Goal: Task Accomplishment & Management: Manage account settings

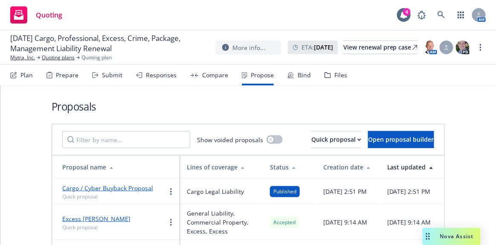
click at [367, 111] on h1 "Proposals" at bounding box center [249, 106] width 394 height 14
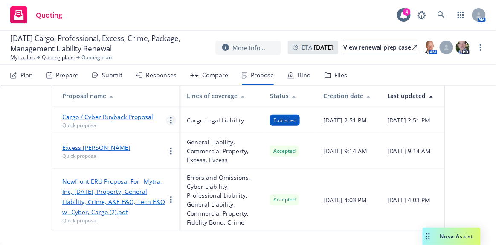
click at [172, 115] on link "more" at bounding box center [171, 120] width 10 height 10
click at [202, 107] on td "Cargo Legal Liability" at bounding box center [221, 120] width 83 height 26
click at [175, 115] on div at bounding box center [171, 120] width 10 height 10
click at [169, 115] on link "more" at bounding box center [171, 120] width 10 height 10
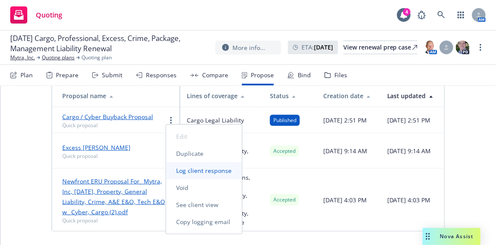
click at [195, 168] on span "Log client response" at bounding box center [204, 170] width 76 height 8
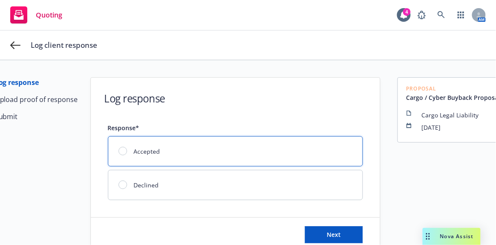
click at [244, 149] on div "Accepted" at bounding box center [235, 151] width 254 height 29
click at [343, 229] on button "Next" at bounding box center [334, 234] width 58 height 17
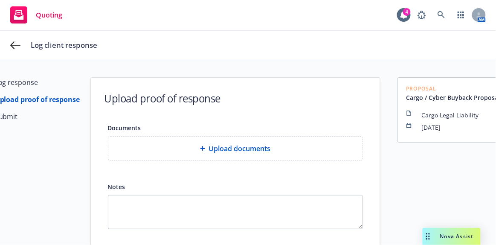
scroll to position [58, 0]
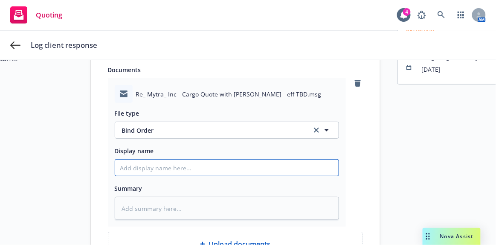
click at [201, 174] on input "Display name" at bounding box center [227, 168] width 224 height 16
type textarea "x"
type input "Cl"
type textarea "x"
type input "Cli"
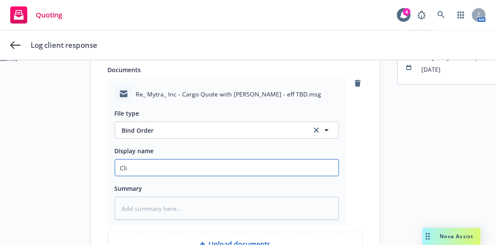
type textarea "x"
type input "Clie"
type textarea "x"
type input "Clien"
type textarea "x"
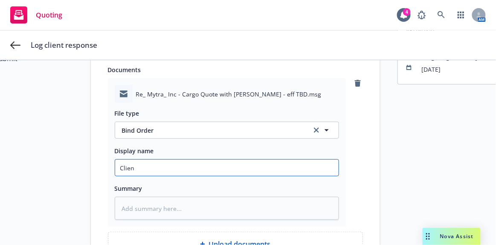
type input "Client"
type textarea "x"
type input "Client:"
type textarea "x"
type input "Client:"
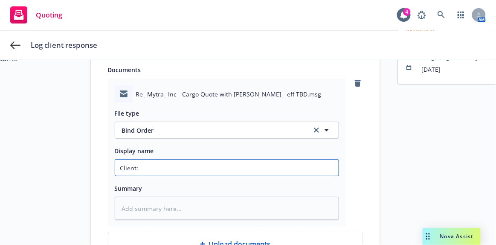
type textarea "x"
type input "Client: B"
type textarea "x"
type input "Client: Bi"
type textarea "x"
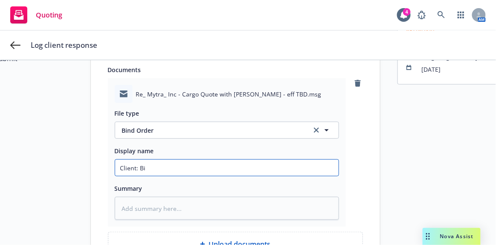
type input "Client: Bin"
type textarea "x"
type input "Client: Bind"
type textarea "x"
type input "Client: Bind"
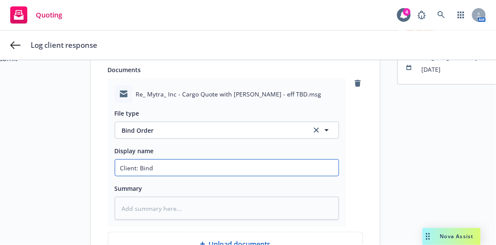
type textarea "x"
type input "Client: Bind c"
type textarea "x"
type input "Client: Bind co"
type textarea "x"
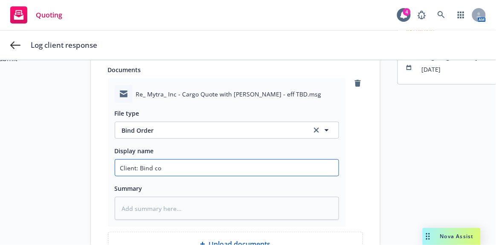
type input "Client: Bind cov"
type textarea "x"
type input "Client: Bind cove"
type textarea "x"
type input "Client: Bind cover"
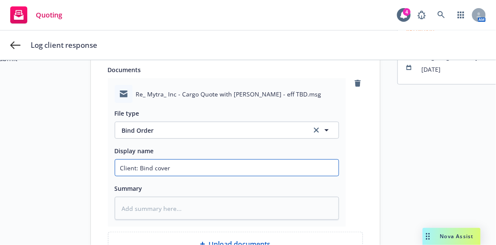
type textarea "x"
type input "Client: Bind covera"
type textarea "x"
type input "Client: Bind coverage"
type textarea "x"
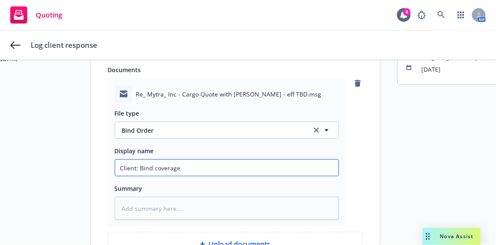
type input "Client: Bind coverage"
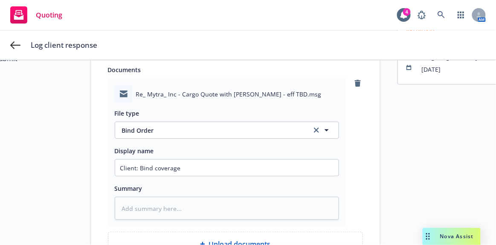
click at [217, 185] on div "Summary" at bounding box center [227, 188] width 225 height 10
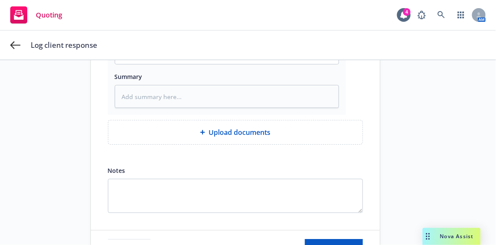
scroll to position [212, 0]
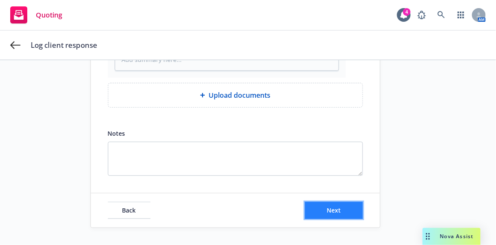
click at [320, 206] on button "Next" at bounding box center [334, 210] width 58 height 17
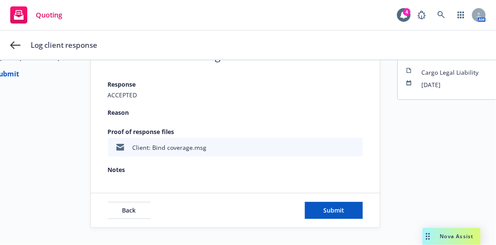
scroll to position [48, 0]
click at [344, 217] on div "Back Submit" at bounding box center [235, 210] width 289 height 34
click at [343, 209] on button "Submit" at bounding box center [334, 210] width 58 height 17
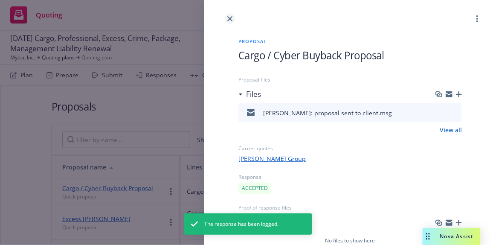
click at [232, 19] on icon "close" at bounding box center [229, 18] width 5 height 5
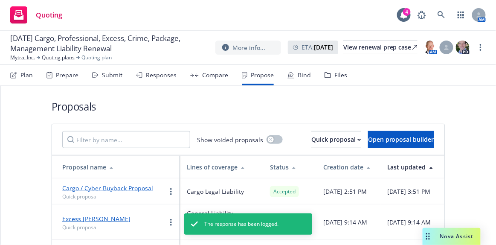
click at [232, 19] on div "Quoting 4 AM" at bounding box center [248, 15] width 496 height 31
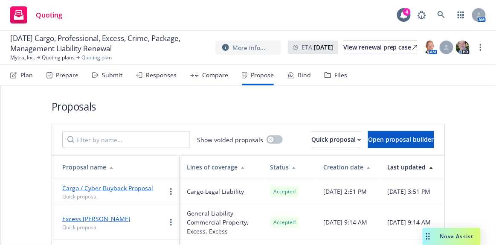
click at [363, 111] on h1 "Proposals" at bounding box center [249, 106] width 394 height 14
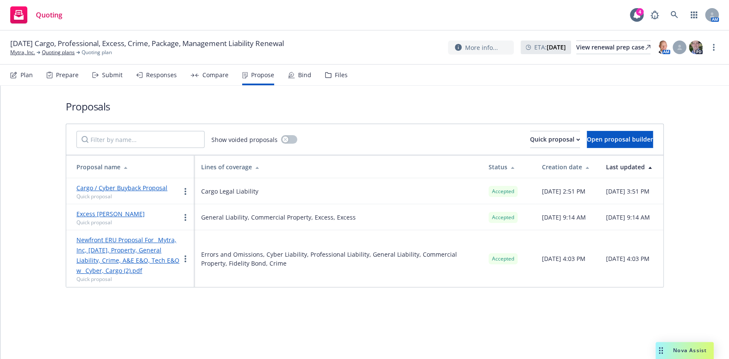
click at [289, 76] on icon at bounding box center [291, 74] width 5 height 5
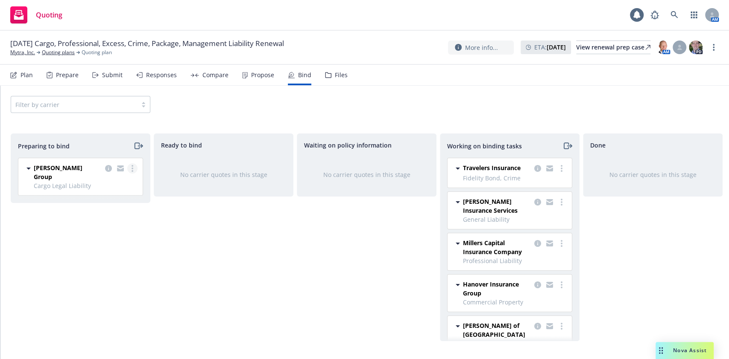
click at [129, 170] on link "more" at bounding box center [132, 168] width 10 height 10
click at [122, 203] on link "Log bind order" at bounding box center [95, 202] width 84 height 17
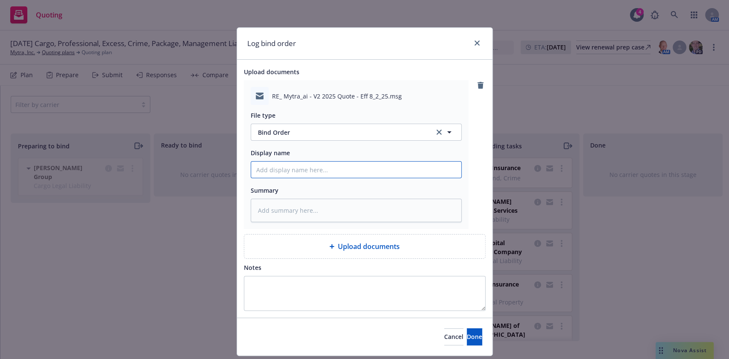
click at [311, 163] on input "Display name" at bounding box center [356, 170] width 210 height 16
type textarea "x"
type input "C"
type textarea "x"
type input "Ch"
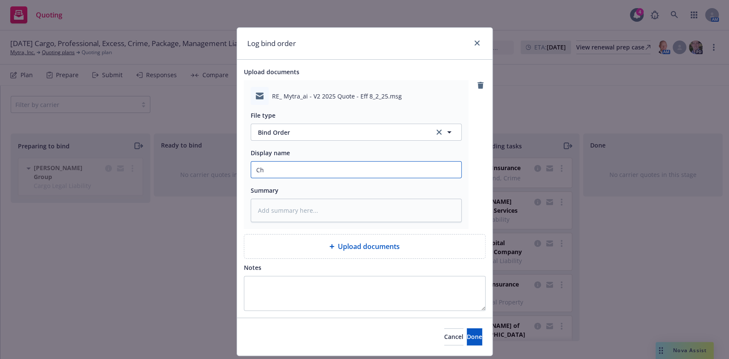
type textarea "x"
type input "Cha"
type textarea "x"
type input "[PERSON_NAME]"
type textarea "x"
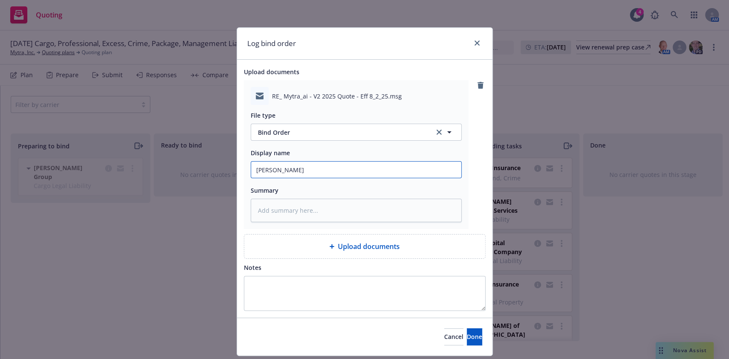
type input "Chase"
type textarea "x"
type input "Chase:"
type textarea "x"
type input "Chase:"
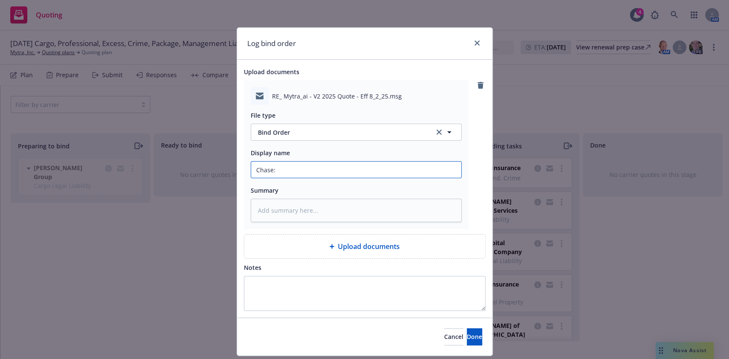
type textarea "x"
type input "Chase: B"
type textarea "x"
type input "Chase: Bi"
type textarea "x"
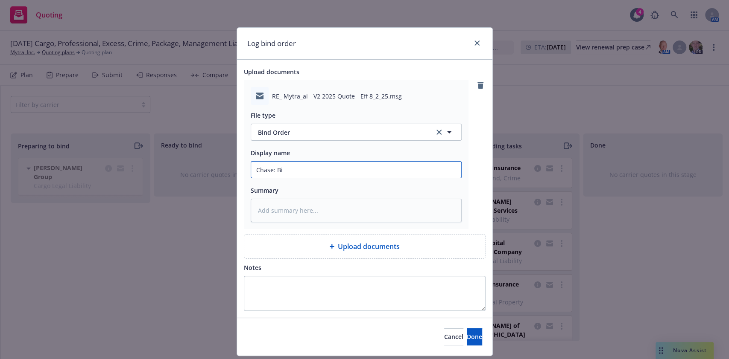
type input "Chase: Bin"
type textarea "x"
type input "Chase: Bind"
type textarea "x"
type input "Chase: Bind"
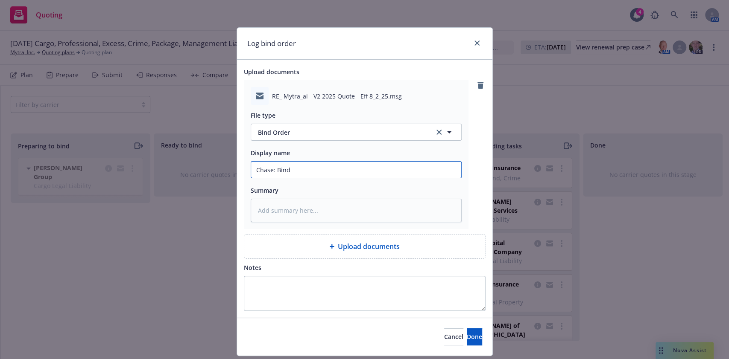
type textarea "x"
type input "Chase: Bind o"
type textarea "x"
type input "Chase: Bind or"
type textarea "x"
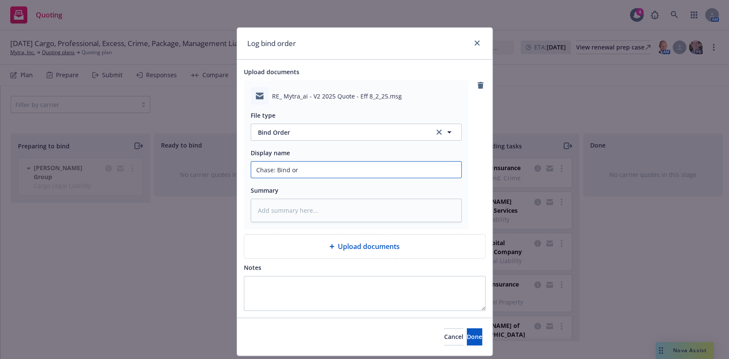
type input "Chase: Bind ord"
type textarea "x"
type input "Chase: Bind orde"
type textarea "x"
type input "Chase: Bind order"
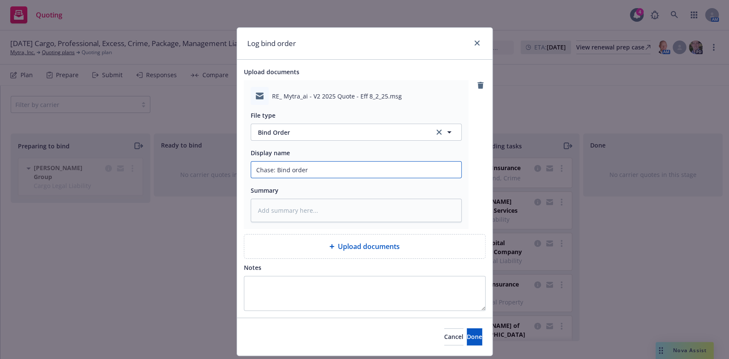
type textarea "x"
type input "Chase: Bind order"
type textarea "x"
type input "Chase: Bind order s"
type textarea "x"
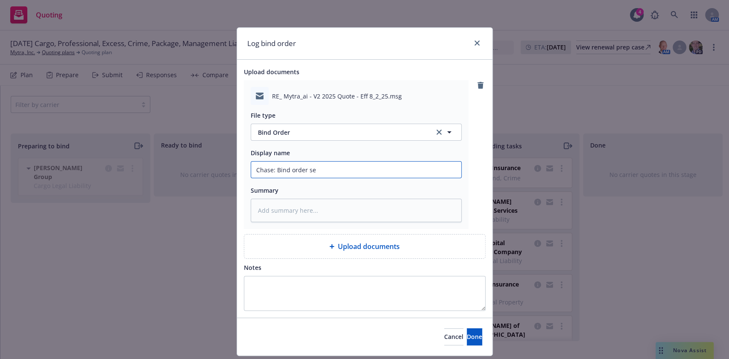
type input "Chase: Bind order sen"
type textarea "x"
type input "Chase: Bind order sent"
type textarea "x"
type input "Chase: Bind order sent to"
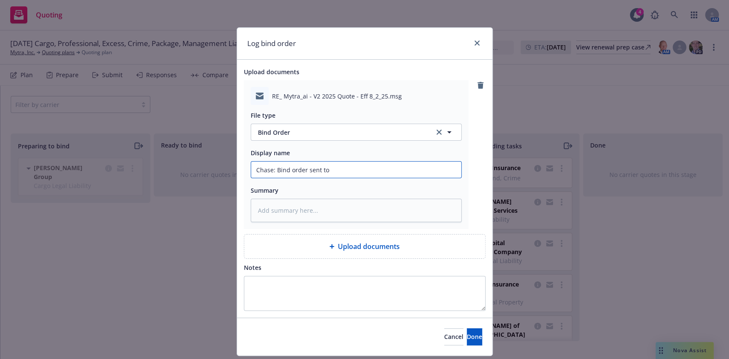
type textarea "x"
type input "Chase: Bind order sent to"
type textarea "x"
type input "Chase: Bind order sent to C"
type textarea "x"
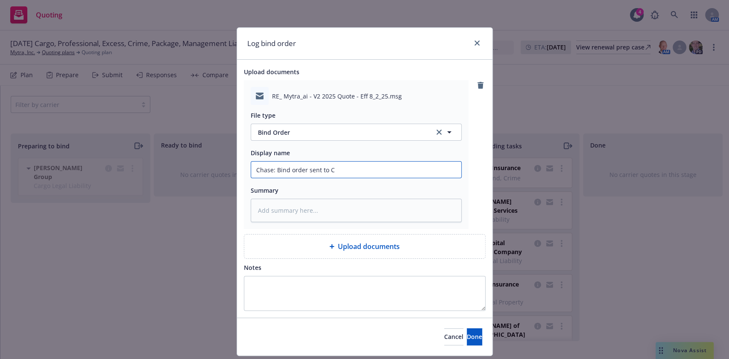
type input "Chase: Bind order sent to"
type textarea "x"
type input "Chase: Bind order sent to F"
type textarea "x"
type input "Chase: Bind order sent to Fa"
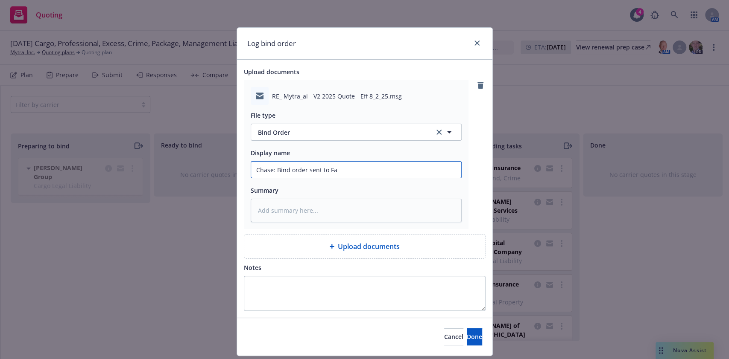
type textarea "x"
type input "Chase: Bind order sent to Fal"
type textarea "x"
type input "Chase: Bind order sent to Fale"
type textarea "x"
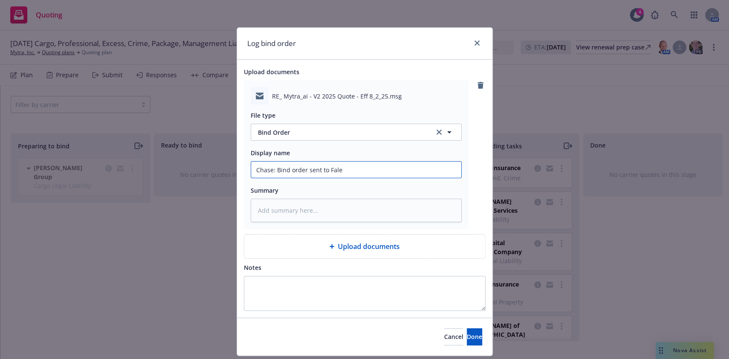
type input "Chase: Bind order sent to Fal"
type textarea "x"
type input "Chase: Bind order sent to Falv"
type textarea "x"
type input "Chase: Bind order sent to Falve"
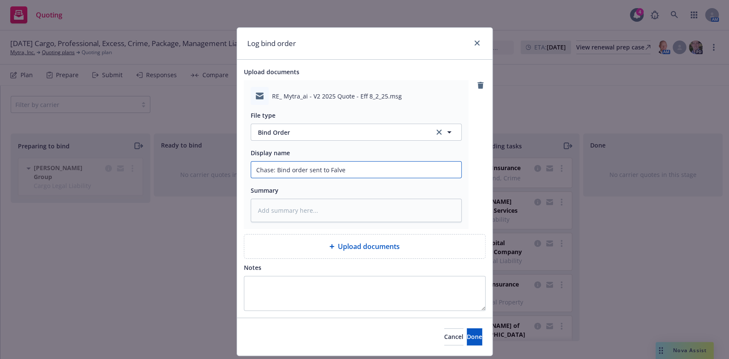
type textarea "x"
type input "Chase: Bind order sent to Falvey"
click at [467, 245] on button "Done" at bounding box center [474, 337] width 15 height 17
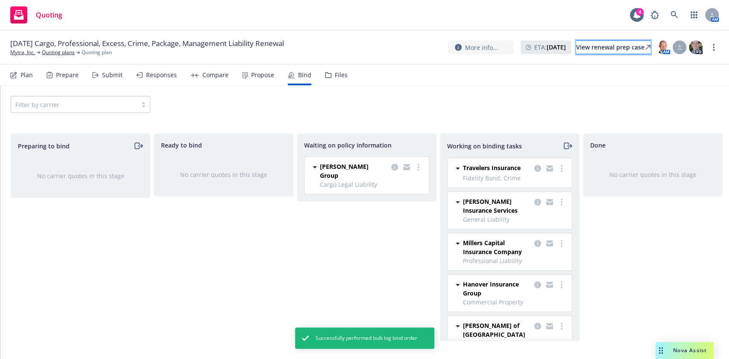
click at [496, 44] on div "View renewal prep case" at bounding box center [613, 47] width 74 height 13
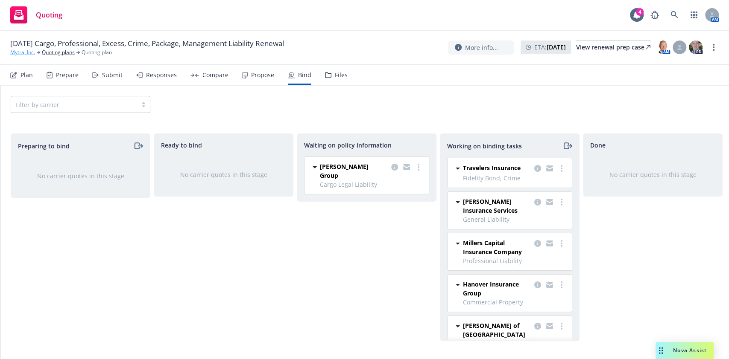
click at [22, 51] on link "Mytra, Inc." at bounding box center [22, 53] width 25 height 8
click at [396, 166] on icon "copy logging email" at bounding box center [394, 167] width 7 height 7
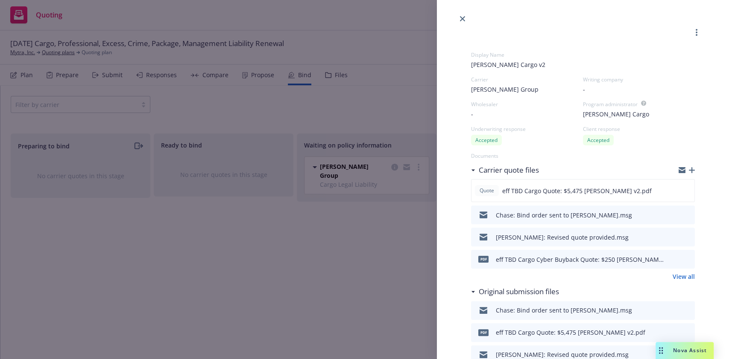
click at [496, 171] on icon "button" at bounding box center [691, 170] width 6 height 6
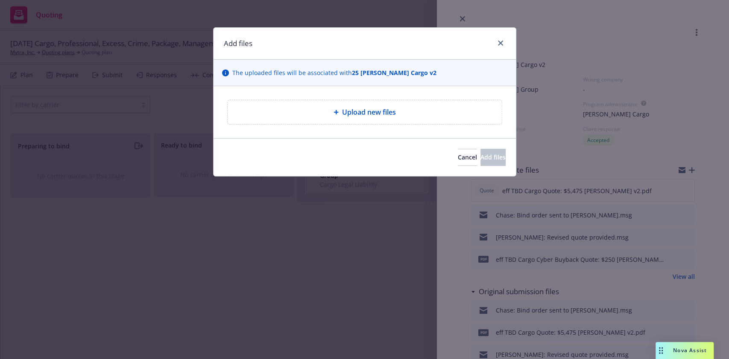
type textarea "x"
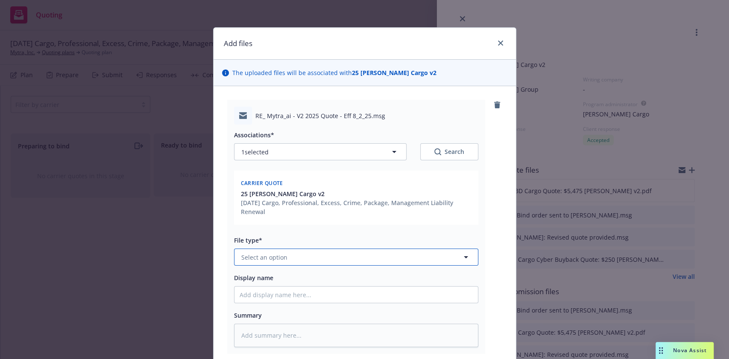
click at [310, 245] on button "Select an option" at bounding box center [356, 257] width 244 height 17
type input "wn"
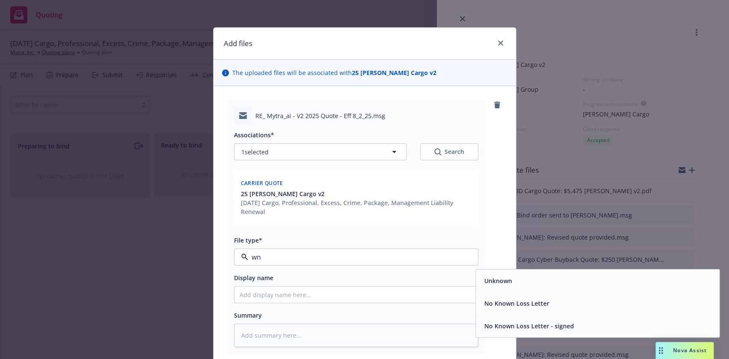
click at [399, 245] on input "wn" at bounding box center [354, 257] width 213 height 10
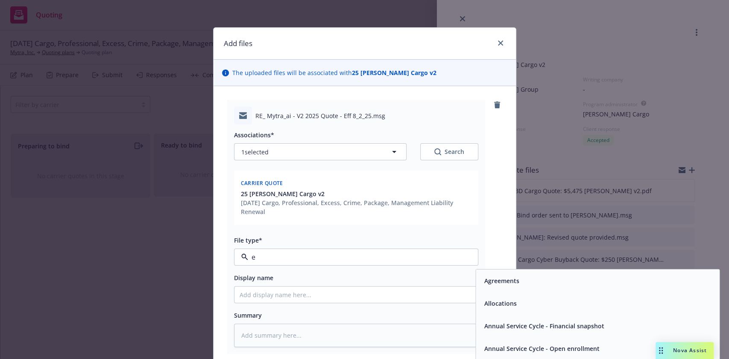
type input "em"
click at [496, 245] on div "Email" at bounding box center [597, 303] width 233 height 12
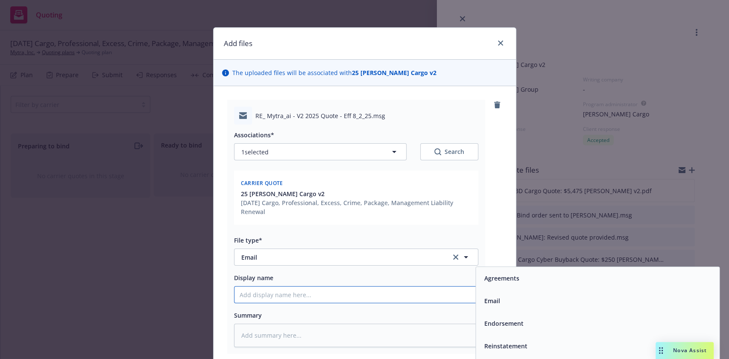
click at [440, 245] on input "Display name" at bounding box center [355, 295] width 243 height 16
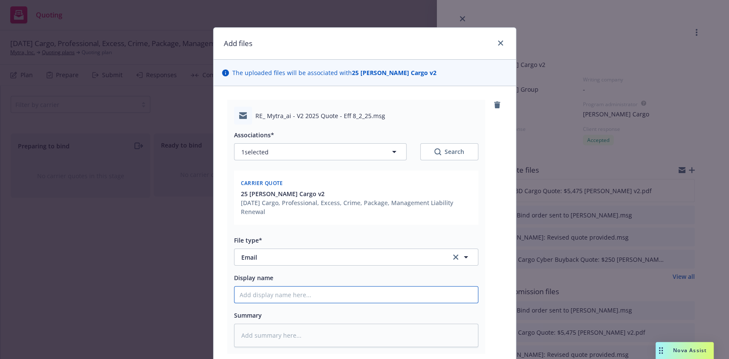
type textarea "x"
type input "C"
type textarea "x"
type input "Ch"
type textarea "x"
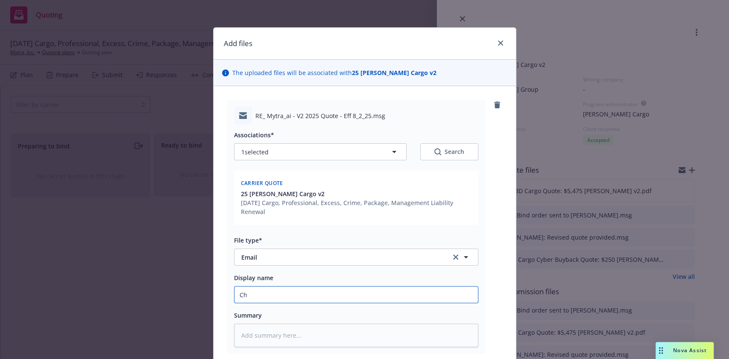
type input "Cha"
type textarea "x"
type input "Chase"
type textarea "x"
type input "Chase:"
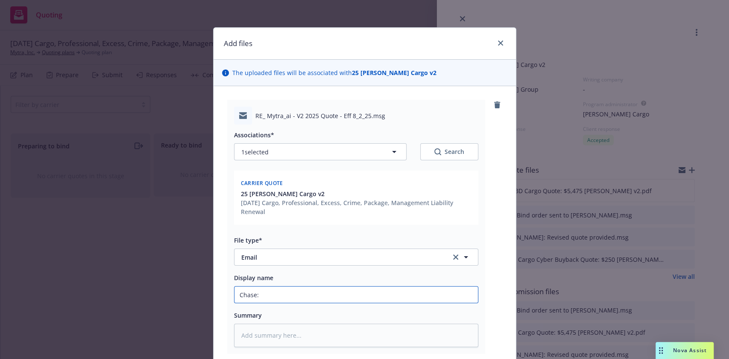
type textarea "x"
type input "Chase: r"
type textarea "x"
type input "Chase: re"
type textarea "x"
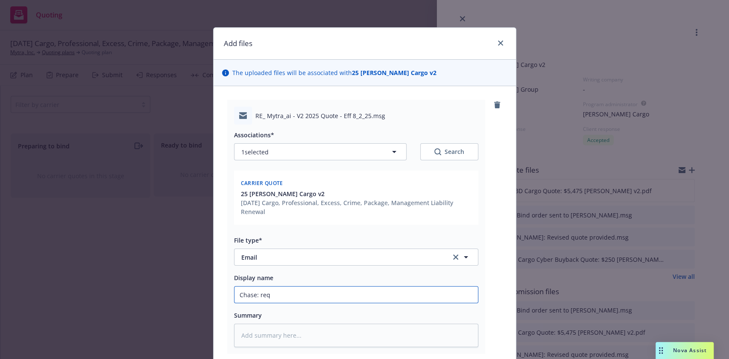
type input "Chase: requ"
type textarea "x"
type input "Chase: reque"
type textarea "x"
type input "Chase: reques"
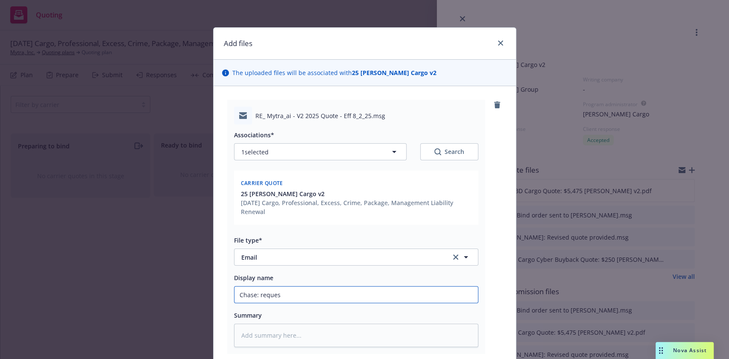
type textarea "x"
type input "Chase: request"
type textarea "x"
type input "Chase: request f"
type textarea "x"
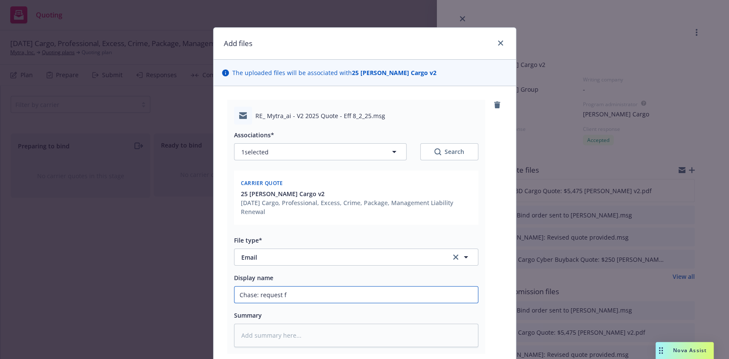
type input "Chase: request fo"
type textarea "x"
type input "Chase: request for"
type textarea "x"
type input "Chase: request for e"
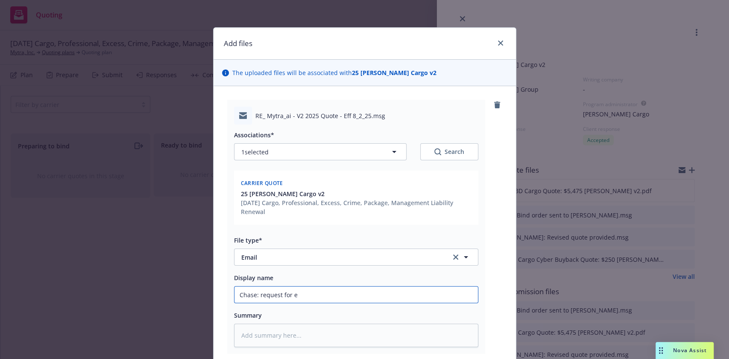
type textarea "x"
type input "Chase: request for ex"
type textarea "x"
type input "Chase: request for exp"
type textarea "x"
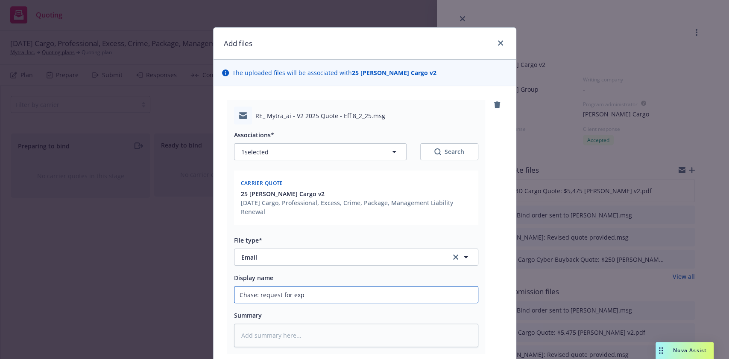
type input "Chase: request for expi"
type textarea "x"
type input "Chase: request for expir"
type textarea "x"
type input "Chase: request for expira"
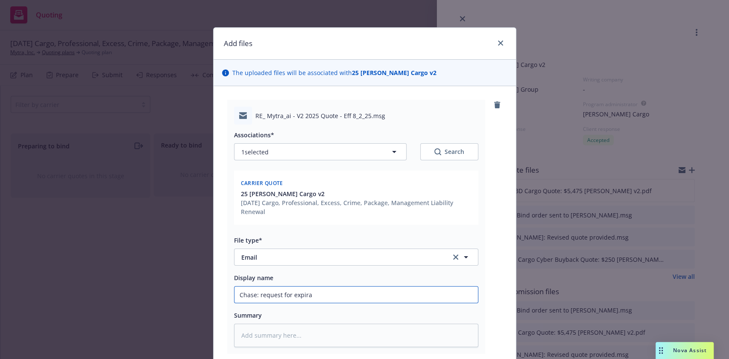
type textarea "x"
type input "Chase: request for expirati"
type textarea "x"
type input "Chase: request for expiratio"
type textarea "x"
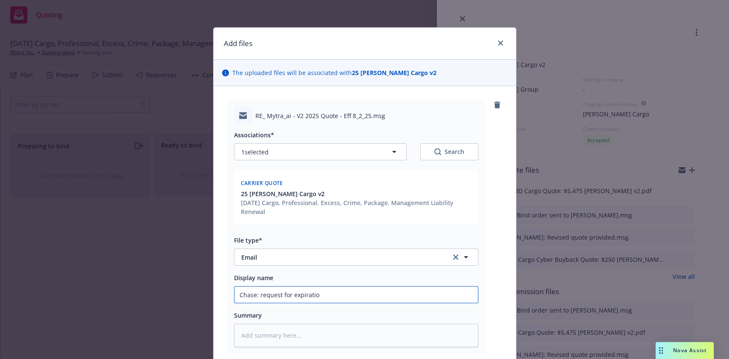
type input "Chase: request for expiration"
type textarea "x"
type input "Chase: request for expiration t"
type textarea "x"
type input "Chase: request for expiration to"
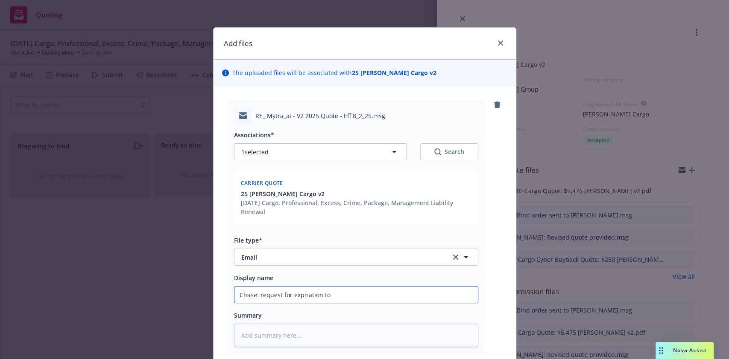
type textarea "x"
type input "Chase: request for expiration to"
type textarea "x"
type input "Chase: request for expiration to b"
type textarea "x"
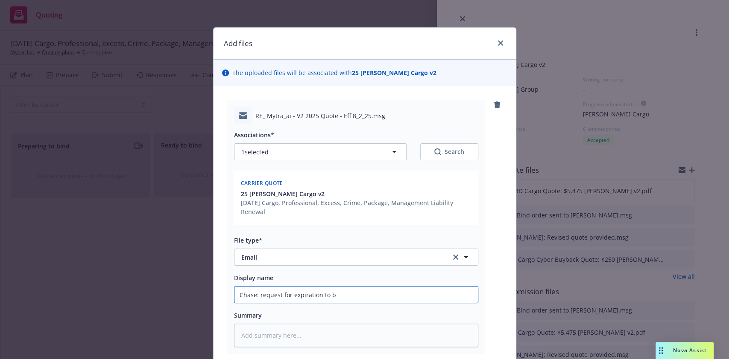
type input "Chase: request for expiration to be"
type textarea "x"
type input "Chase: request for expiration to be"
type textarea "x"
type input "Chase: request for expiration to be 8"
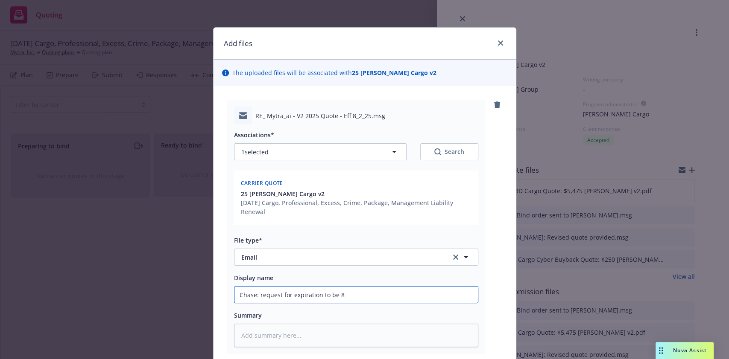
type textarea "x"
type input "Chase: request for expiration to be 8-"
type textarea "x"
type input "Chase: request for expiration to be 8-2"
type textarea "x"
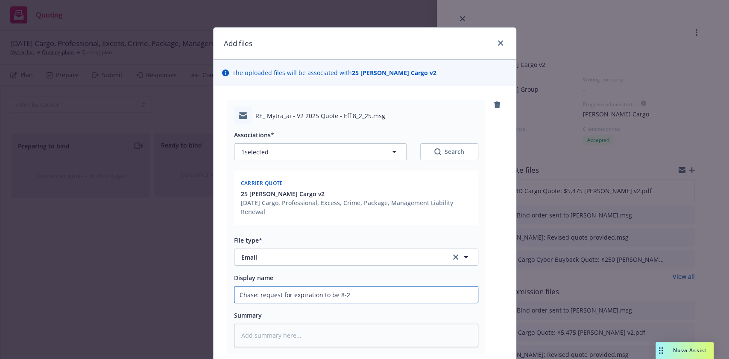
type input "Chase: request for expiration to be 8-2-"
type textarea "x"
type input "Chase: request for expiration to be 8-2-2"
type textarea "x"
type input "Chase: request for expiration to be 8-2-25"
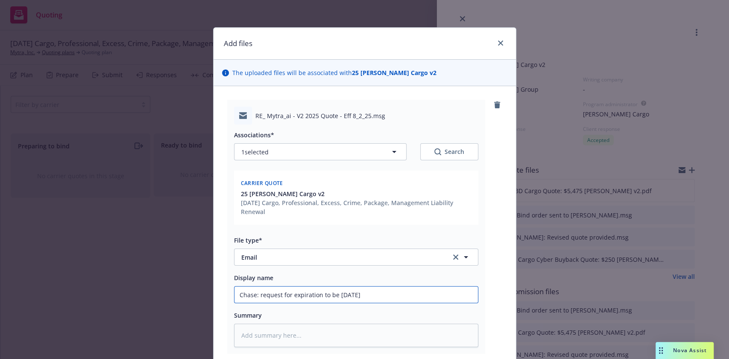
type textarea "x"
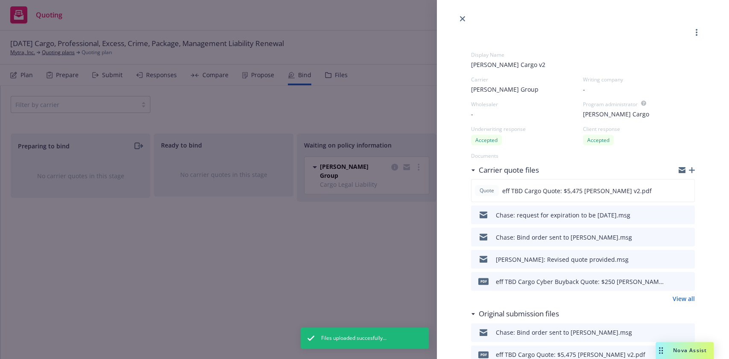
click at [423, 245] on div "Display Name Falvey Cargo v2 Carrier Beazley Group Writing company - Wholesaler…" at bounding box center [364, 179] width 729 height 359
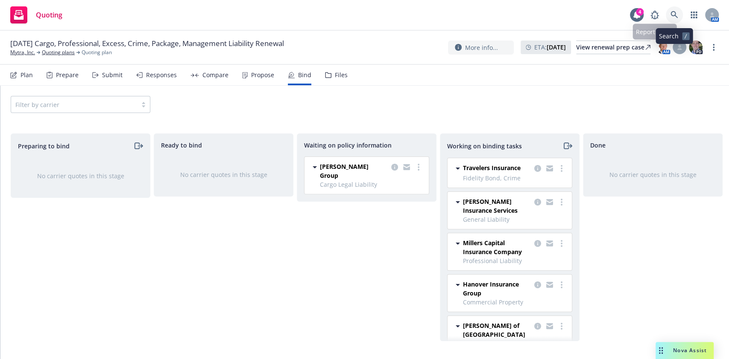
click at [496, 11] on icon at bounding box center [674, 15] width 8 height 8
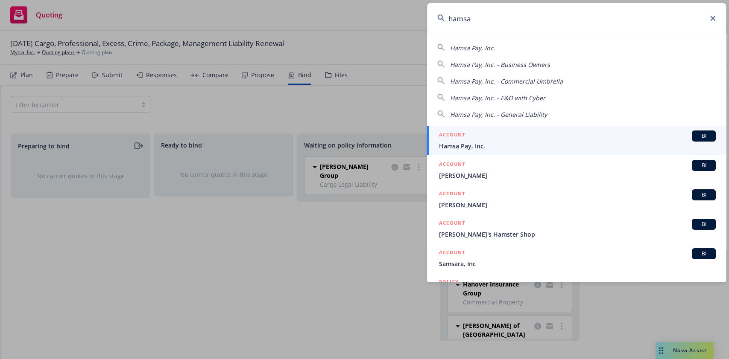
type input "hamsa"
click at [496, 138] on div "ACCOUNT BI" at bounding box center [577, 136] width 277 height 11
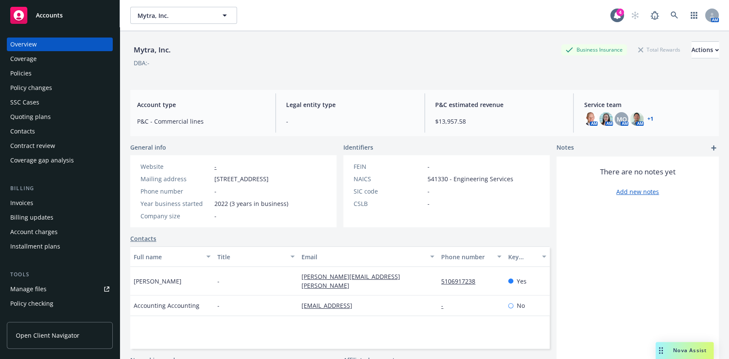
click at [52, 121] on div "Quoting plans" at bounding box center [59, 117] width 99 height 14
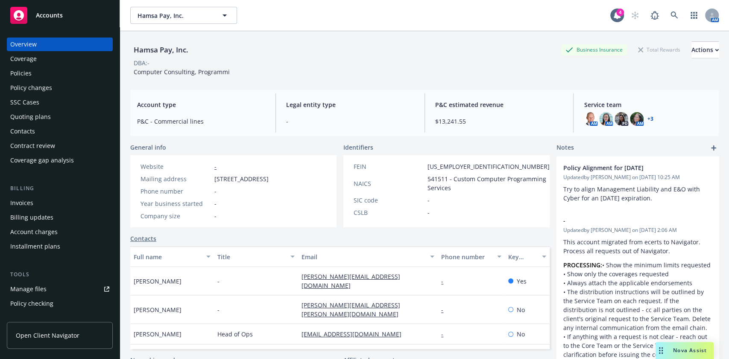
click at [88, 120] on div "Quoting plans" at bounding box center [59, 117] width 99 height 14
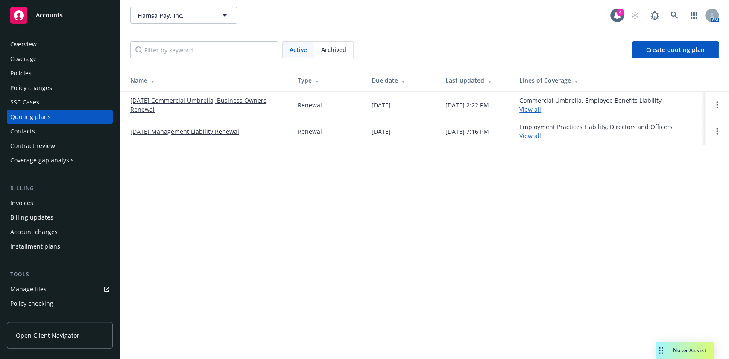
click at [167, 106] on link "[DATE] Commercial Umbrella, Business Owners Renewal" at bounding box center [207, 105] width 154 height 18
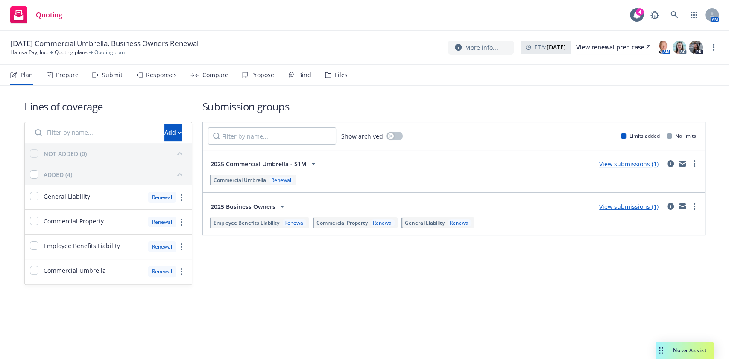
click at [307, 76] on div "Bind" at bounding box center [304, 75] width 13 height 7
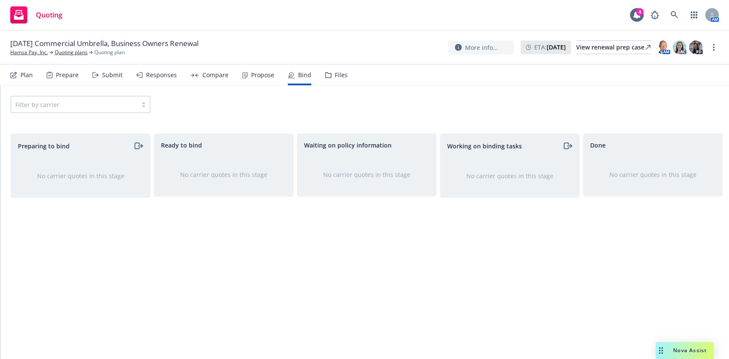
click at [257, 81] on div "Propose" at bounding box center [258, 75] width 32 height 20
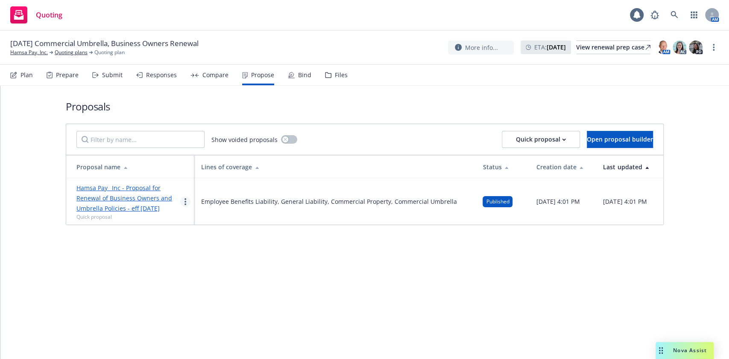
click at [188, 199] on link "more" at bounding box center [185, 202] width 10 height 10
click at [207, 258] on span "Log client response" at bounding box center [218, 256] width 76 height 8
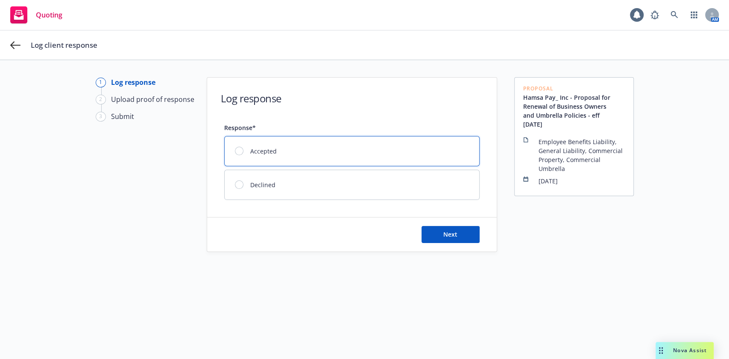
click at [308, 149] on div "Accepted" at bounding box center [352, 151] width 254 height 29
click at [429, 234] on button "Next" at bounding box center [450, 234] width 58 height 17
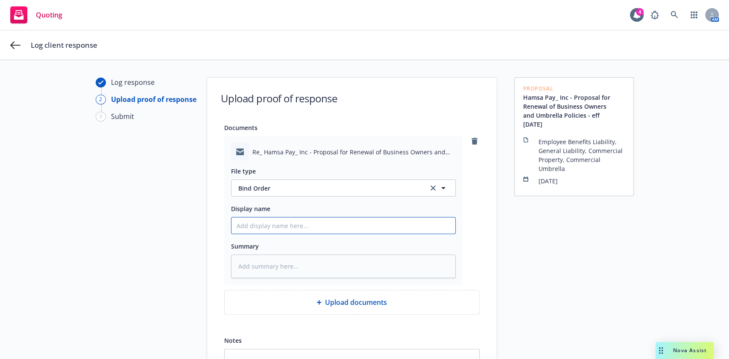
click at [318, 225] on input "Display name" at bounding box center [343, 226] width 224 height 16
type textarea "x"
type input "Ch"
type textarea "x"
type input "Cha"
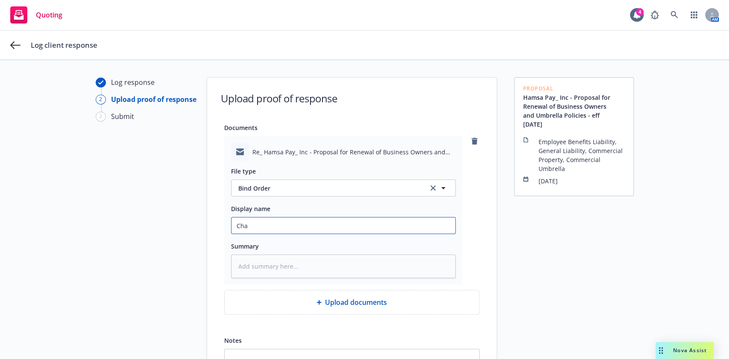
type textarea "x"
type input "Chase"
type textarea "x"
type input "C"
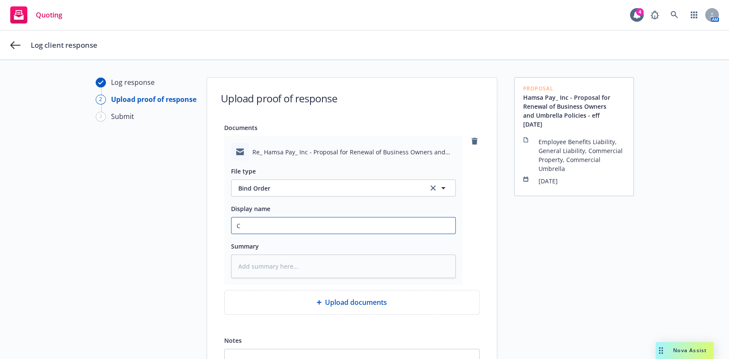
type textarea "x"
type input "Cl"
type textarea "x"
type input "Cli"
type textarea "x"
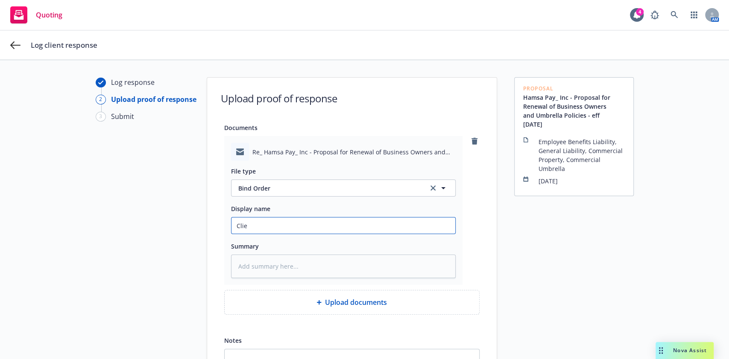
type input "Clien"
type textarea "x"
type input "Client"
type textarea "x"
type input "Client:"
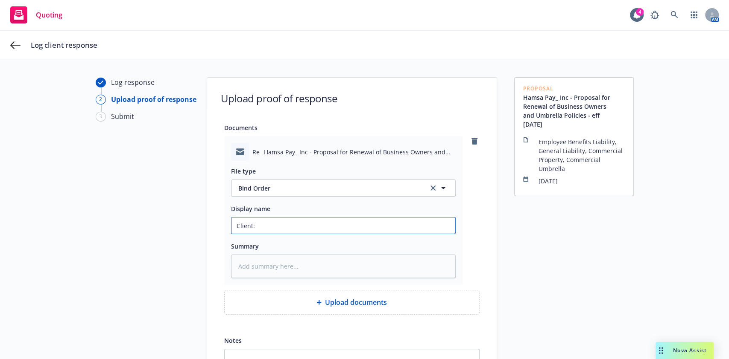
type textarea "x"
type input "Client:"
type textarea "x"
type input "Client: Bi"
type textarea "x"
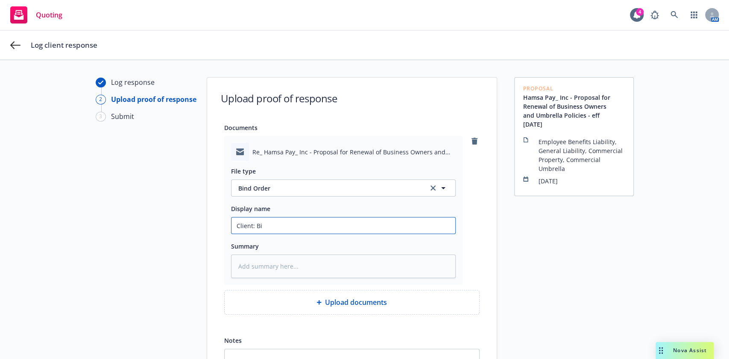
type input "Client: Bin"
type textarea "x"
type input "Client: Bind"
type textarea "x"
type input "Client: Bind c"
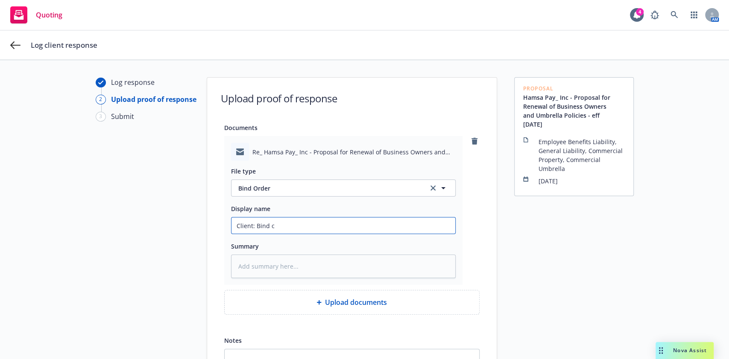
type textarea "x"
type input "Client: Bind co"
type textarea "x"
type input "Client: Bind cov"
type textarea "x"
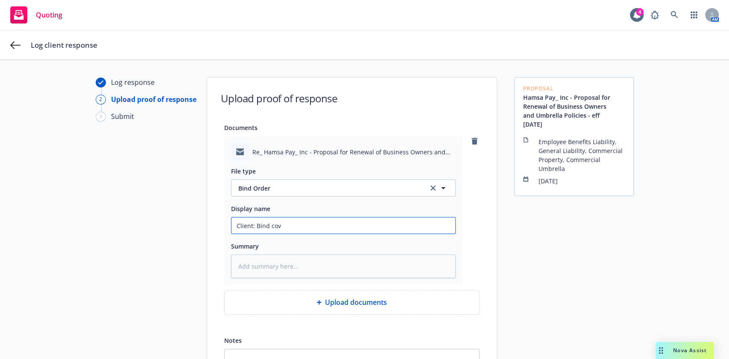
type input "Client: Bind cove"
type textarea "x"
type input "Client: Bind cover"
type textarea "x"
type input "Client: Bind covera"
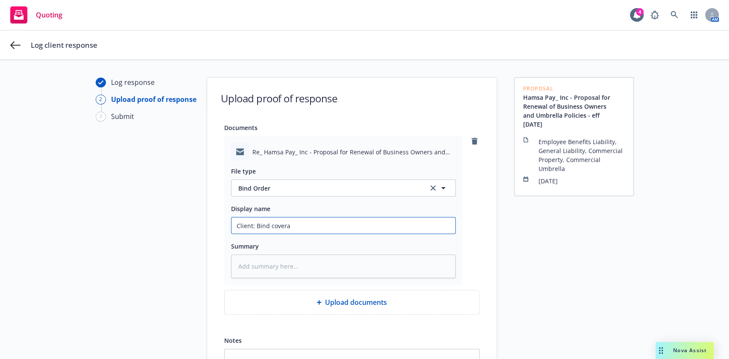
type textarea "x"
type input "Client: Bind coverag"
type textarea "x"
type input "Client: Bind coverage"
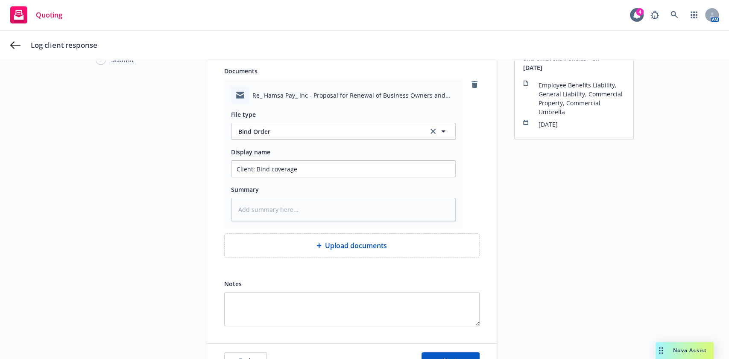
click at [528, 243] on div "Proposal Hamsa Pay_ Inc - Proposal for Renewal of Business Owners and Umbrella …" at bounding box center [574, 199] width 120 height 358
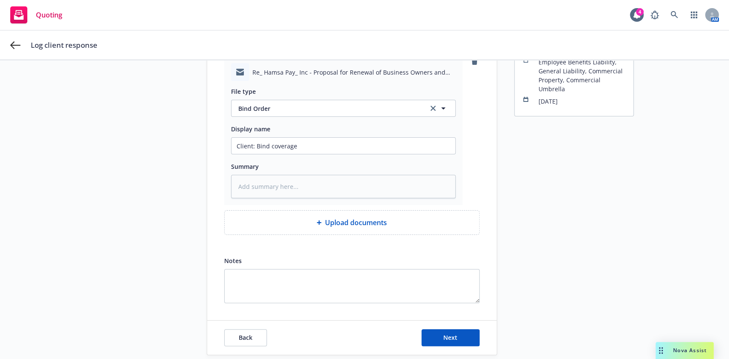
scroll to position [93, 0]
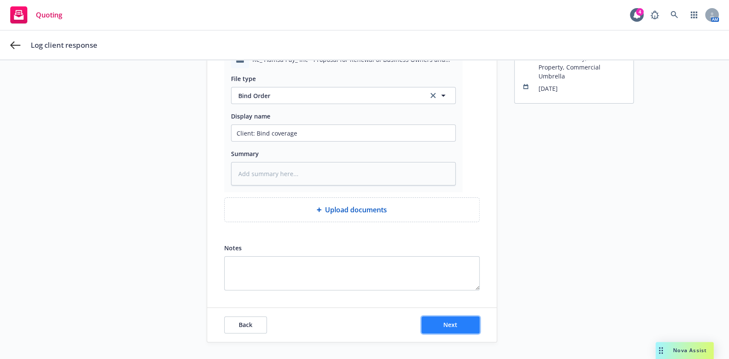
click at [471, 324] on button "Next" at bounding box center [450, 325] width 58 height 17
type textarea "x"
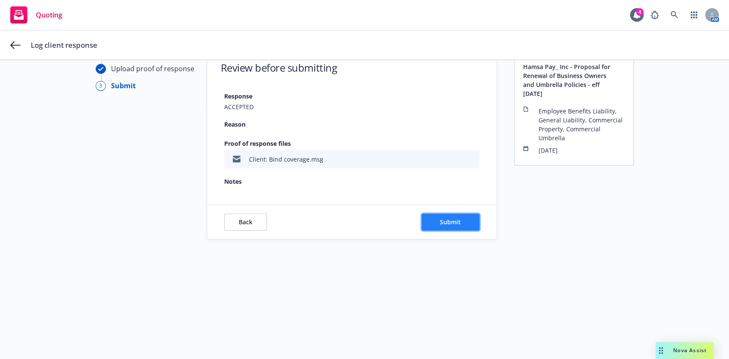
click at [450, 215] on button "Submit" at bounding box center [450, 222] width 58 height 17
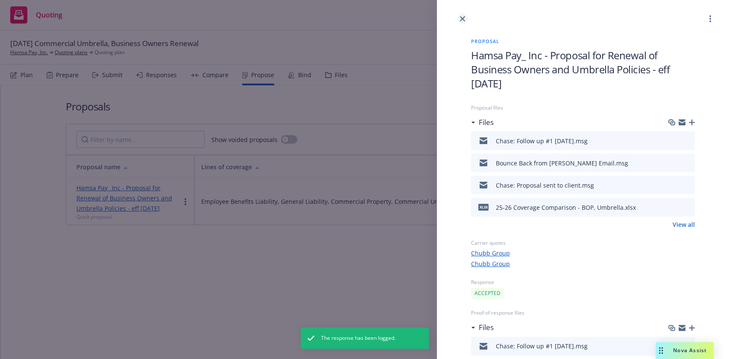
click at [461, 18] on icon "close" at bounding box center [462, 18] width 5 height 5
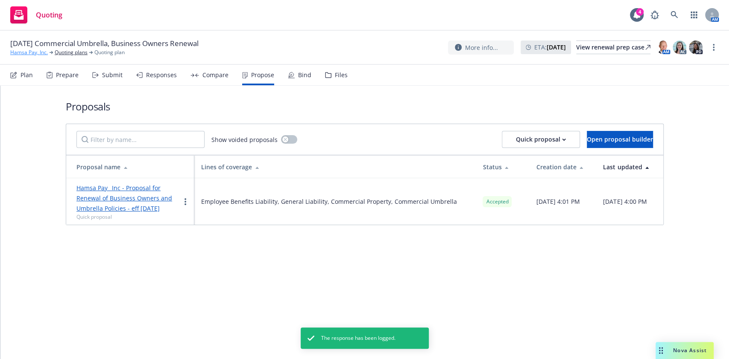
click at [41, 53] on link "Hamsa Pay, Inc." at bounding box center [29, 53] width 38 height 8
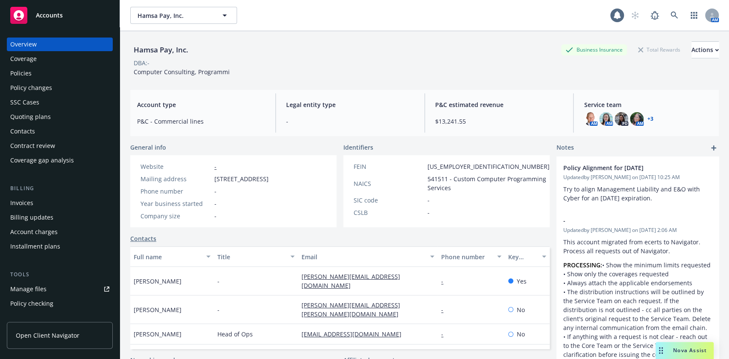
drag, startPoint x: 39, startPoint y: 74, endPoint x: 51, endPoint y: 74, distance: 11.5
click at [40, 74] on div "Policies" at bounding box center [59, 74] width 99 height 14
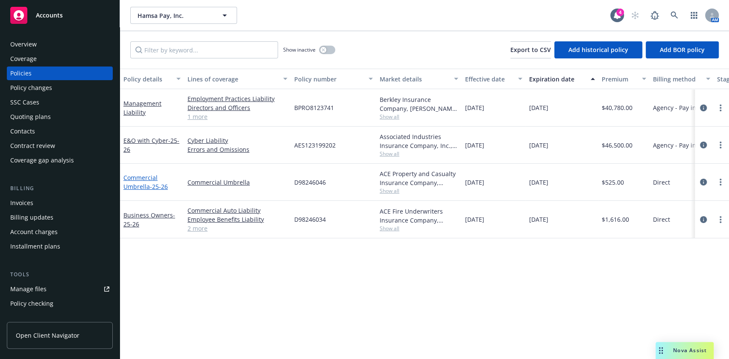
click at [129, 181] on div "Commercial Umbrella - 25-26" at bounding box center [151, 182] width 57 height 18
click at [134, 184] on link "Commercial Umbrella - 25-26" at bounding box center [145, 182] width 44 height 17
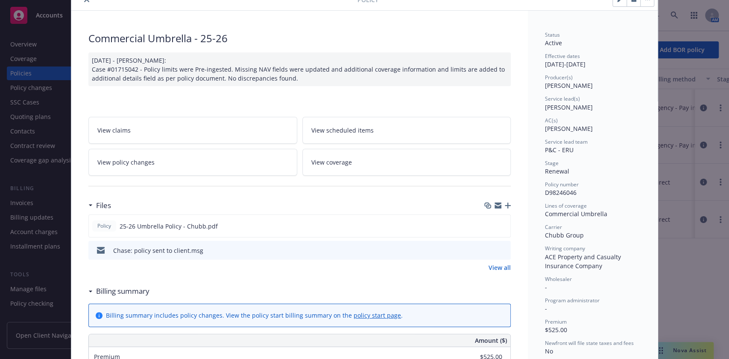
scroll to position [57, 0]
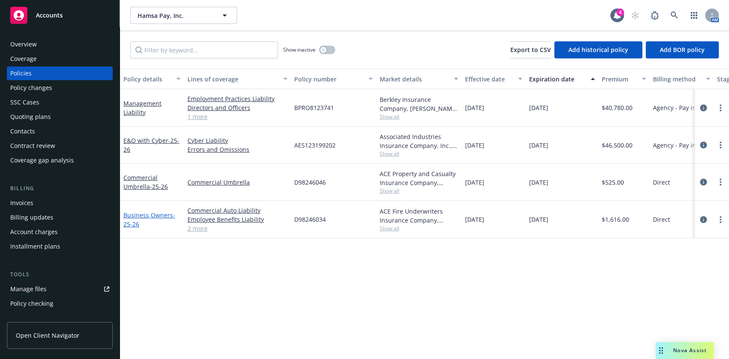
click at [145, 213] on link "Business Owners - 25-26" at bounding box center [149, 219] width 52 height 17
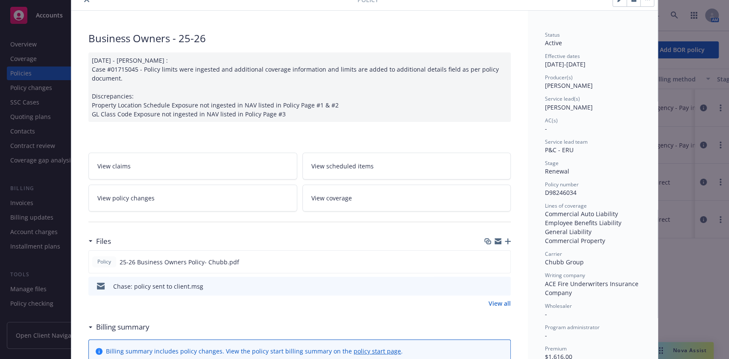
scroll to position [57, 0]
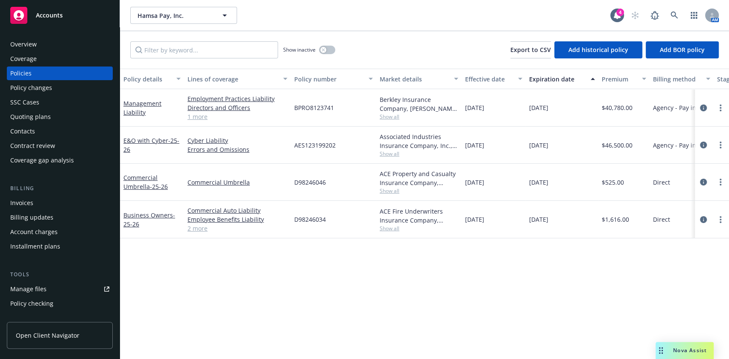
click at [82, 90] on div "Policy changes" at bounding box center [59, 88] width 99 height 14
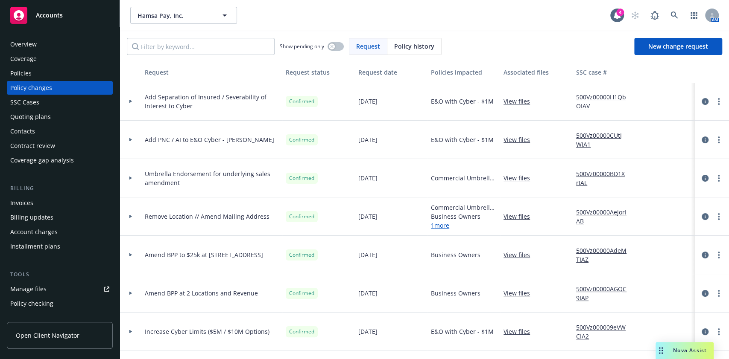
click at [80, 76] on div "Policies" at bounding box center [59, 74] width 99 height 14
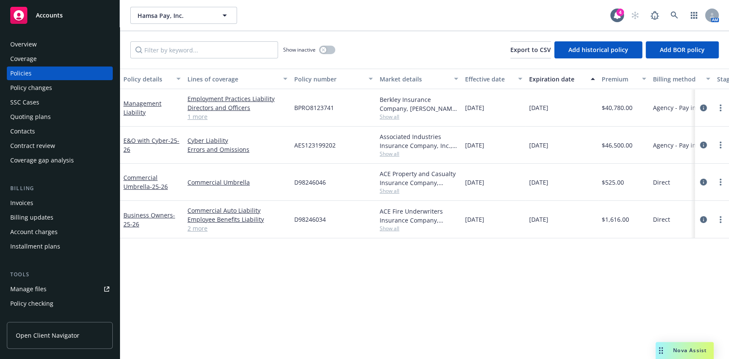
click at [73, 120] on div "Quoting plans" at bounding box center [59, 117] width 99 height 14
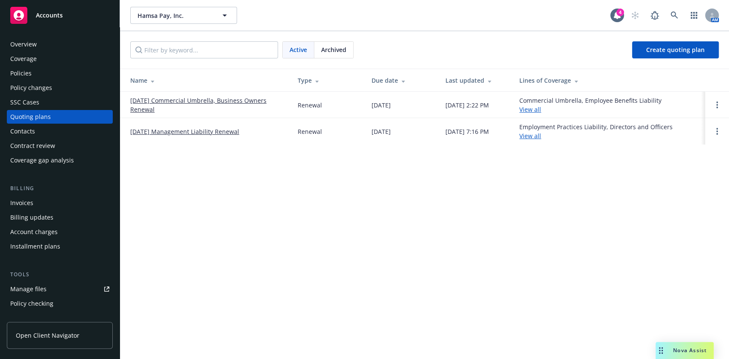
click at [167, 98] on link "[DATE] Commercial Umbrella, Business Owners Renewal" at bounding box center [207, 105] width 154 height 18
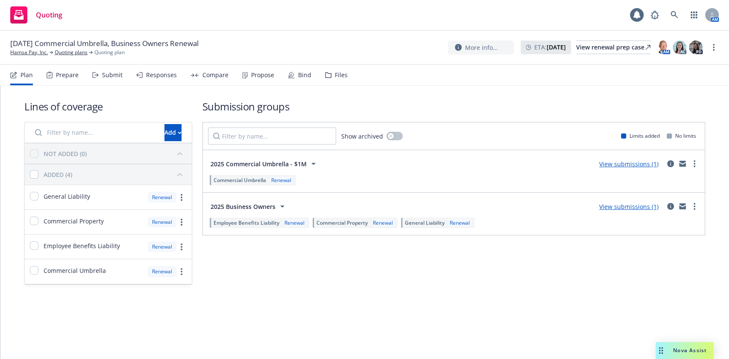
click at [298, 73] on div "Bind" at bounding box center [304, 75] width 13 height 7
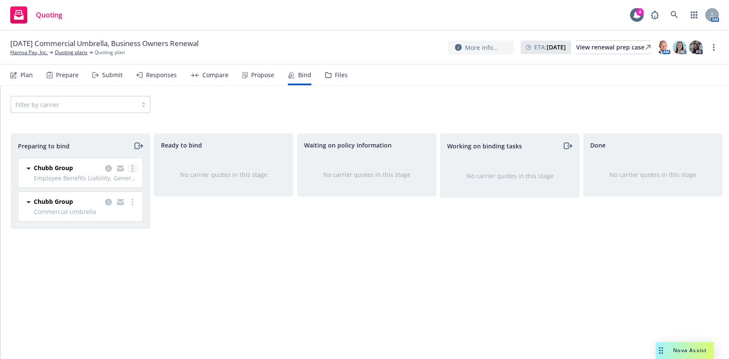
click at [134, 166] on link "more" at bounding box center [132, 168] width 10 height 10
click at [126, 218] on link "Move to done" at bounding box center [95, 219] width 84 height 17
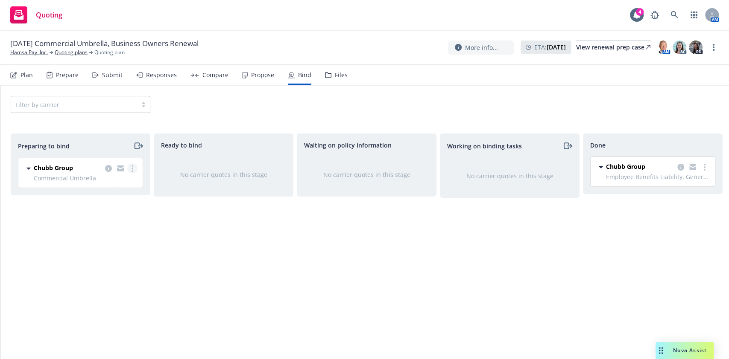
click at [134, 166] on link "more" at bounding box center [132, 168] width 10 height 10
click at [124, 219] on link "Move to done" at bounding box center [95, 219] width 84 height 17
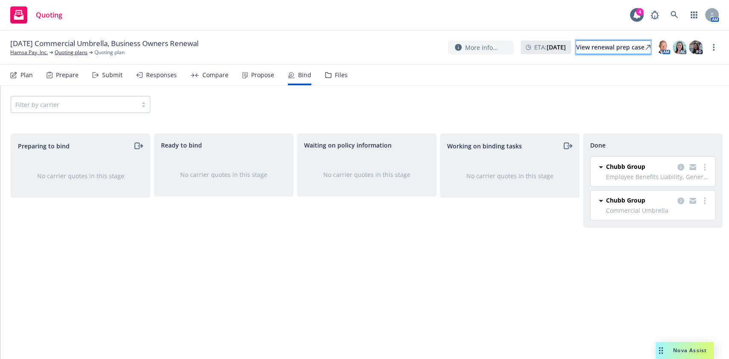
click at [591, 52] on div "View renewal prep case" at bounding box center [613, 47] width 74 height 13
click at [478, 311] on div "Working on binding tasks No carrier quotes in this stage" at bounding box center [510, 238] width 140 height 208
click at [668, 11] on link at bounding box center [673, 14] width 17 height 17
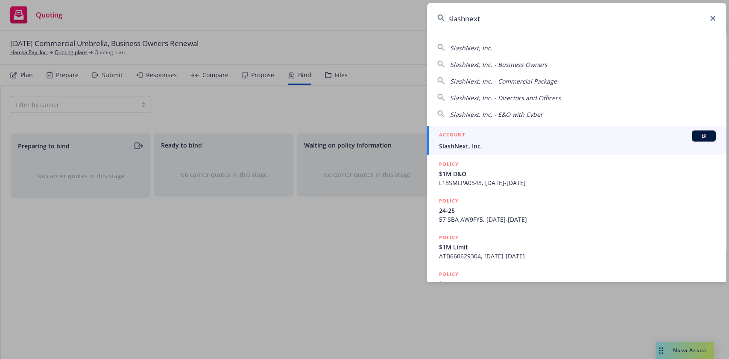
type input "slashnext"
click at [576, 140] on div "ACCOUNT BI" at bounding box center [577, 136] width 277 height 11
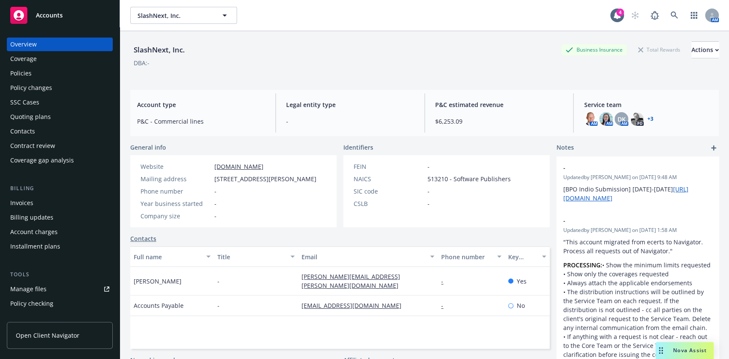
click at [426, 54] on div "SlashNext, Inc. Business Insurance Total Rewards Actions" at bounding box center [424, 49] width 588 height 17
drag, startPoint x: 179, startPoint y: 51, endPoint x: 117, endPoint y: 52, distance: 61.9
click at [126, 50] on div "SlashNext, Inc. Business Insurance Total Rewards Actions DBA: - Account type P&…" at bounding box center [424, 210] width 609 height 359
click at [57, 67] on div "Policies" at bounding box center [59, 74] width 99 height 14
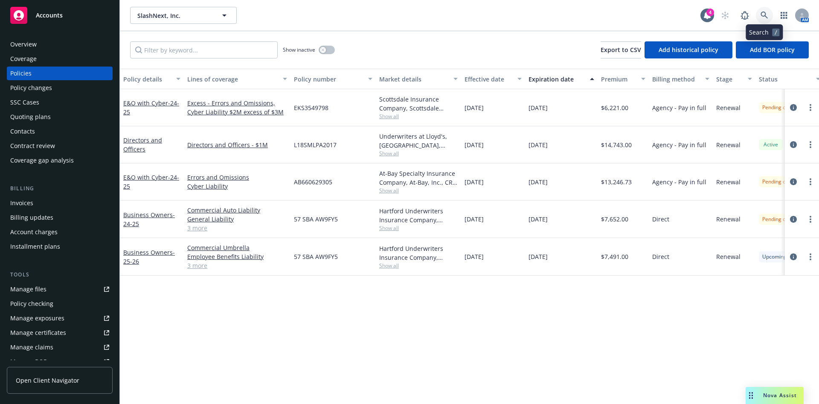
click at [728, 23] on link at bounding box center [764, 15] width 17 height 17
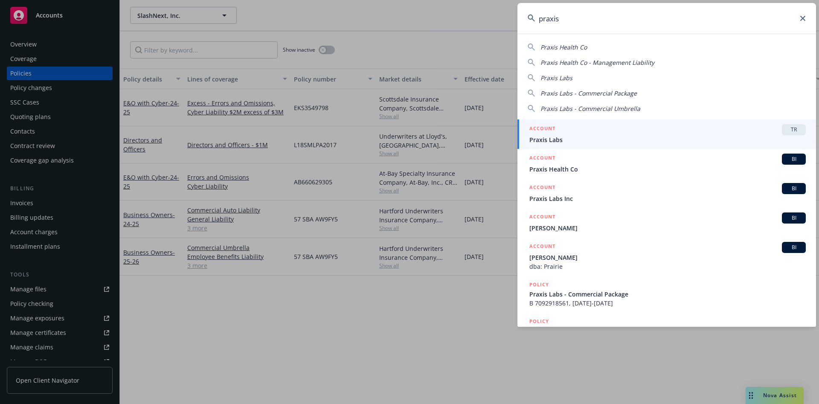
type input "praxis"
click at [728, 192] on div "ACCOUNT BI" at bounding box center [668, 188] width 277 height 11
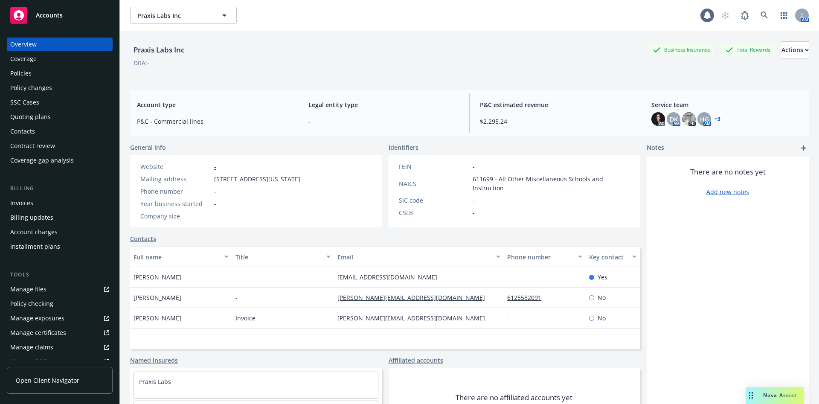
click at [87, 81] on div "Policy changes" at bounding box center [59, 88] width 99 height 14
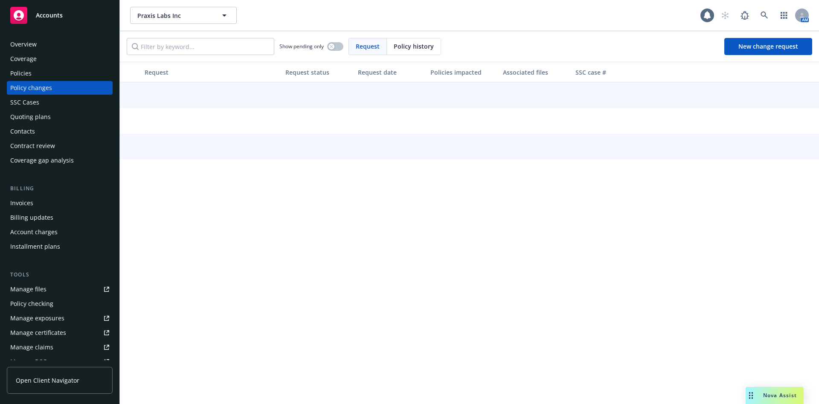
click at [87, 78] on div "Policies" at bounding box center [59, 74] width 99 height 14
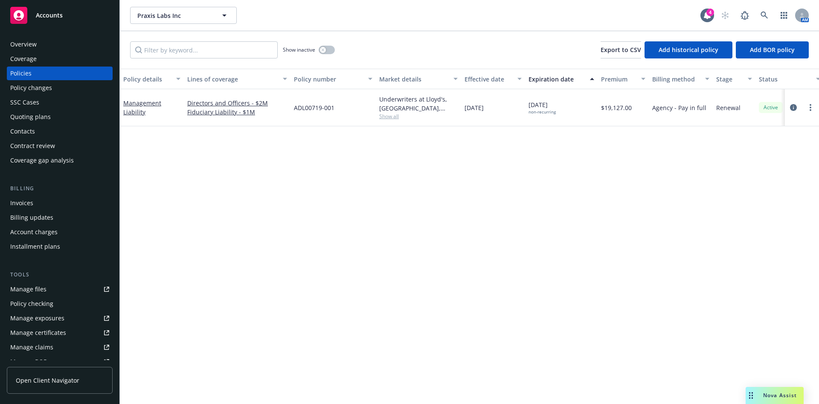
click at [318, 47] on div "Show inactive" at bounding box center [309, 49] width 52 height 17
click at [320, 47] on button "button" at bounding box center [327, 50] width 16 height 9
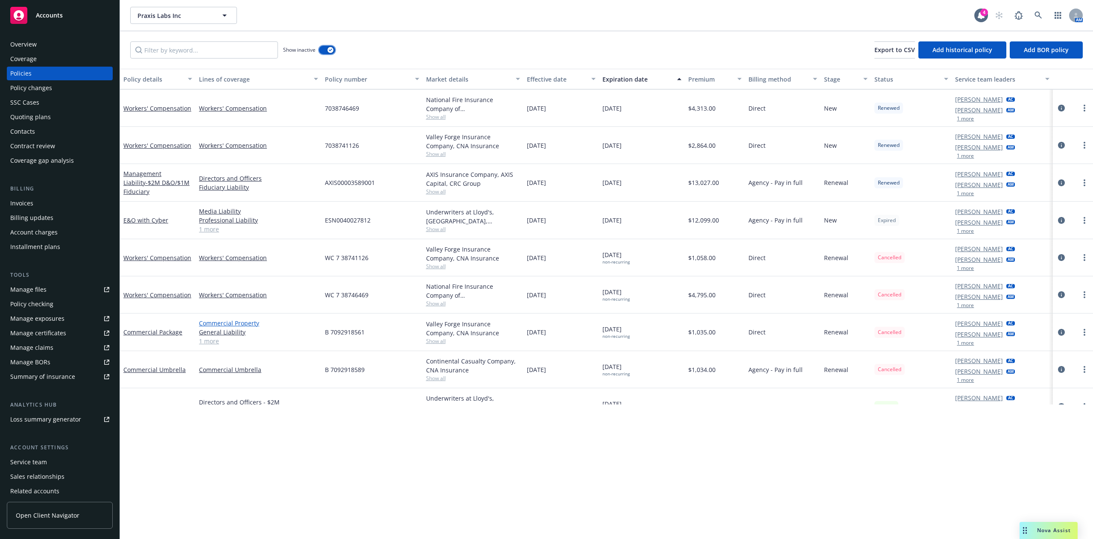
scroll to position [127, 0]
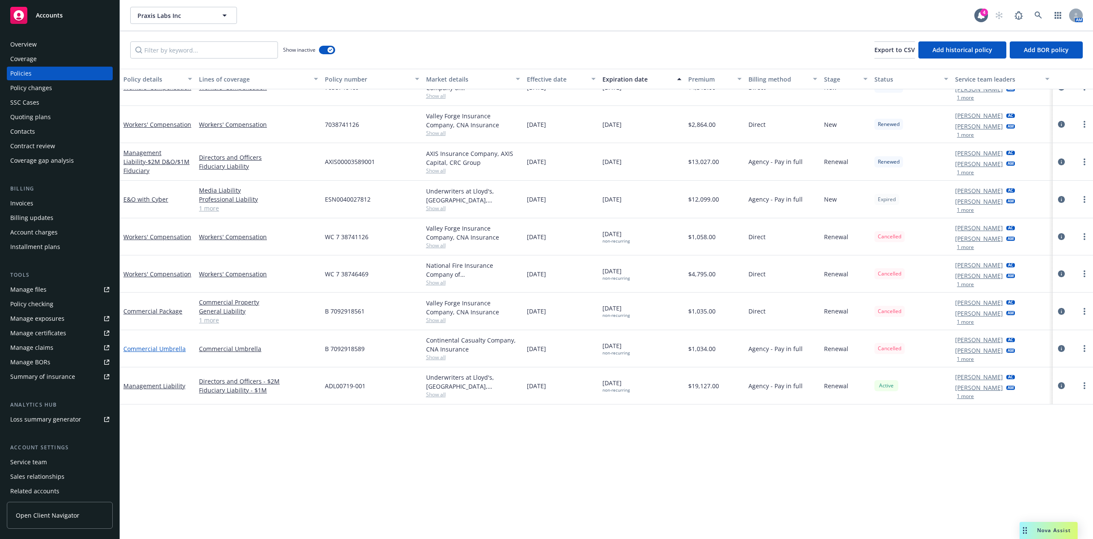
click at [163, 344] on link "Commercial Umbrella" at bounding box center [154, 348] width 62 height 8
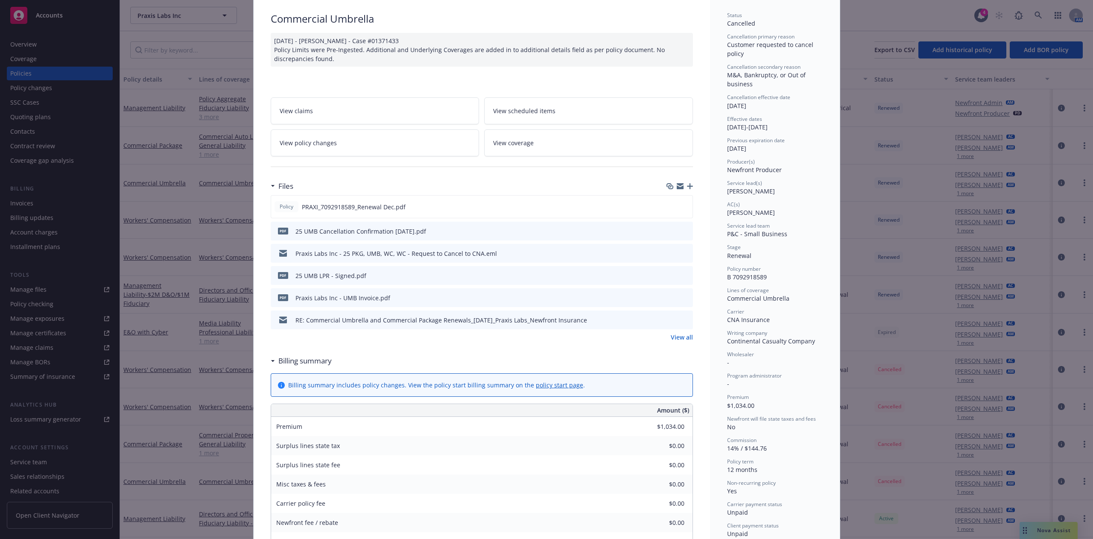
scroll to position [85, 0]
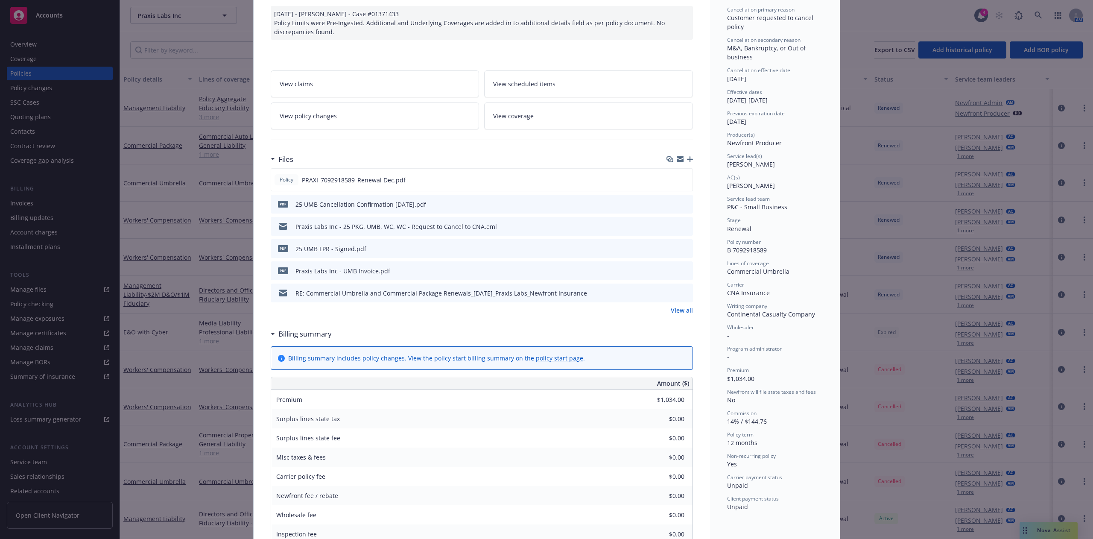
click at [681, 204] on icon "preview file" at bounding box center [685, 204] width 8 height 6
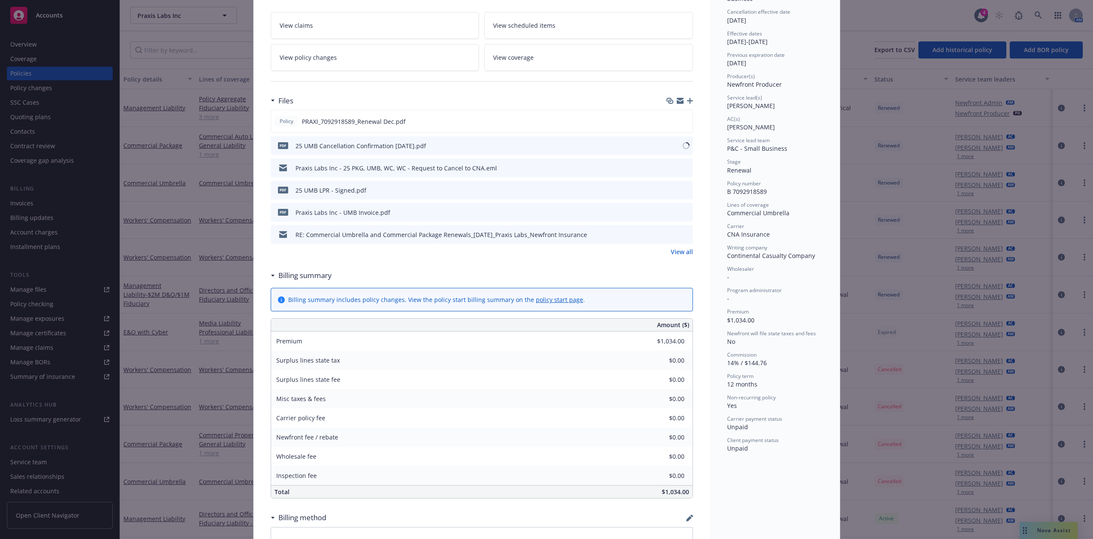
scroll to position [171, 0]
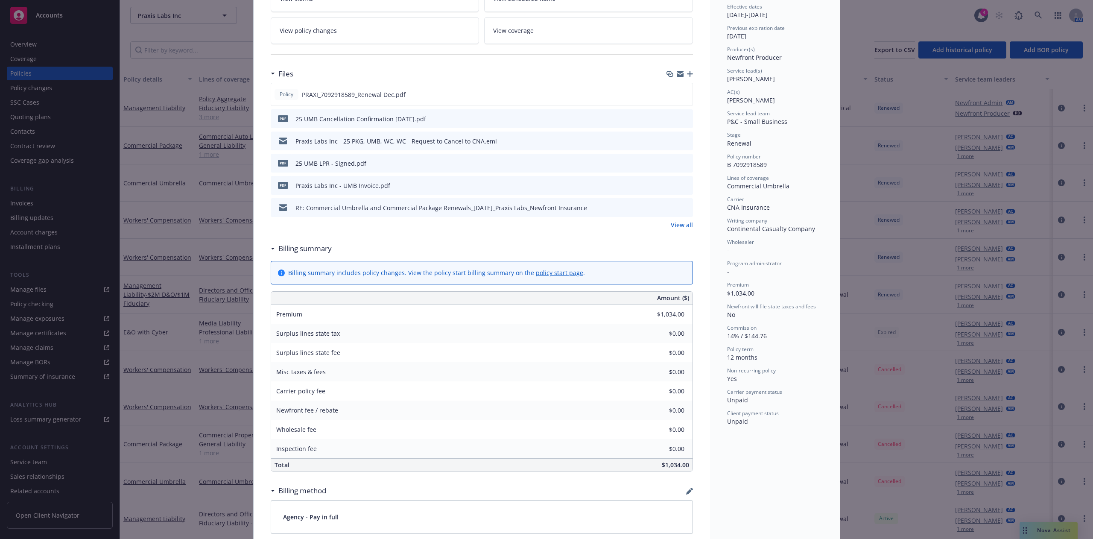
click at [220, 174] on div "Policy Commercial Umbrella 11/04/2024 - Galib Sheik - Case #01371433 Policy Lim…" at bounding box center [546, 269] width 1093 height 539
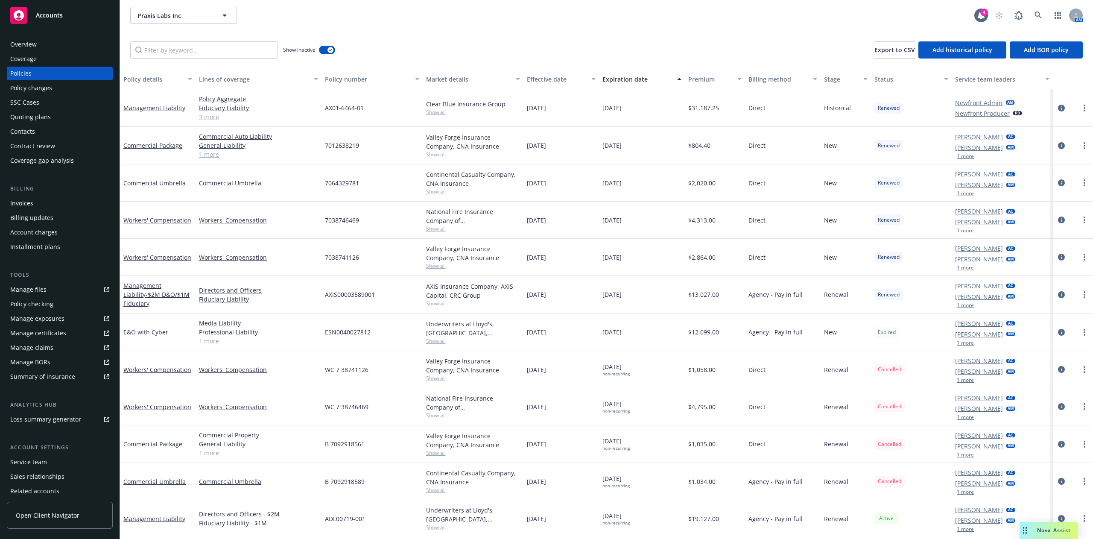
click at [728, 359] on span "Cancelled" at bounding box center [889, 369] width 23 height 8
drag, startPoint x: 886, startPoint y: 411, endPoint x: 884, endPoint y: 455, distance: 44.5
click at [728, 359] on div "Cancelled" at bounding box center [889, 406] width 30 height 11
drag, startPoint x: 884, startPoint y: 477, endPoint x: 885, endPoint y: 494, distance: 17.1
click at [728, 359] on div "Cancelled" at bounding box center [911, 481] width 81 height 37
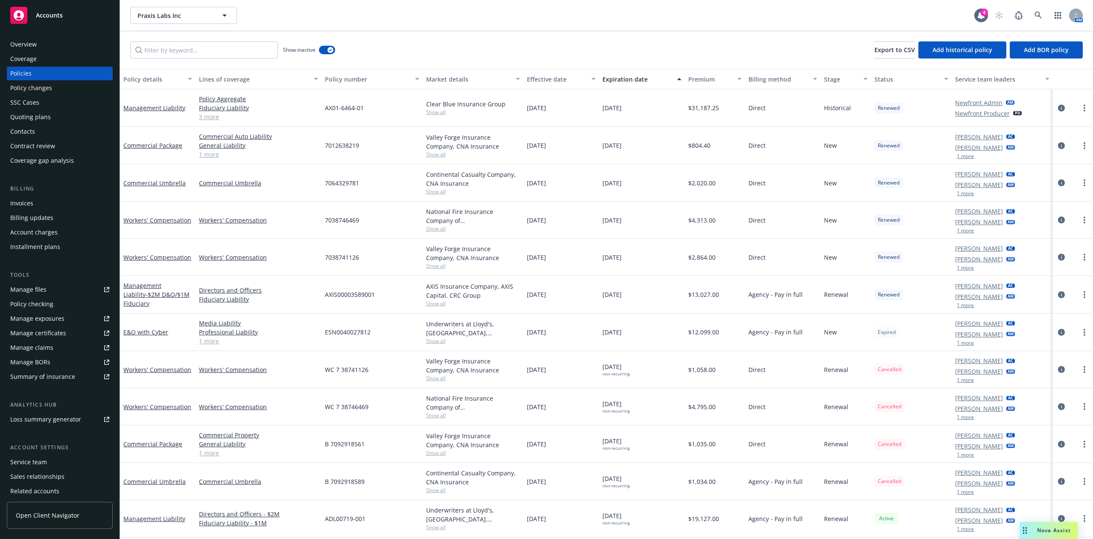
click at [728, 359] on div "Active" at bounding box center [911, 518] width 81 height 37
click at [728, 13] on icon at bounding box center [1038, 16] width 8 height 8
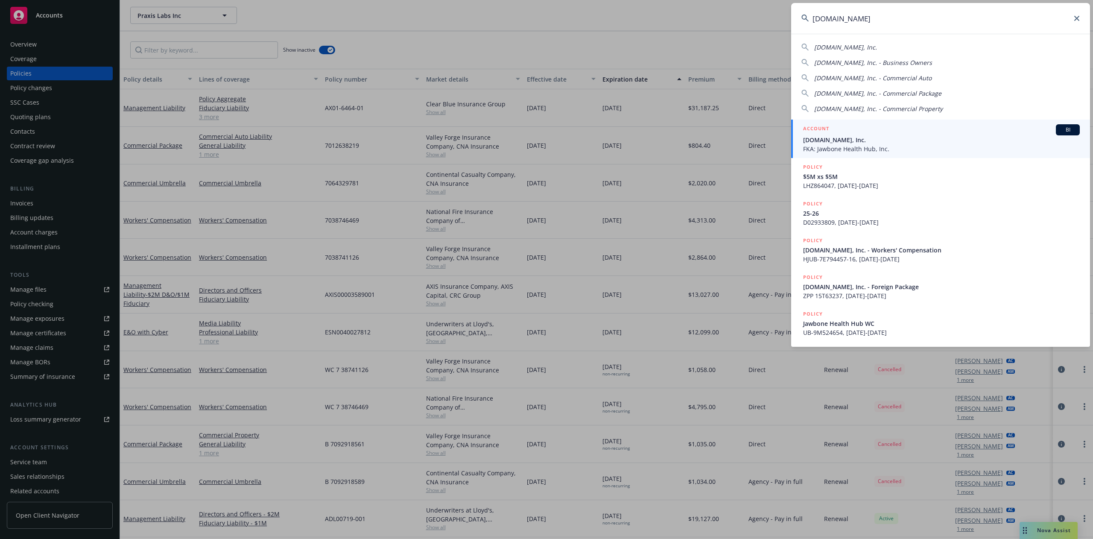
type input "all.health"
drag, startPoint x: 917, startPoint y: 133, endPoint x: 889, endPoint y: 137, distance: 28.8
click at [728, 133] on div "ACCOUNT BI" at bounding box center [941, 129] width 277 height 11
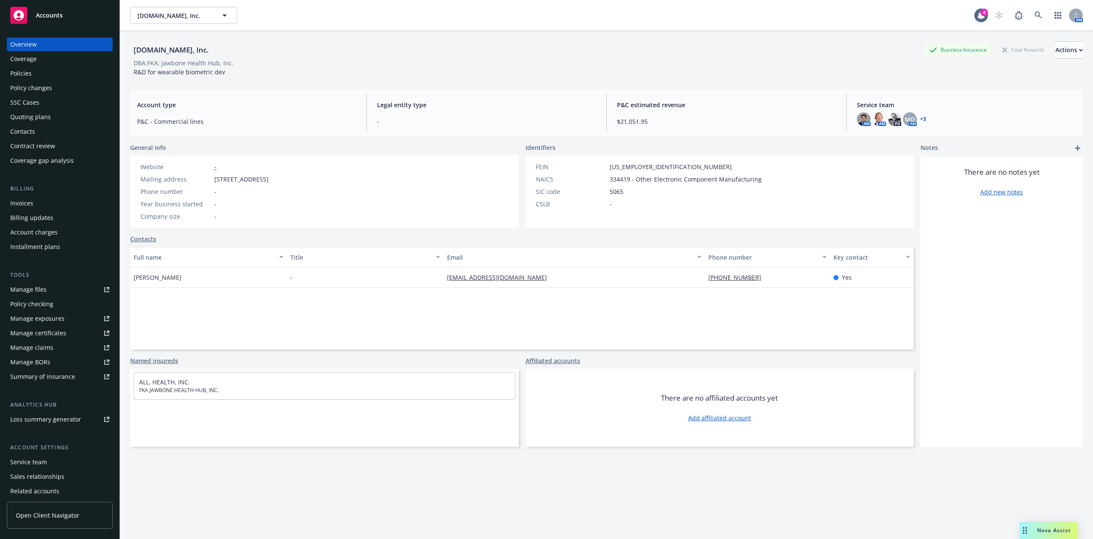
click at [55, 67] on div "Policies" at bounding box center [59, 74] width 99 height 14
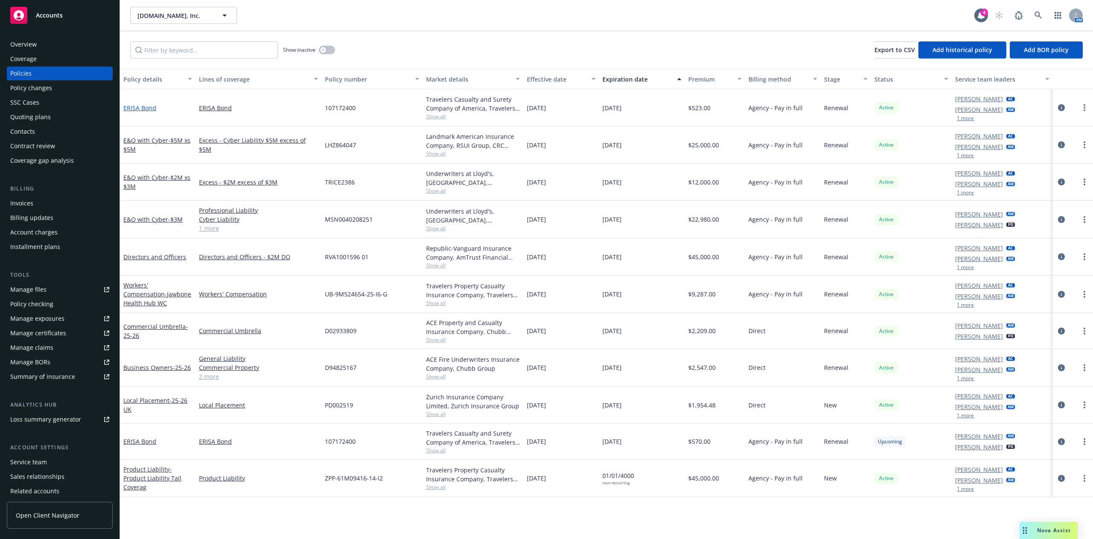
click at [135, 105] on link "ERISA Bond" at bounding box center [139, 108] width 33 height 8
click at [147, 359] on link "ERISA Bond" at bounding box center [139, 441] width 33 height 8
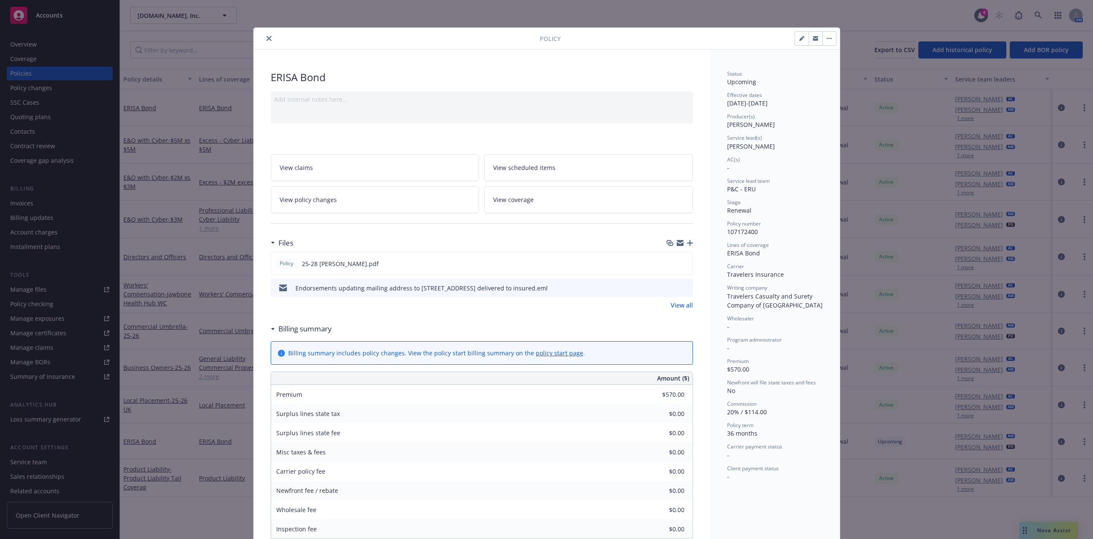
scroll to position [85, 0]
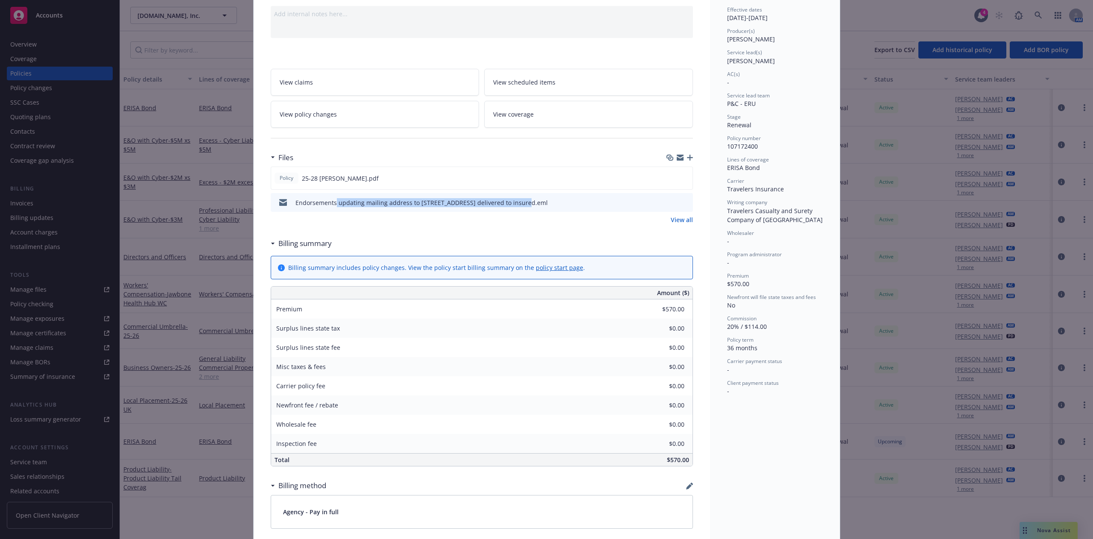
drag, startPoint x: 422, startPoint y: 198, endPoint x: 323, endPoint y: 198, distance: 99.0
click at [328, 196] on div "Endorsements updating mailing address to 649 Front St delivered to insured.eml" at bounding box center [411, 202] width 274 height 18
click at [681, 199] on icon "preview file" at bounding box center [685, 202] width 8 height 6
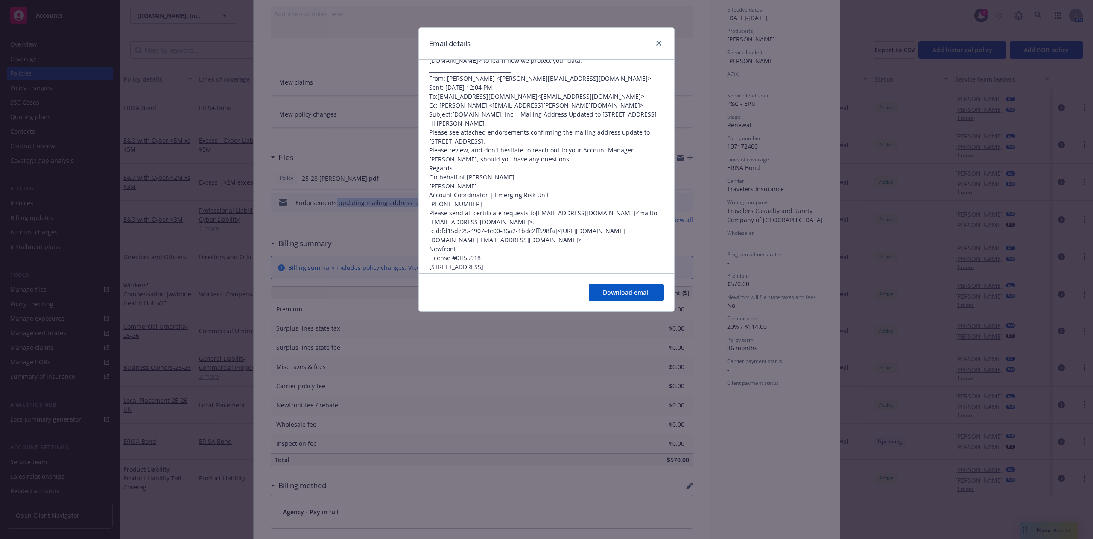
scroll to position [286, 0]
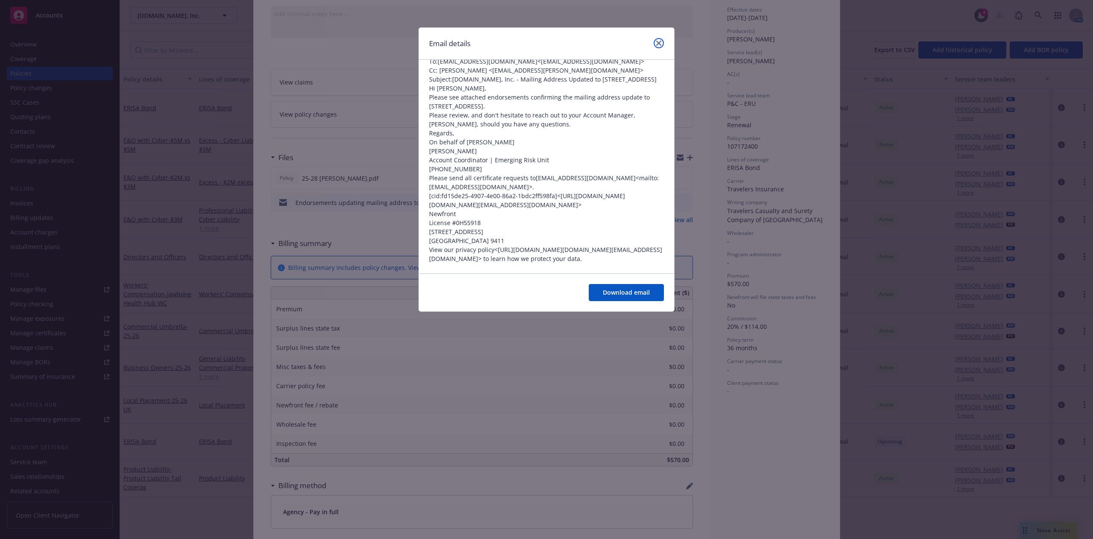
click at [659, 41] on icon "close" at bounding box center [658, 43] width 5 height 5
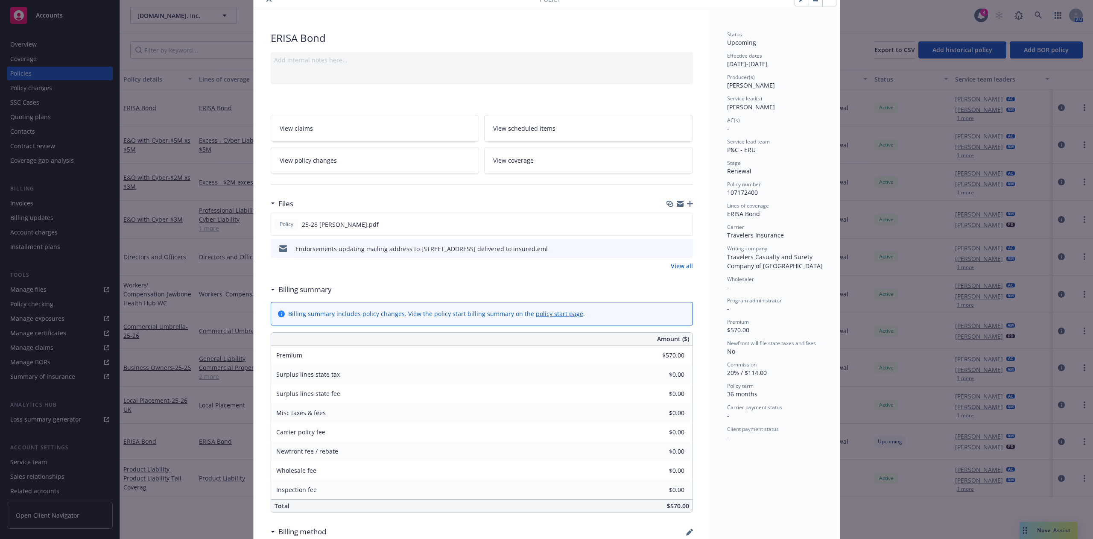
scroll to position [0, 0]
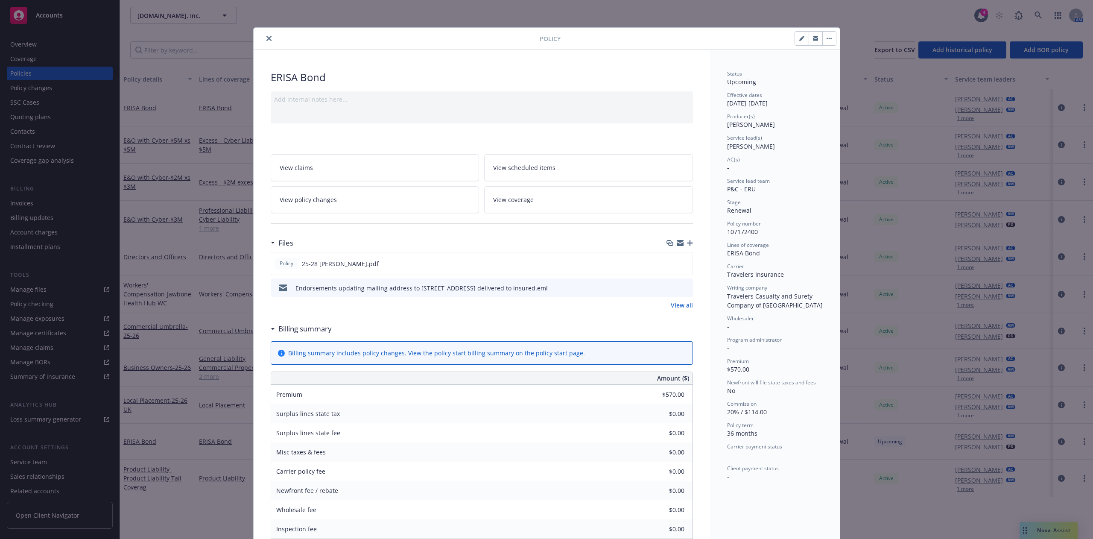
drag, startPoint x: 263, startPoint y: 34, endPoint x: 292, endPoint y: 34, distance: 29.0
click at [264, 34] on button "close" at bounding box center [269, 38] width 10 height 10
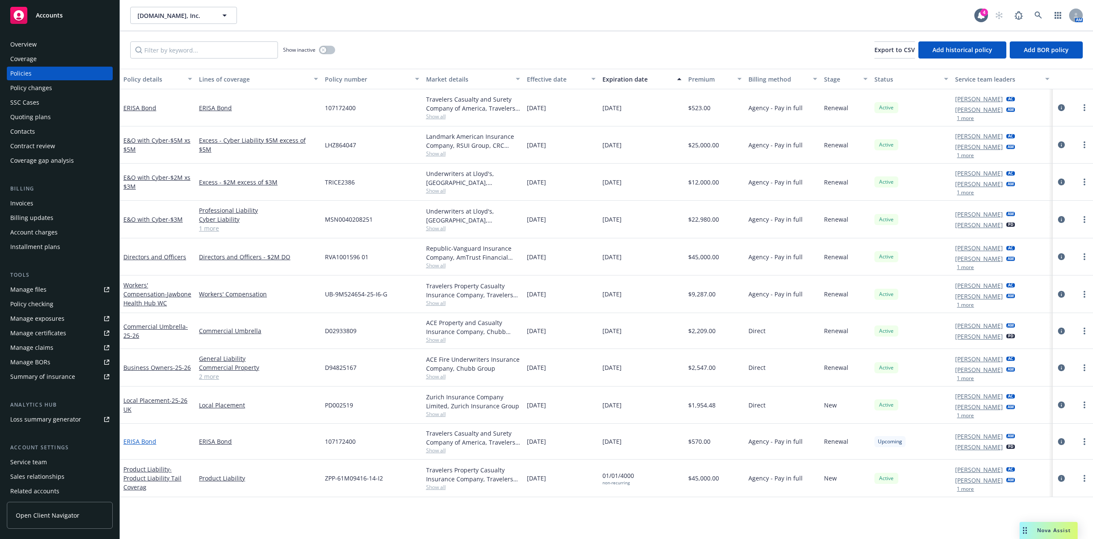
click at [135, 359] on link "ERISA Bond" at bounding box center [139, 441] width 33 height 8
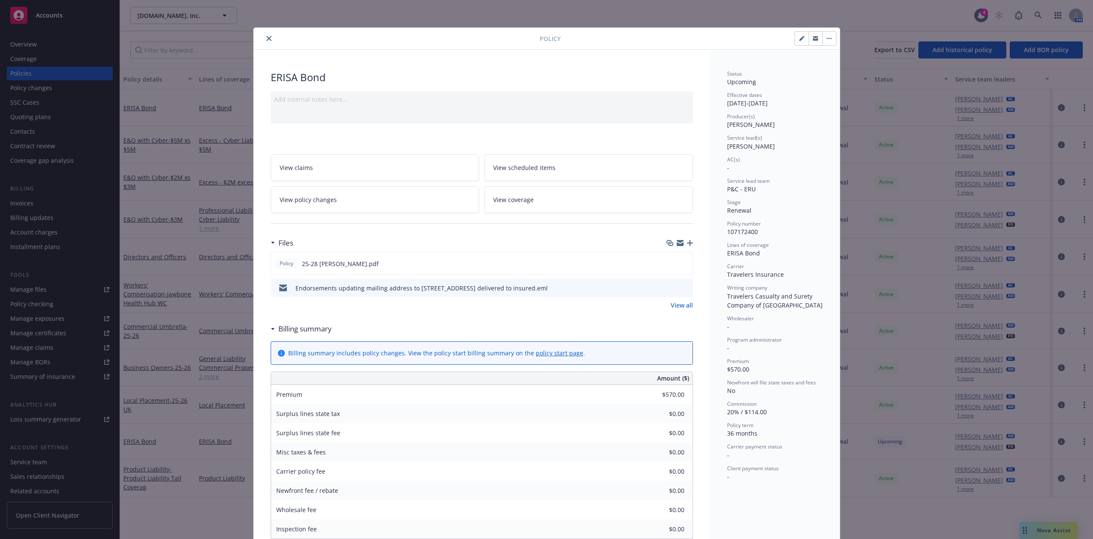
scroll to position [26, 0]
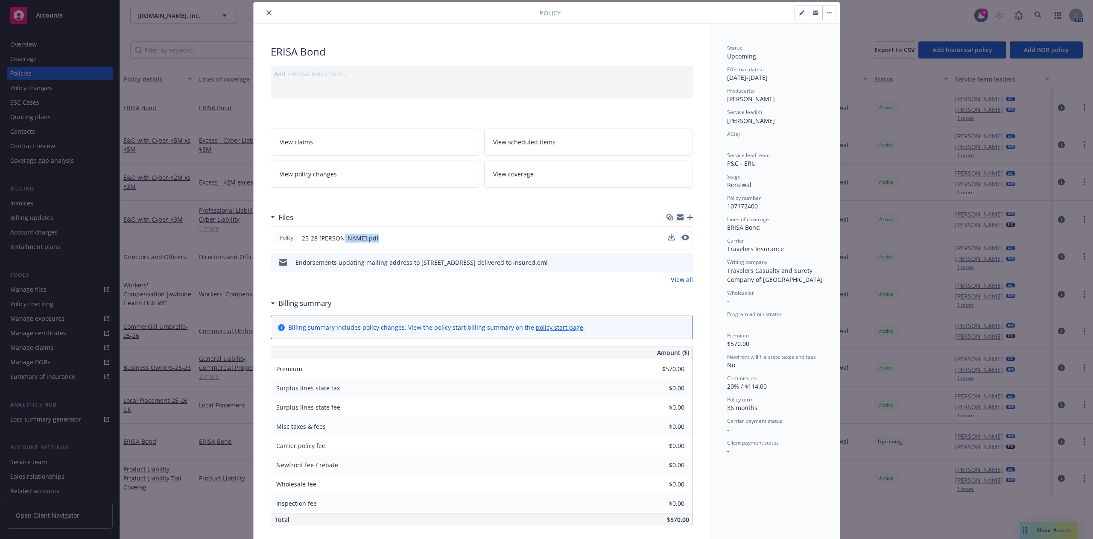
drag, startPoint x: 332, startPoint y: 237, endPoint x: 371, endPoint y: 239, distance: 39.8
click at [376, 238] on div "Policy 25-28 ERISA Renewal.pdf" at bounding box center [482, 237] width 422 height 23
click at [373, 240] on div "Policy 25-28 ERISA Renewal.pdf" at bounding box center [482, 237] width 422 height 23
drag, startPoint x: 308, startPoint y: 237, endPoint x: 272, endPoint y: 238, distance: 35.9
click at [274, 238] on div "Policy 25-28 ERISA Renewal.pdf" at bounding box center [482, 237] width 422 height 23
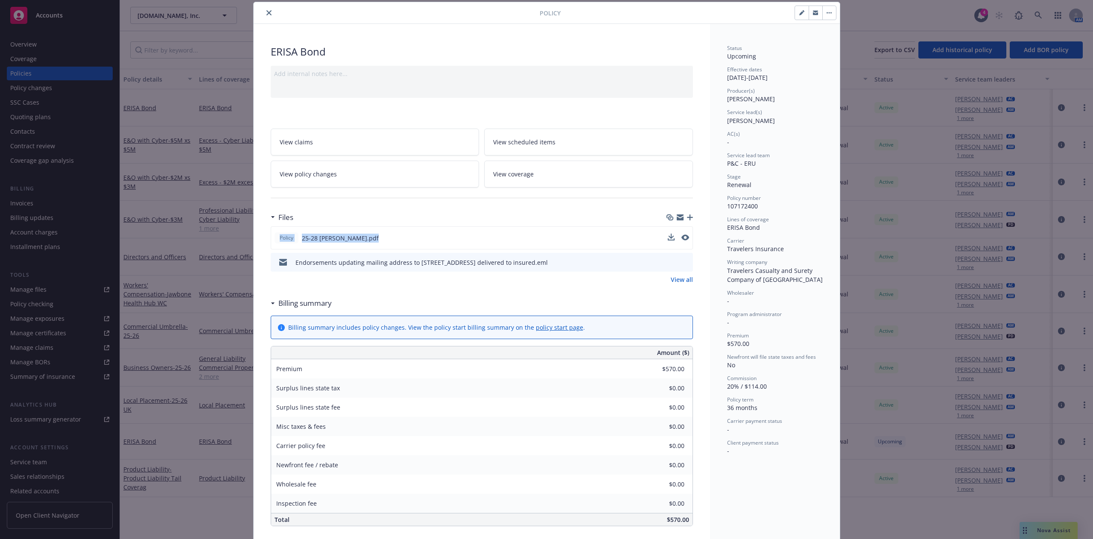
click at [364, 242] on div "Policy 25-28 ERISA Renewal.pdf" at bounding box center [482, 237] width 422 height 23
click at [680, 236] on icon "preview file" at bounding box center [684, 237] width 8 height 6
click at [687, 216] on icon "button" at bounding box center [690, 217] width 6 height 6
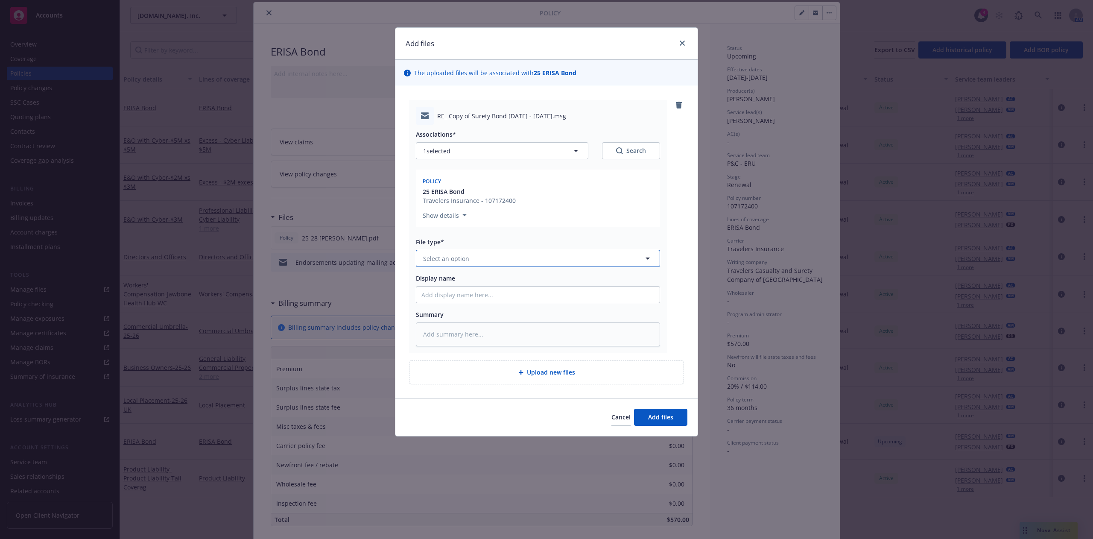
click at [599, 255] on button "Select an option" at bounding box center [538, 258] width 244 height 17
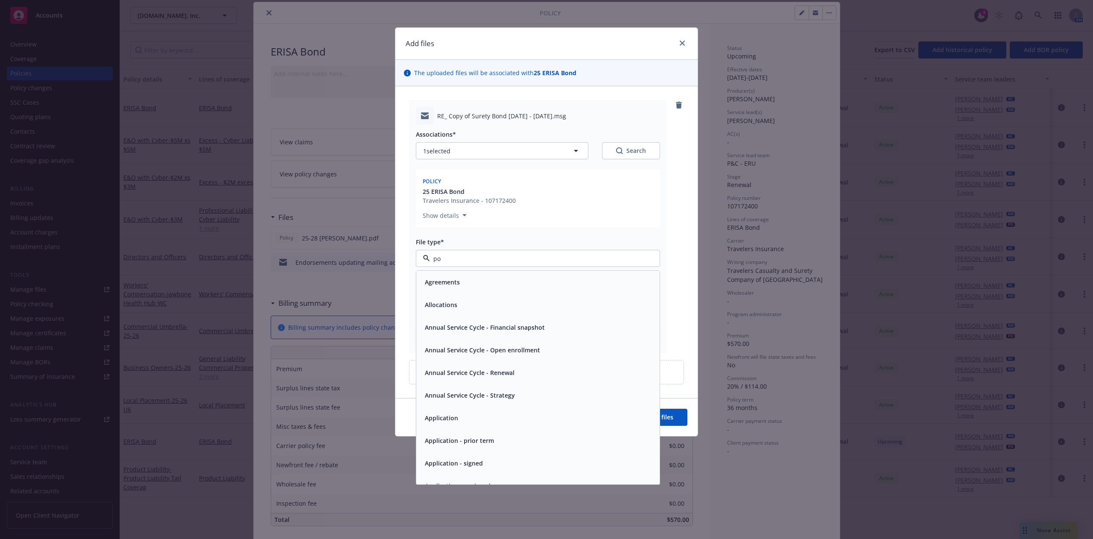
type input "pol"
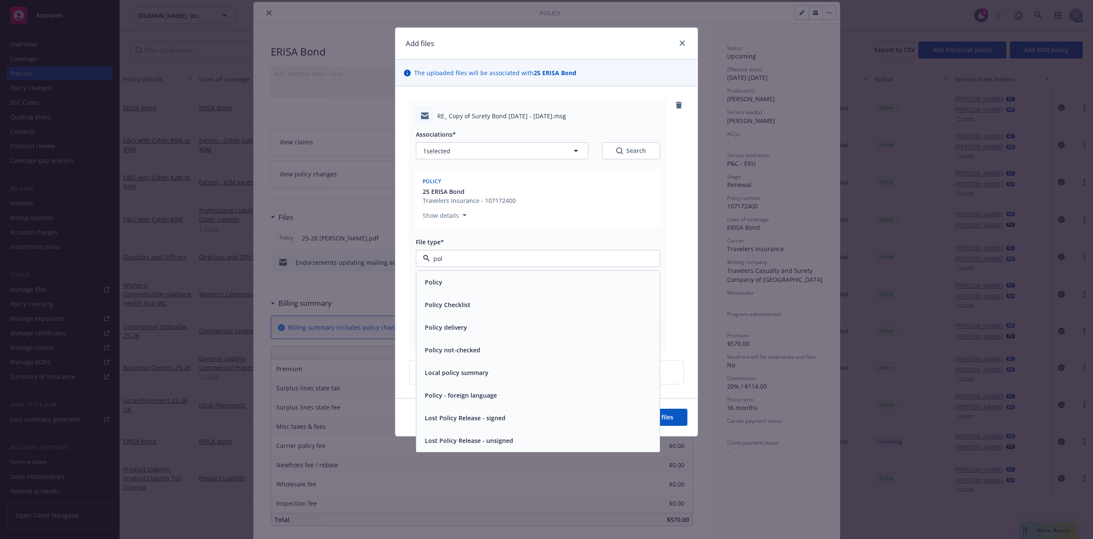
click at [590, 333] on div "Policy delivery" at bounding box center [537, 327] width 233 height 12
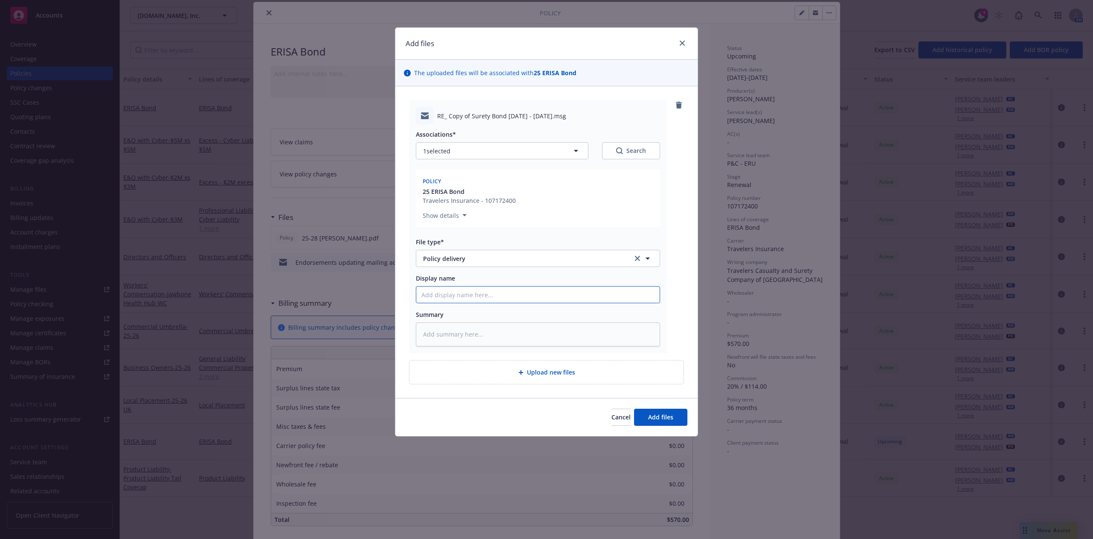
click at [590, 301] on input "Display name" at bounding box center [537, 294] width 243 height 16
type textarea "x"
type input "C"
type textarea "x"
type input "Ch"
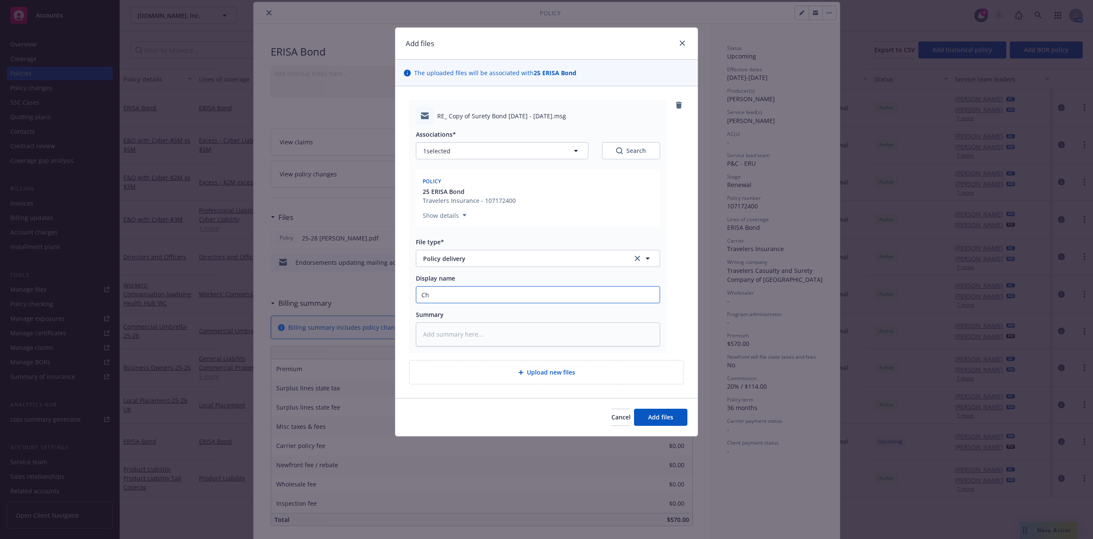
type textarea "x"
type input "Cha"
type textarea "x"
type input "Chase"
type textarea "x"
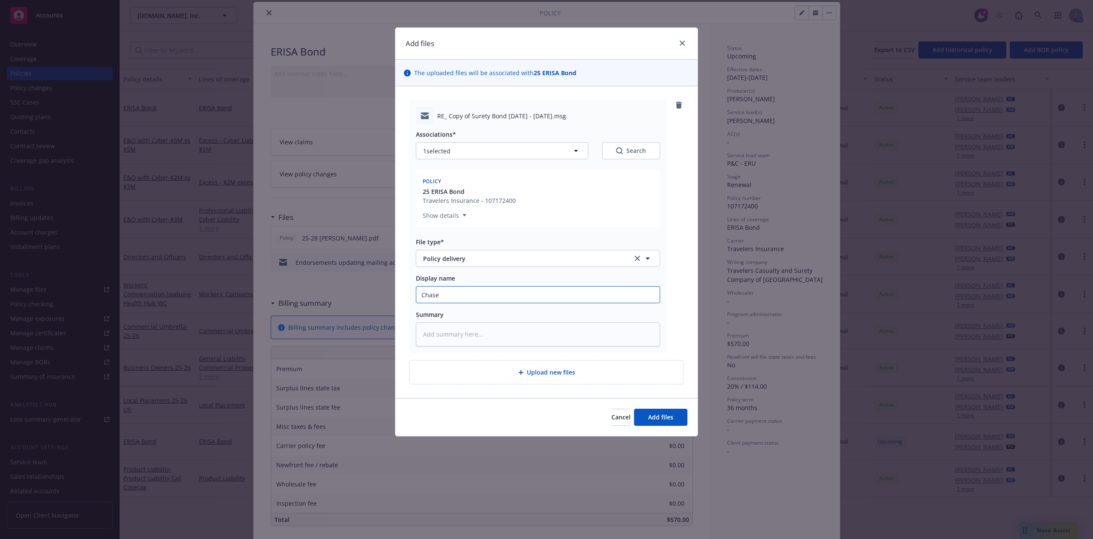
type input "Chase:"
type textarea "x"
type input "Chase: R"
type textarea "x"
type input "Chase: RE"
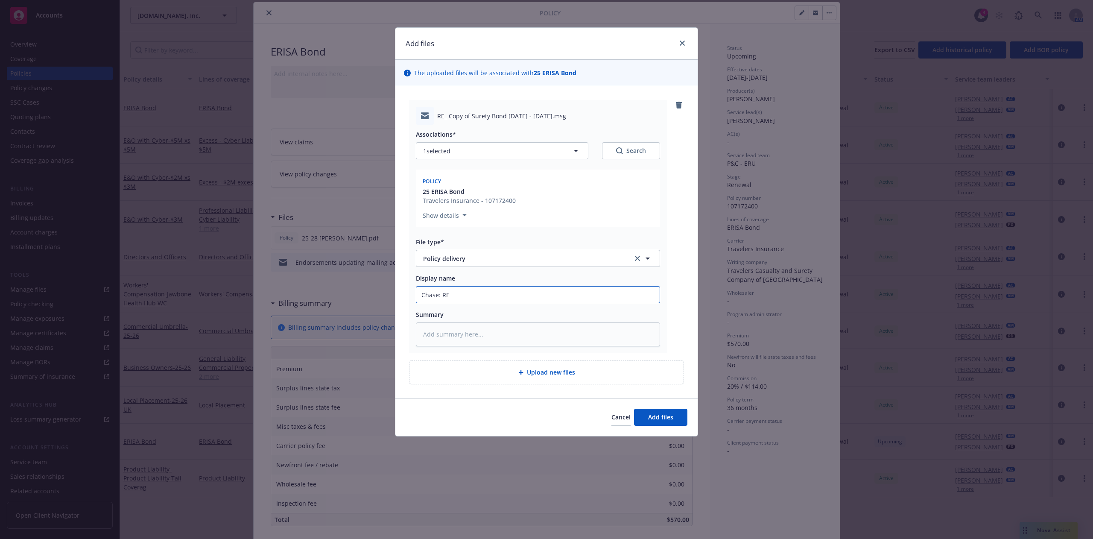
type textarea "x"
type input "Chase: RER"
type textarea "x"
type input "Chase: RE"
type textarea "x"
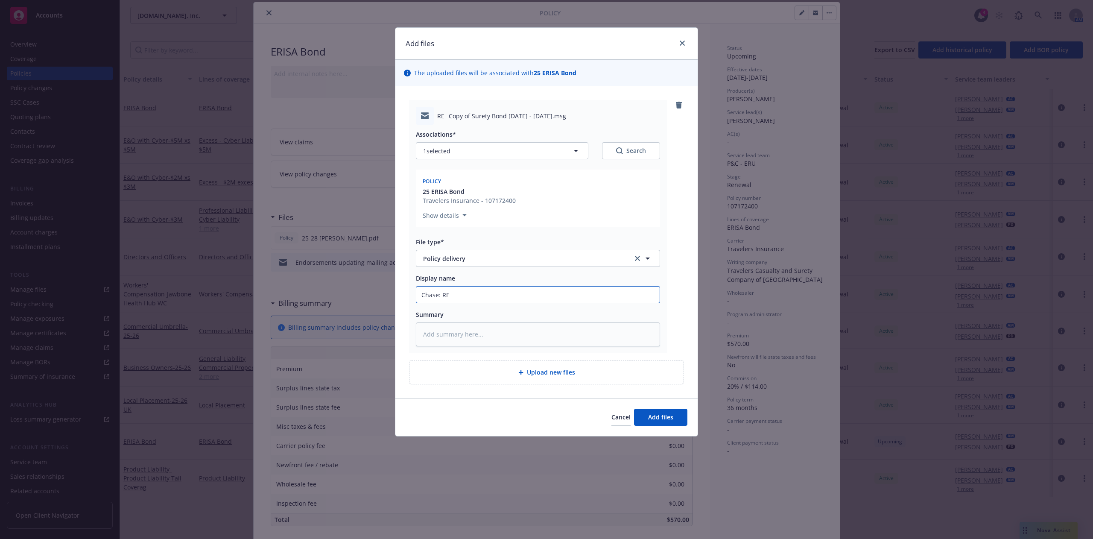
type input "Chase: R"
type textarea "x"
type input "Chase:"
type textarea "x"
type input "Chase: E"
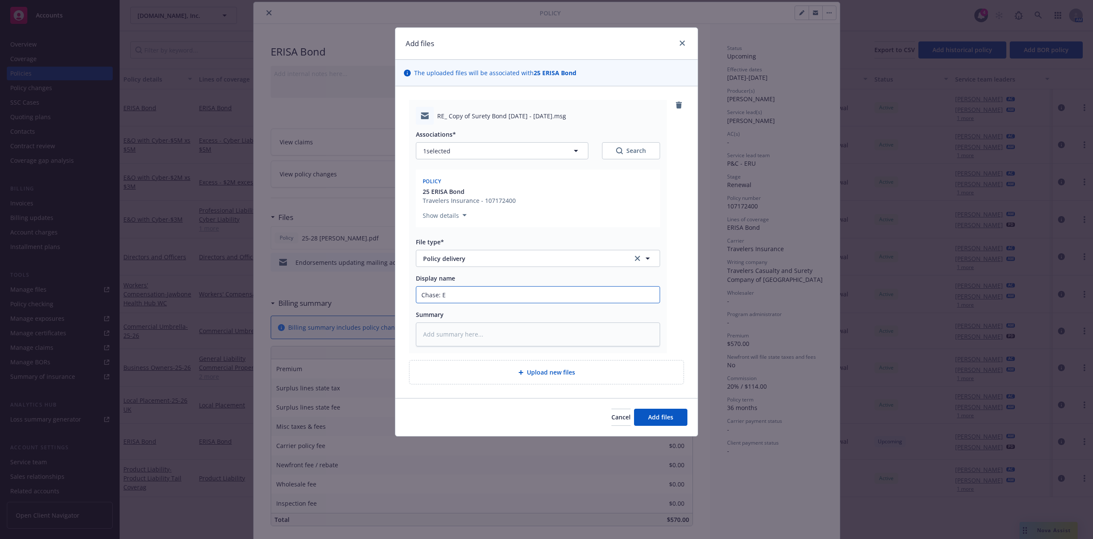
type textarea "x"
type input "Chase: ERI"
type textarea "x"
type input "Chase: ERIS"
type textarea "x"
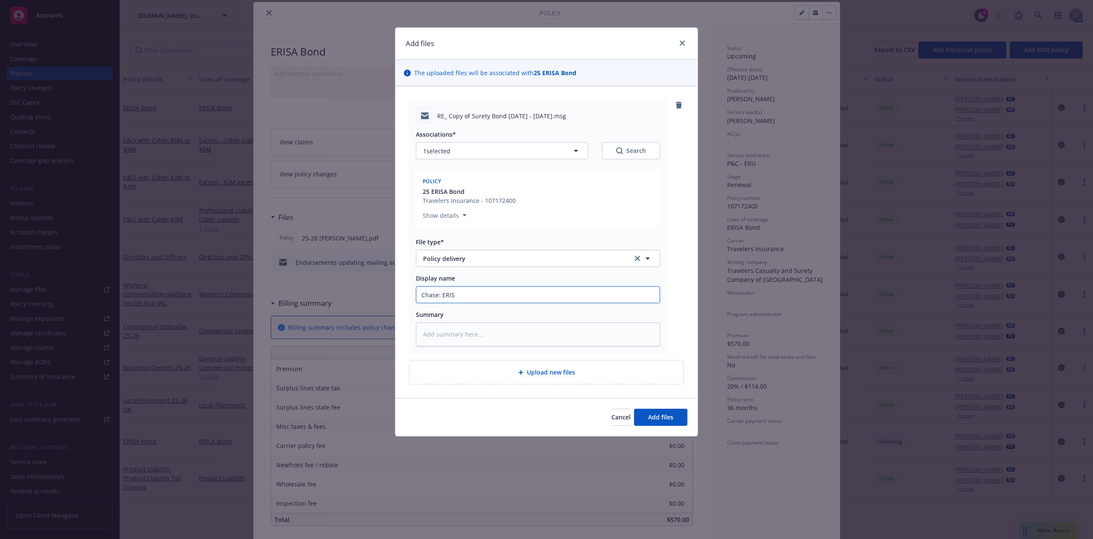
type input "Chase: ERISA"
type textarea "x"
type input "Chase: ERISA"
type textarea "x"
type input "Chase: ERISA E"
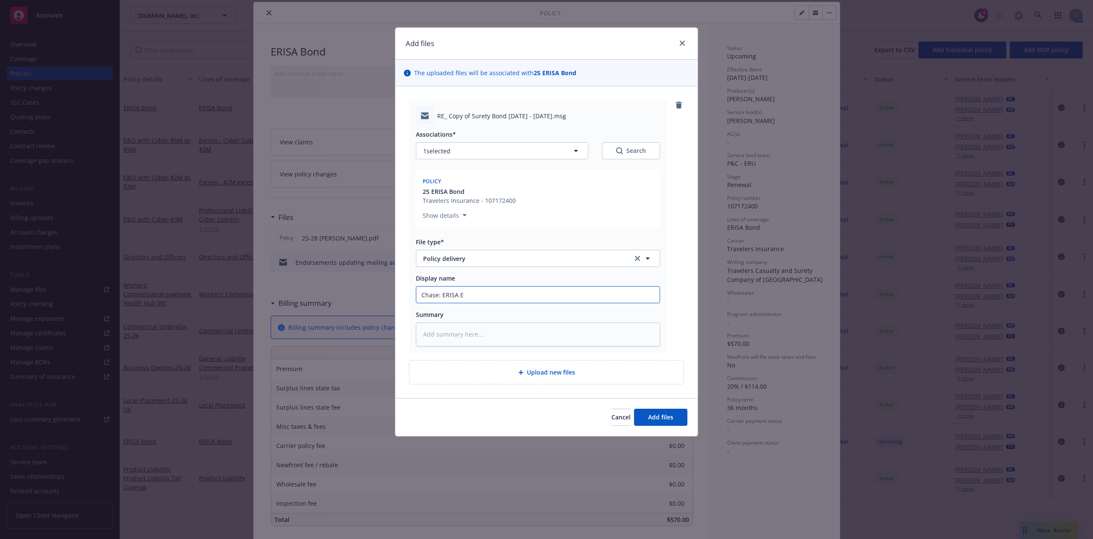
type textarea "x"
type input "Chase: ERISA EE"
type textarea "x"
type input "Chase: ERISA E"
type textarea "x"
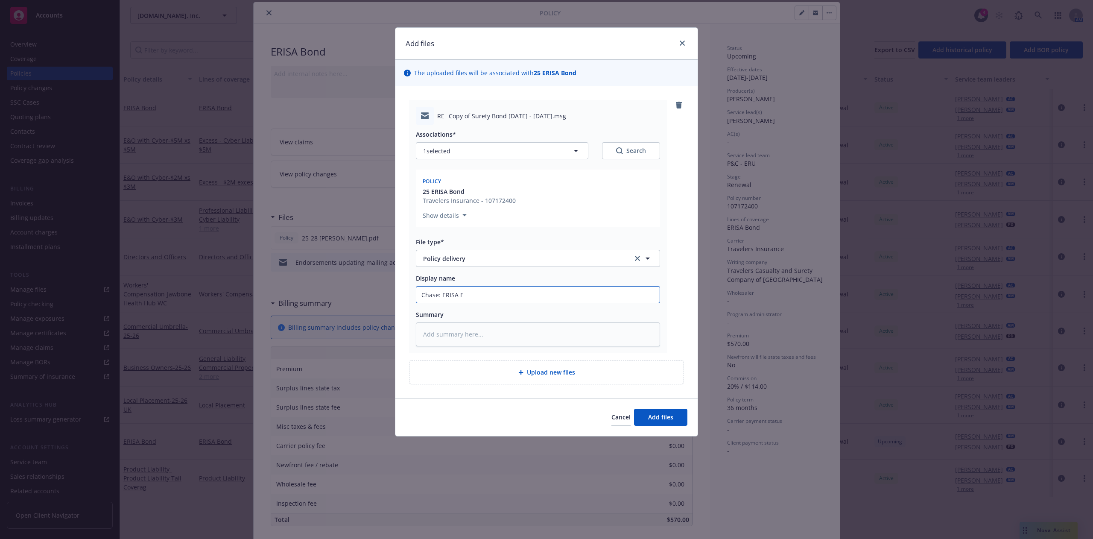
type input "Chase: ERISA"
type textarea "x"
type input "Chase: ERISA e"
type textarea "x"
type input "Chase: ERISA ex"
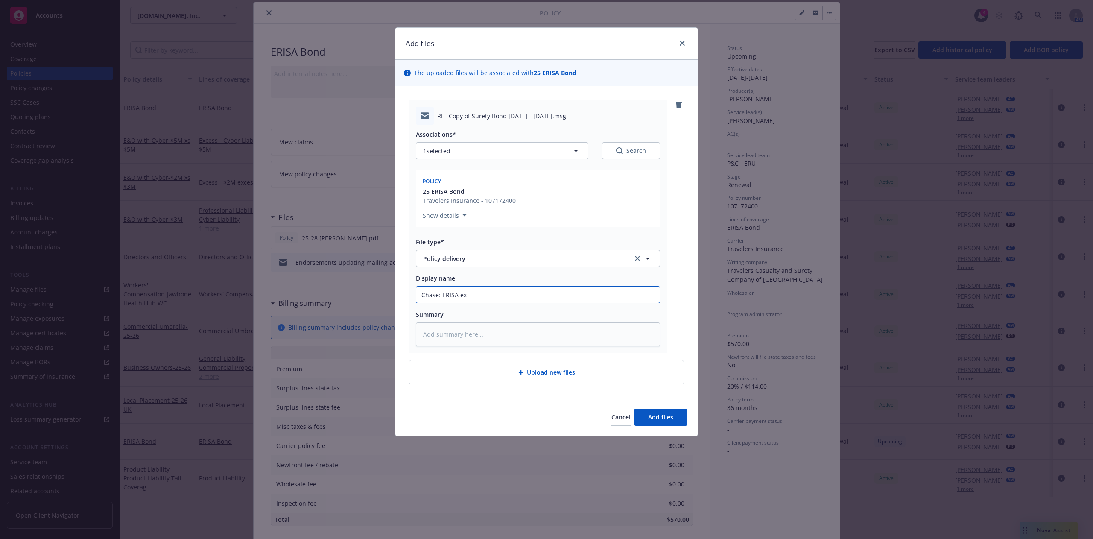
type textarea "x"
type input "Chase: ERISA ext"
type textarea "x"
type input "Chase: ERISA exten"
type textarea "x"
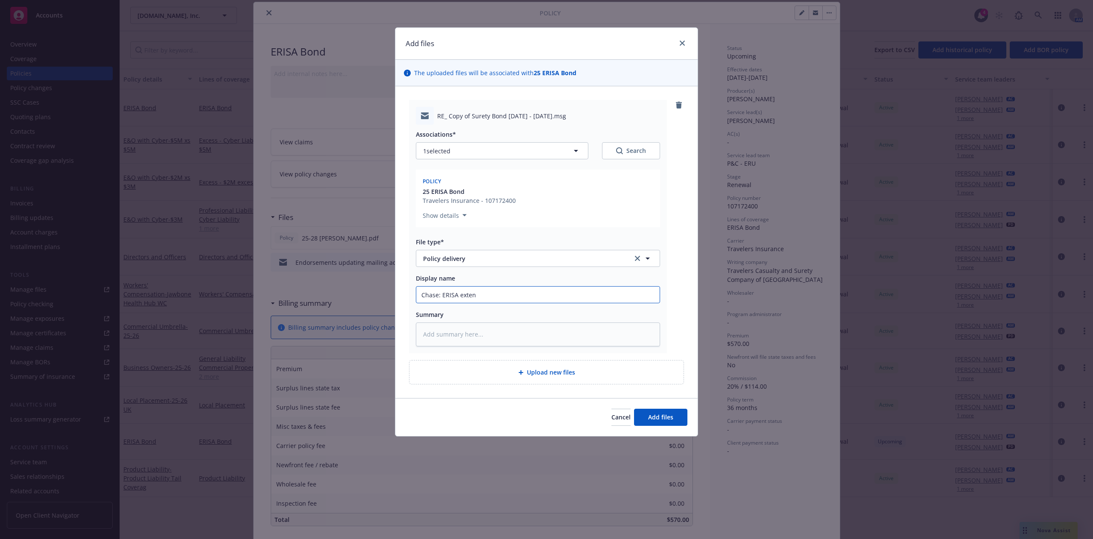
type input "Chase: ERISA extens"
type textarea "x"
type input "Chase: ERISA extensi"
type textarea "x"
type input "Chase: ERISA extensio"
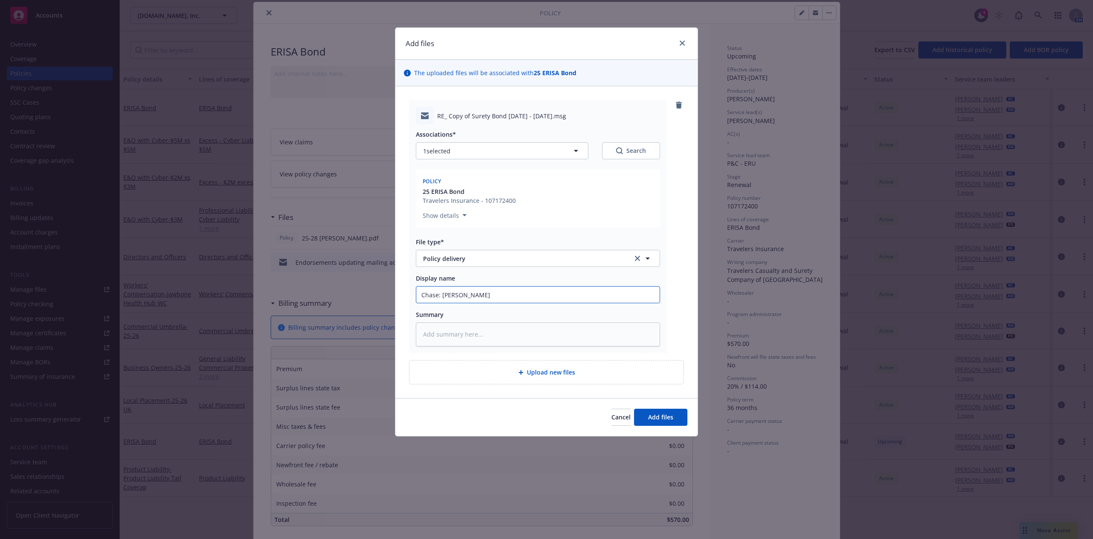
type textarea "x"
type input "Chase: ERISA extension"
type textarea "x"
type input "Chase: ERISA extension e"
type textarea "x"
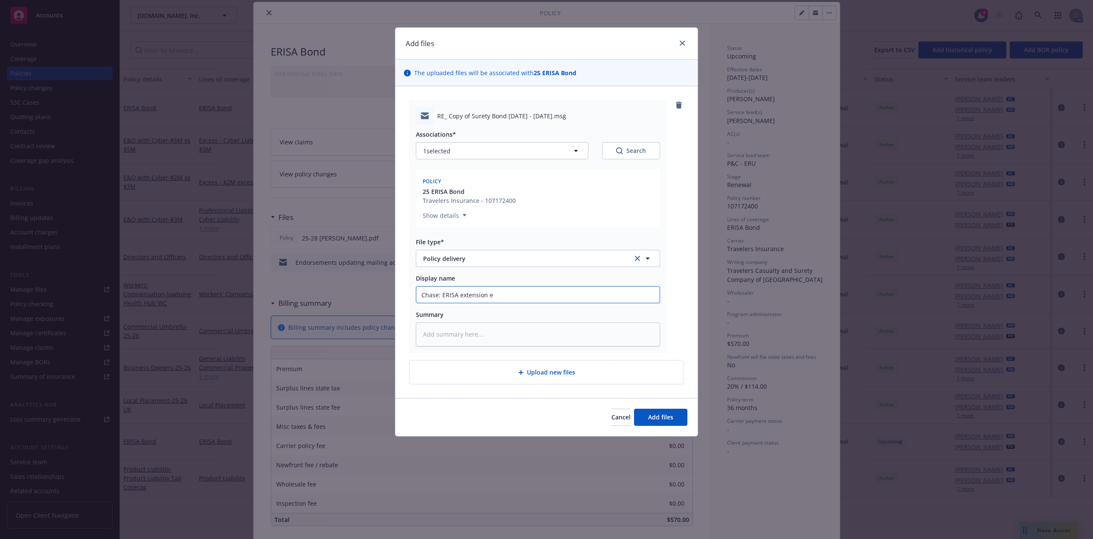
type input "Chase: ERISA extension en"
type textarea "x"
type input "Chase: ERISA extension end"
type textarea "x"
type input "Chase: ERISA extension endo"
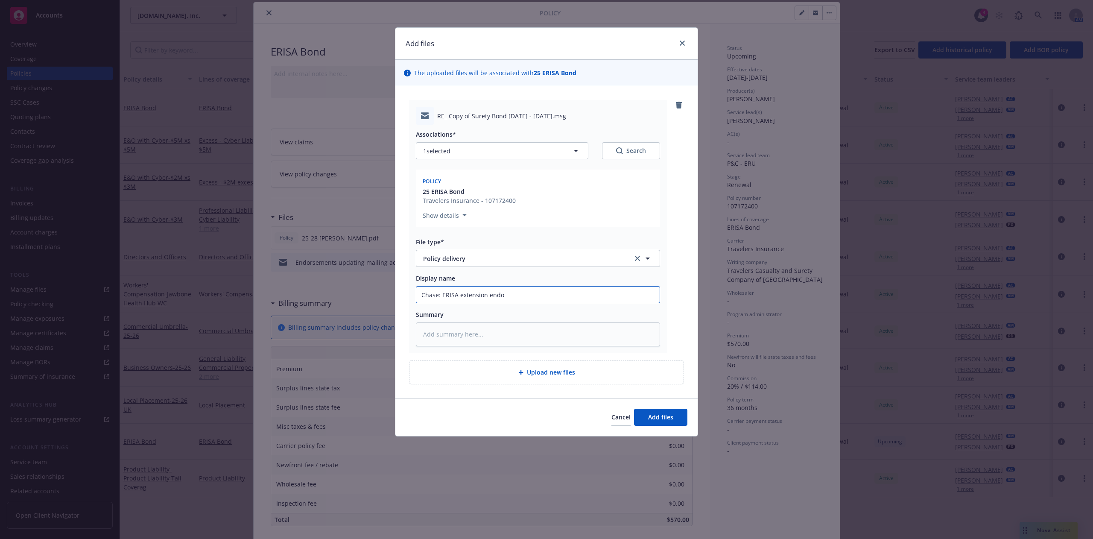
type textarea "x"
type input "Chase: ERISA extension endor"
type textarea "x"
type input "Chase: ERISA extension endors"
type textarea "x"
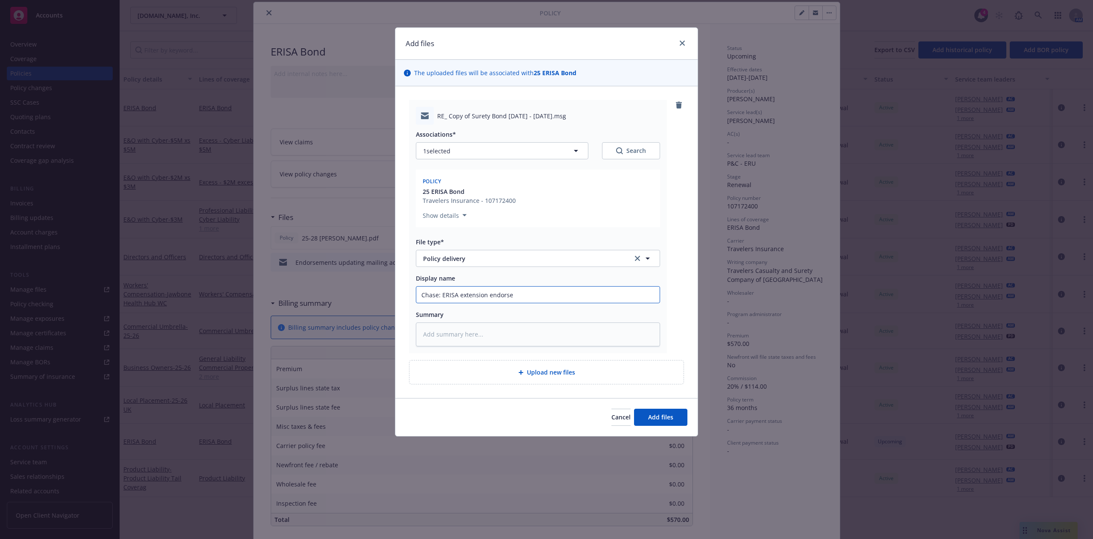
type input "Chase: ERISA extension endorsem"
type textarea "x"
type input "Chase: ERISA extension endorsemen"
type textarea "x"
type input "Chase: ERISA extension endorsement"
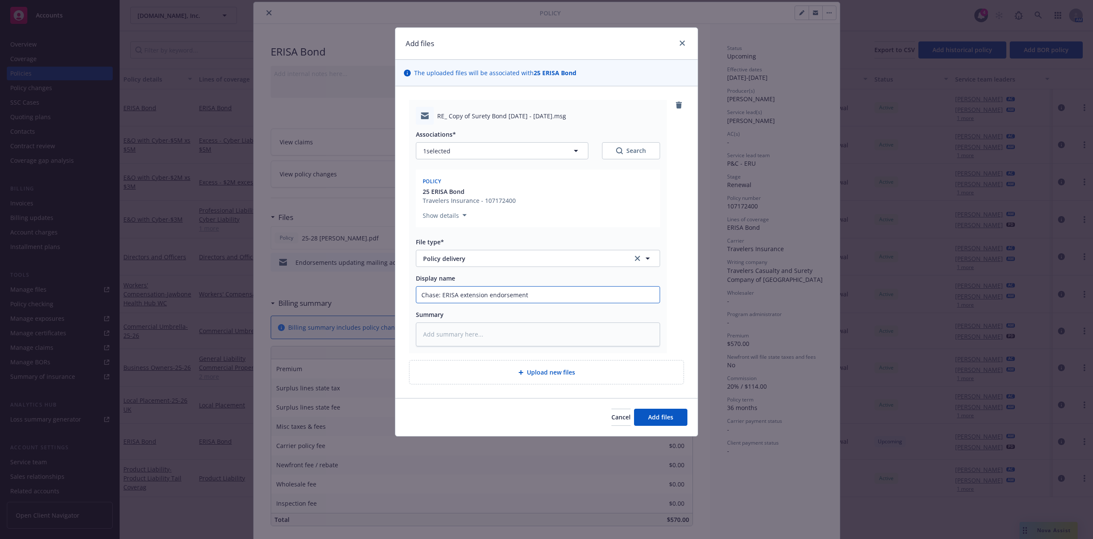
type textarea "x"
type input "Chase: ERISA extension endorsement f"
type textarea "x"
type input "Chase: ERISA extension endorsement fo"
type textarea "x"
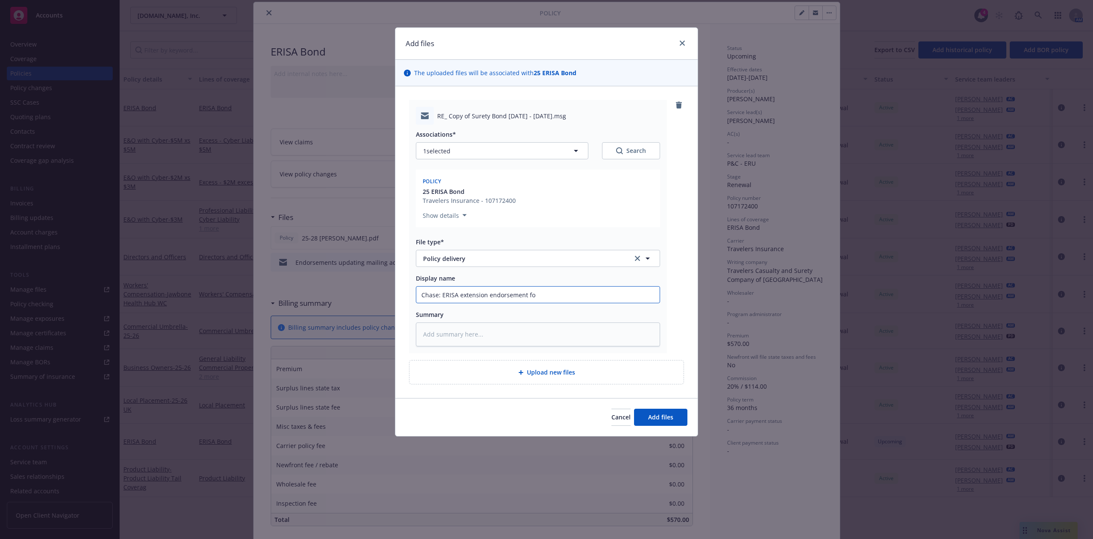
type input "Chase: ERISA extension endorsement for"
type textarea "x"
type input "Chase: ERISA extension endorsement forw"
type textarea "x"
type input "Chase: ERISA extension endorsement forwa"
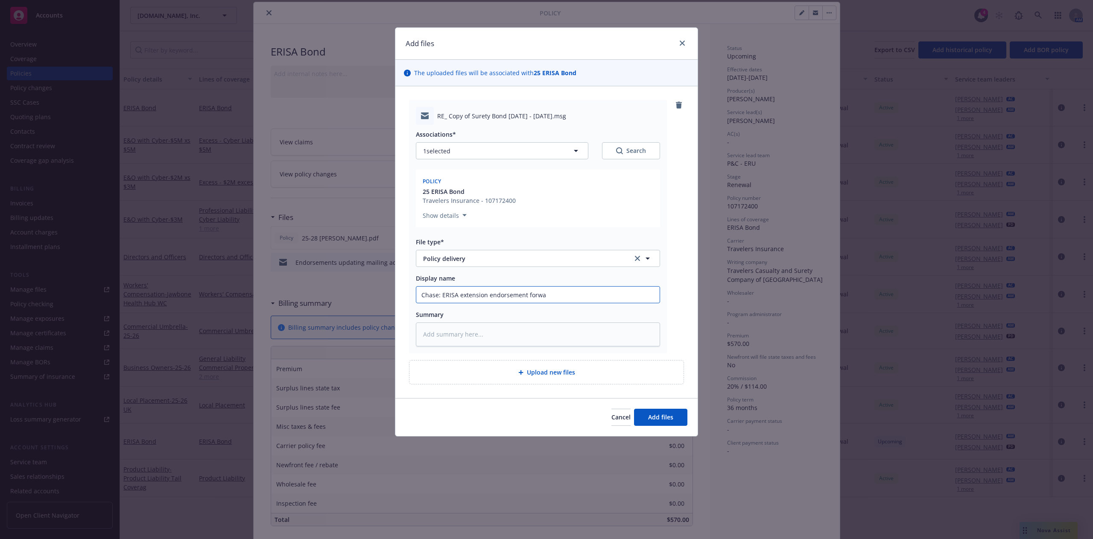
type textarea "x"
type input "Chase: ERISA extension endorsement forward"
type textarea "x"
type input "Chase: ERISA extension endorsement forwarde"
type textarea "x"
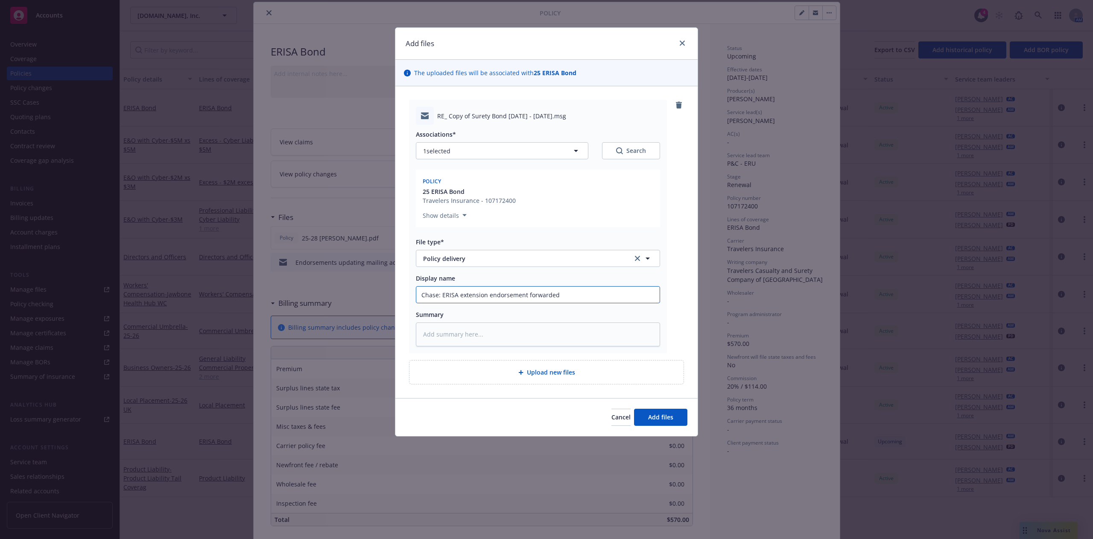
type input "Chase: ERISA extension endorsement forwarded"
type textarea "x"
type input "Chase: ERISA extension endorsement forwarded t"
type textarea "x"
type input "Chase: ERISA extension endorsement forwarded to"
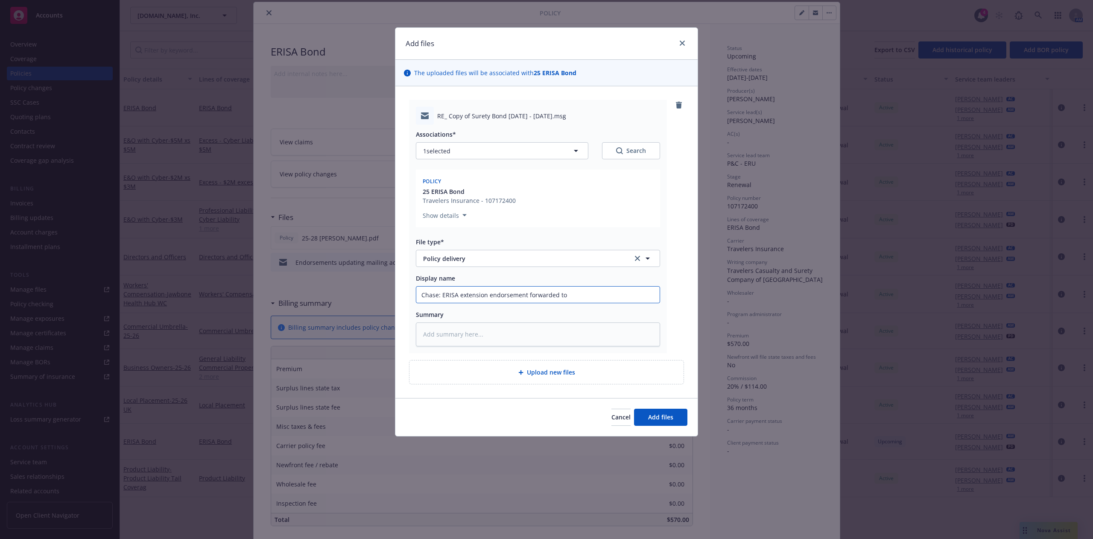
type textarea "x"
type input "Chase: ERISA extension endorsement forwarded to cl"
type textarea "x"
type input "Chase: ERISA extension endorsement forwarded to"
type textarea "x"
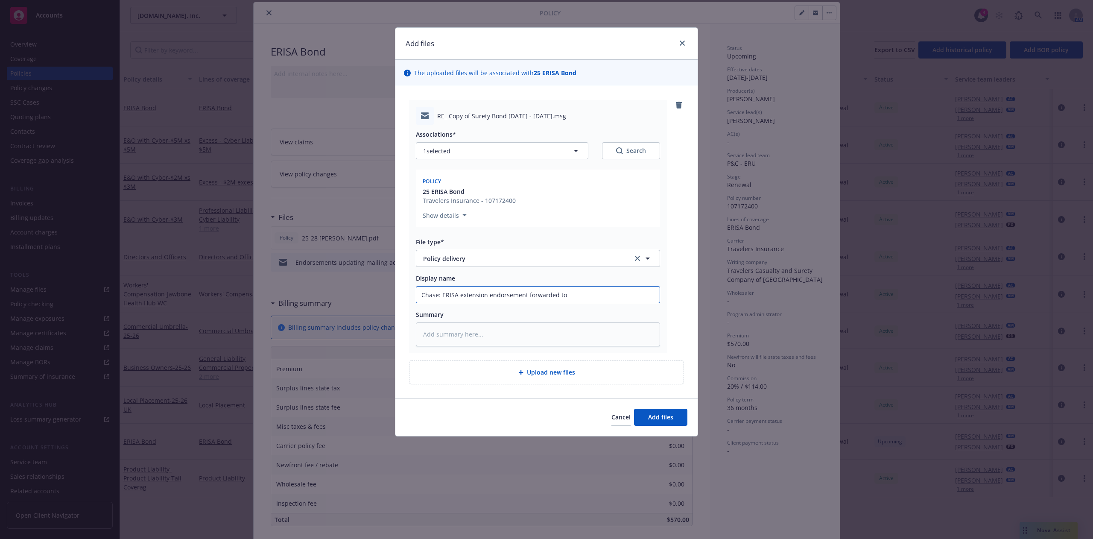
type input "Chase: ERISA extension endorsement forwarded"
type textarea "x"
type input "Chase: ERISA extension endorsement"
type textarea "x"
type input "Chase: ERISA extension endorsement s"
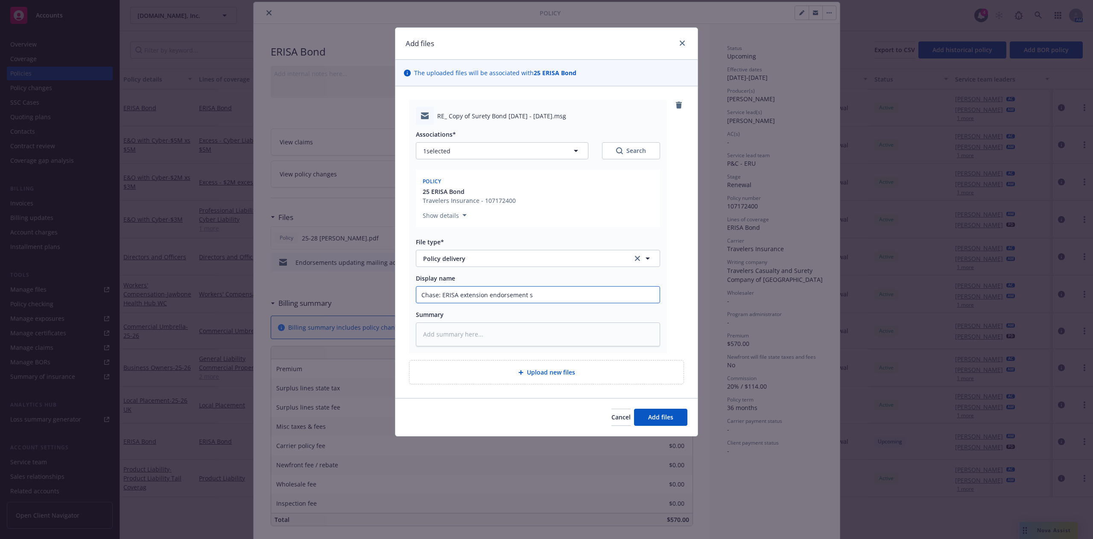
type textarea "x"
type input "Chase: ERISA extension endorsement sen"
type textarea "x"
type input "Chase: ERISA extension endorsement sent"
type textarea "x"
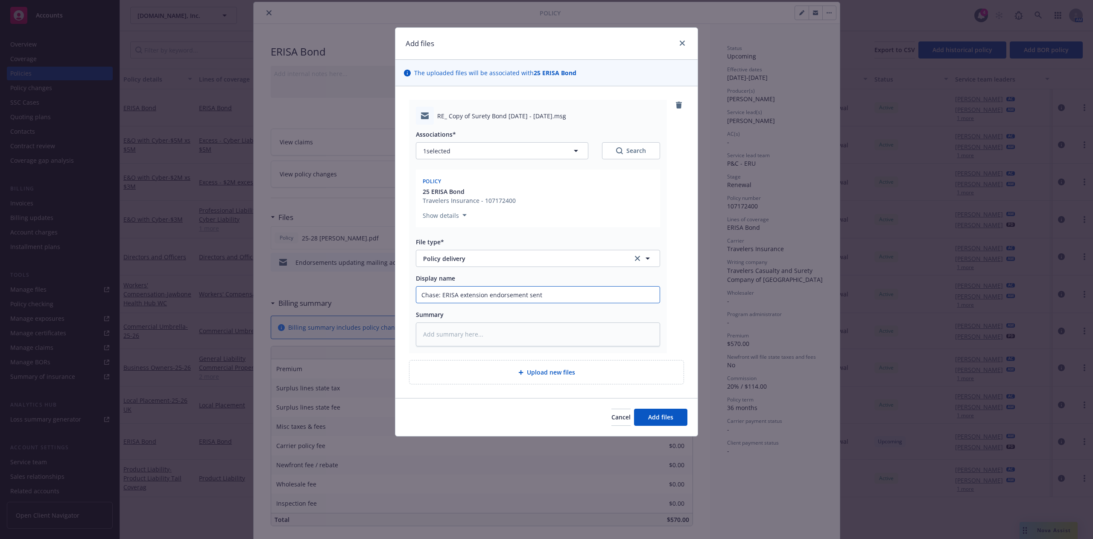
type input "Chase: ERISA extension endorsement sent"
type textarea "x"
type input "Chase: ERISA extension endorsement sent to"
type textarea "x"
type input "Chase: ERISA extension endorsement sent to"
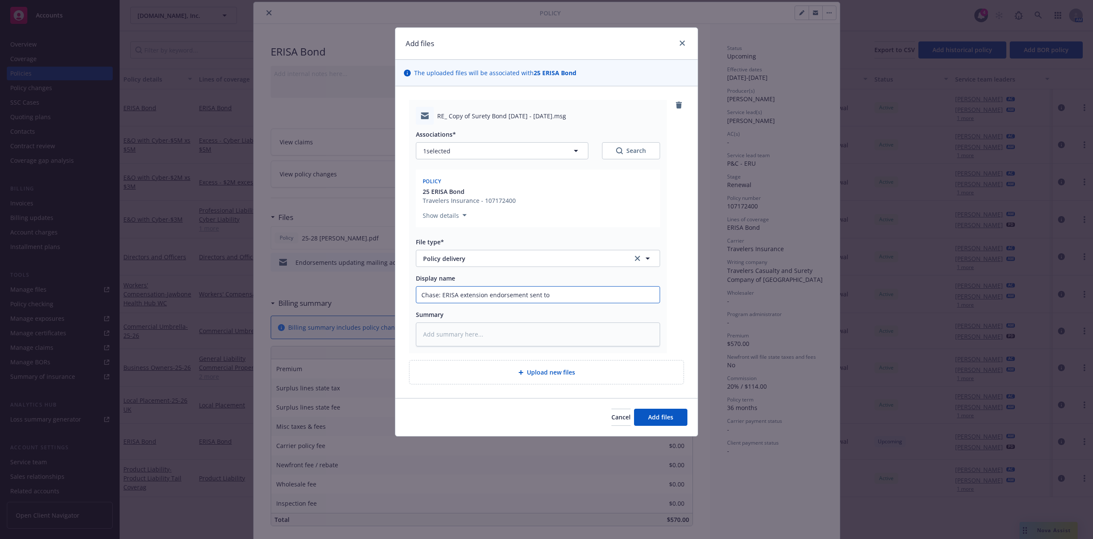
type textarea "x"
type input "Chase: ERISA extension endorsement sent to l"
type textarea "x"
type input "Chase: ERISA extension endorsement sent to lc"
type textarea "x"
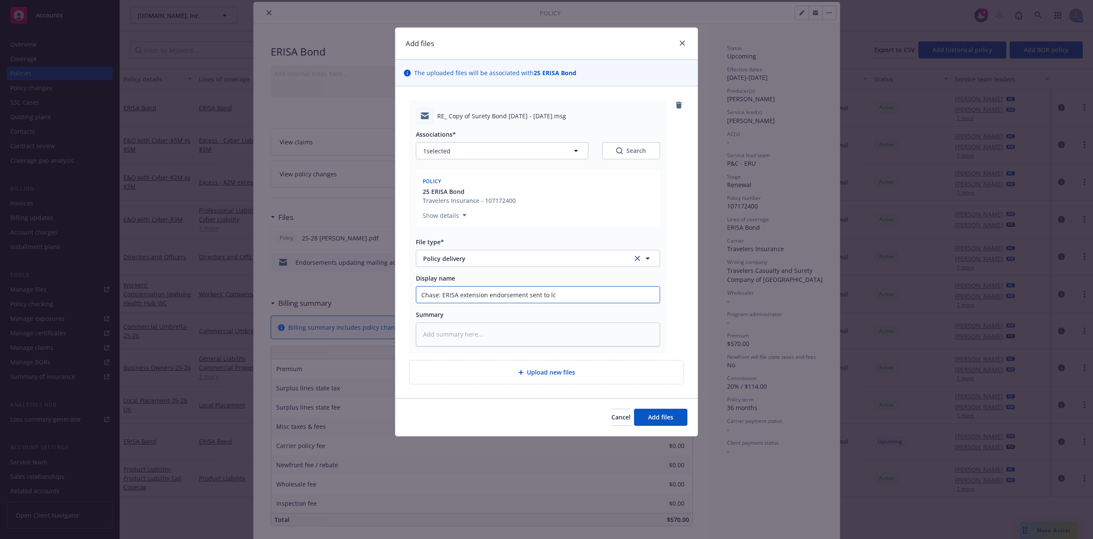
type input "Chase: ERISA extension endorsement sent to l"
type textarea "x"
type input "Chase: ERISA extension endorsement sent to"
type textarea "x"
type input "Chase: ERISA extension endorsement sent to c"
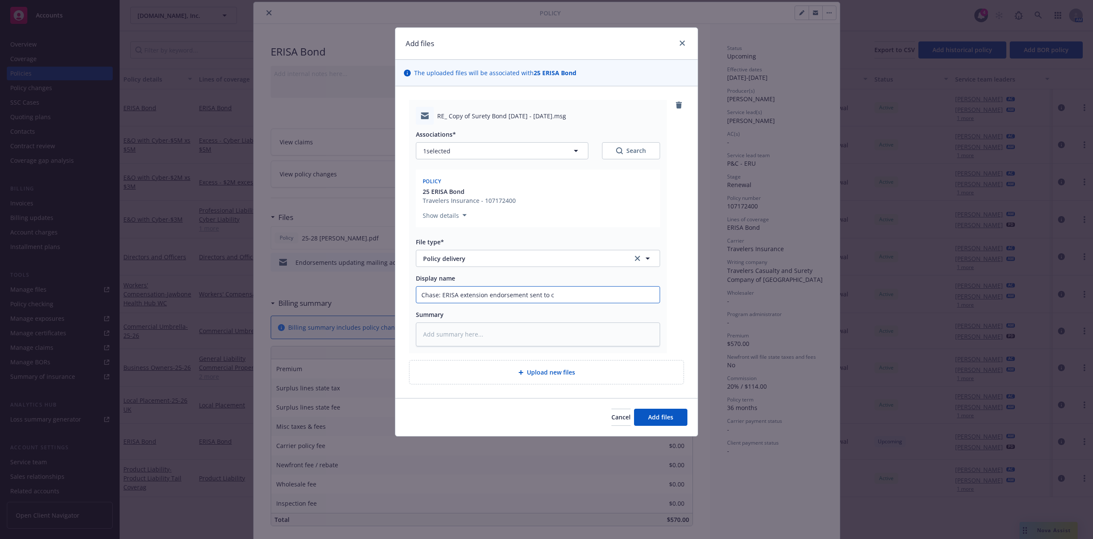
type textarea "x"
type input "Chase: ERISA extension endorsement sent to cl"
type textarea "x"
type input "Chase: ERISA extension endorsement sent to cli"
type textarea "x"
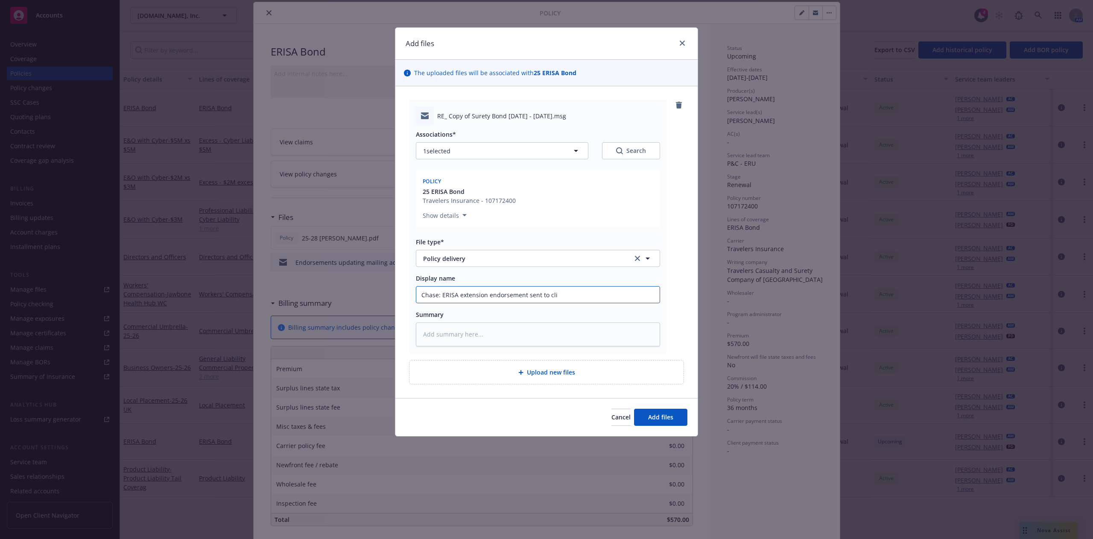
type input "Chase: ERISA extension endorsement sent to clie"
type textarea "x"
type input "Chase: ERISA extension endorsement sent to clien"
type textarea "x"
type input "Chase: ERISA extension endorsement sent to client"
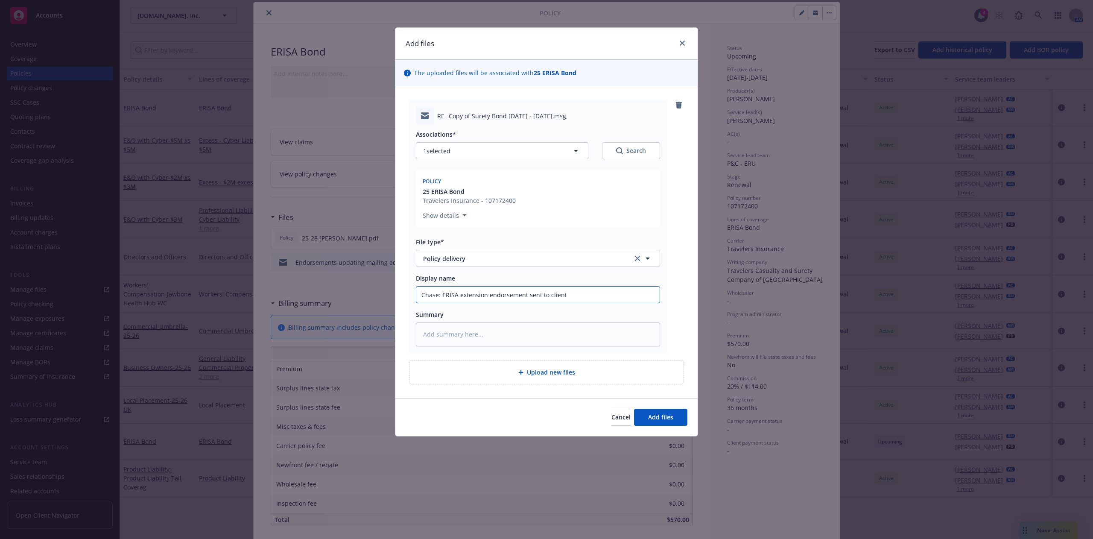
click at [634, 359] on button "Add files" at bounding box center [660, 416] width 53 height 17
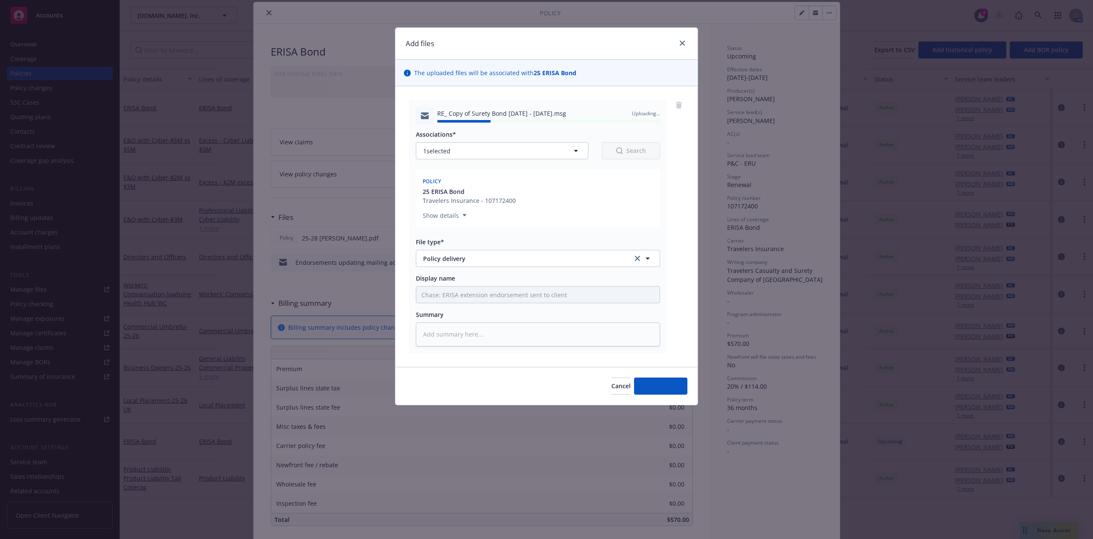
type textarea "x"
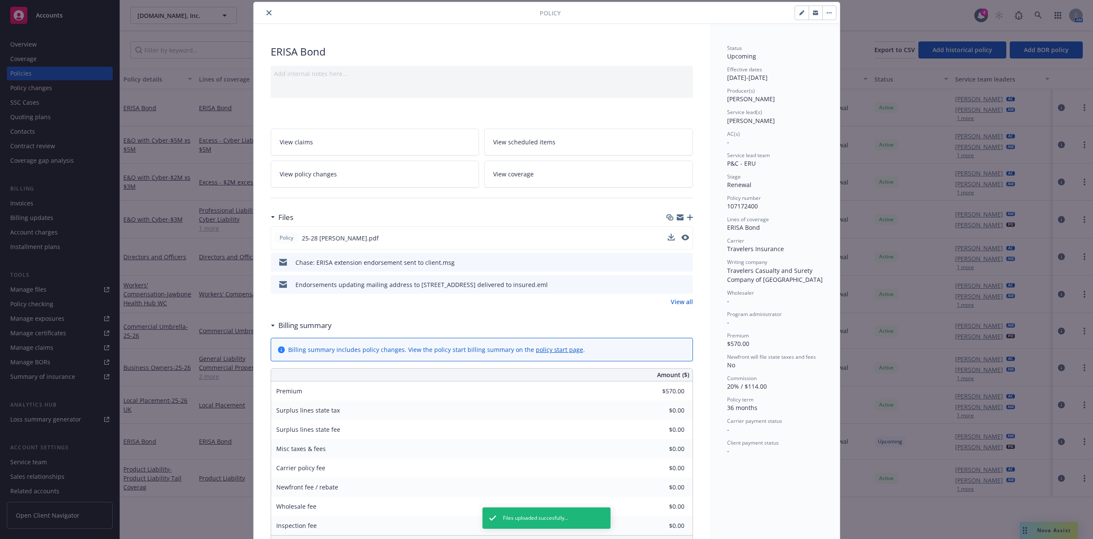
click at [680, 302] on link "View all" at bounding box center [682, 301] width 22 height 9
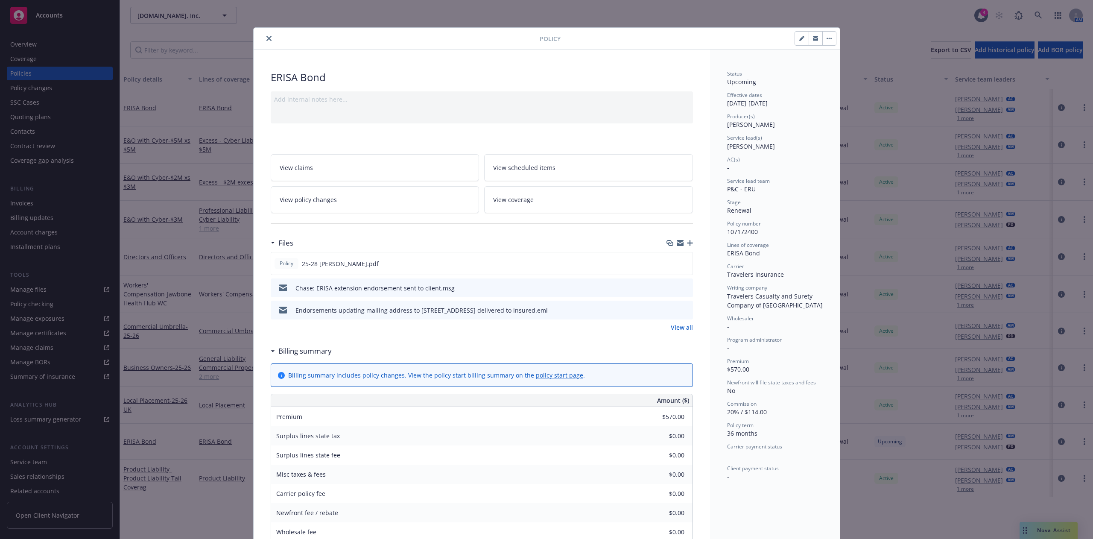
click at [265, 35] on button "close" at bounding box center [269, 38] width 10 height 10
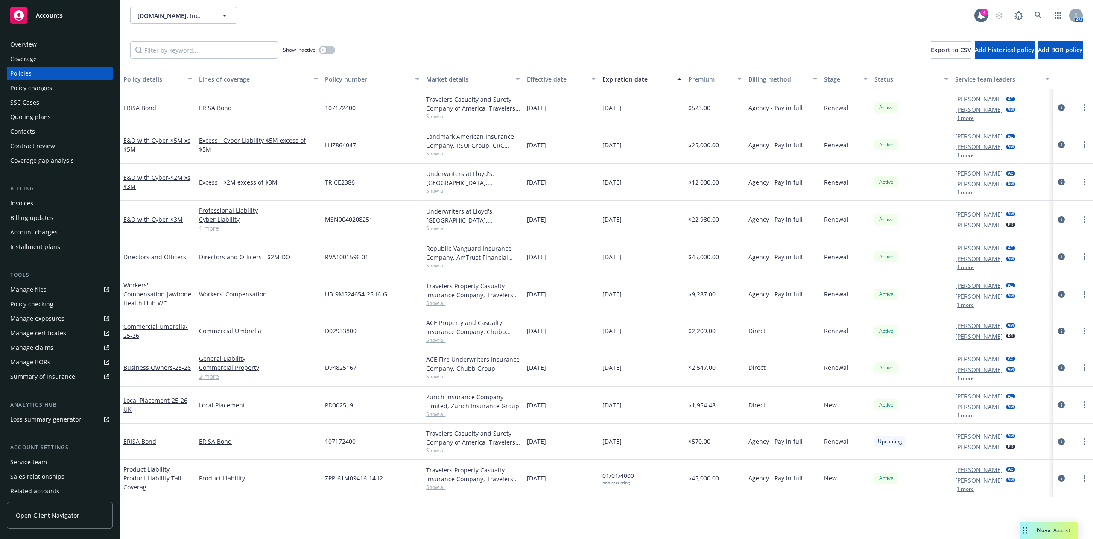
click at [83, 116] on div "Quoting plans" at bounding box center [59, 117] width 99 height 14
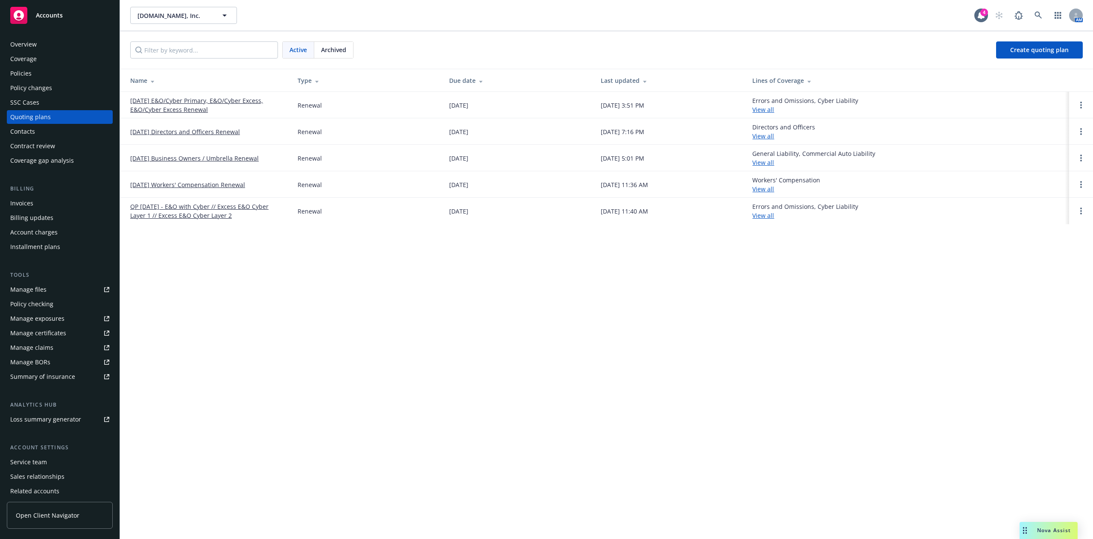
click at [79, 70] on div "Policies" at bounding box center [59, 74] width 99 height 14
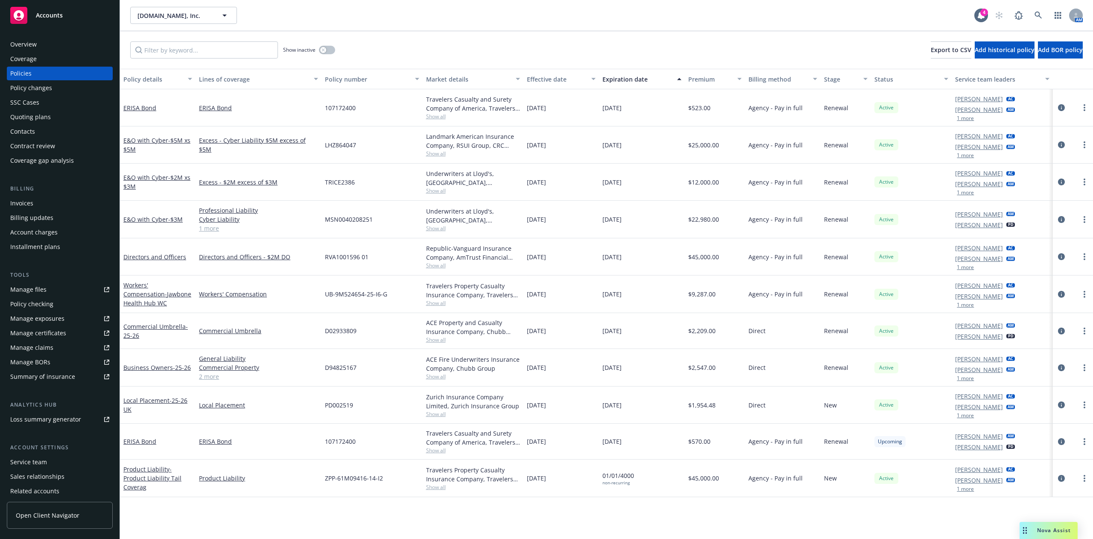
click at [971, 157] on button "1 more" at bounding box center [964, 155] width 17 height 5
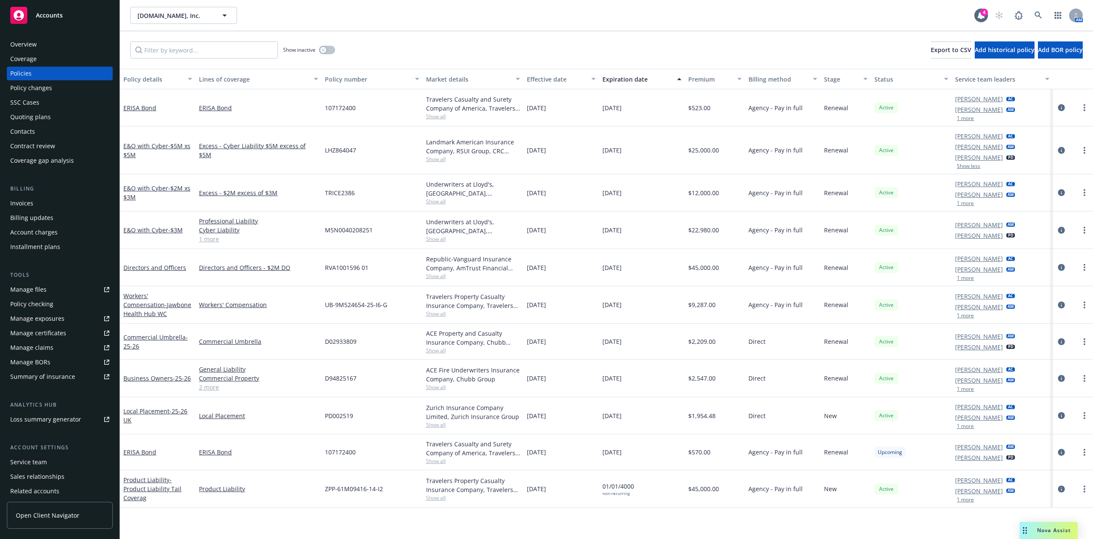
click at [62, 99] on div "SSC Cases" at bounding box center [59, 103] width 99 height 14
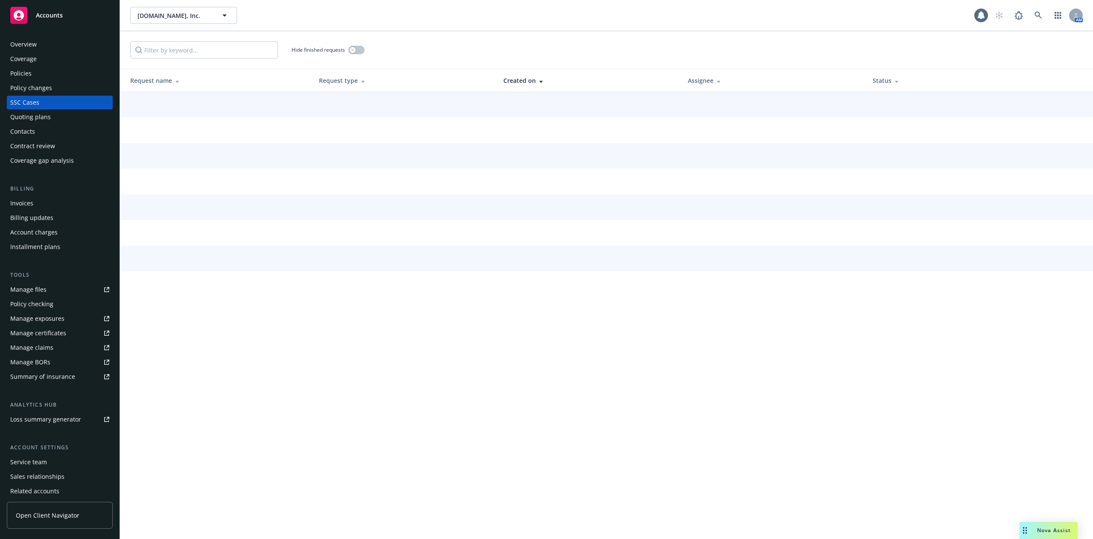
click at [69, 69] on div "Policies" at bounding box center [59, 74] width 99 height 14
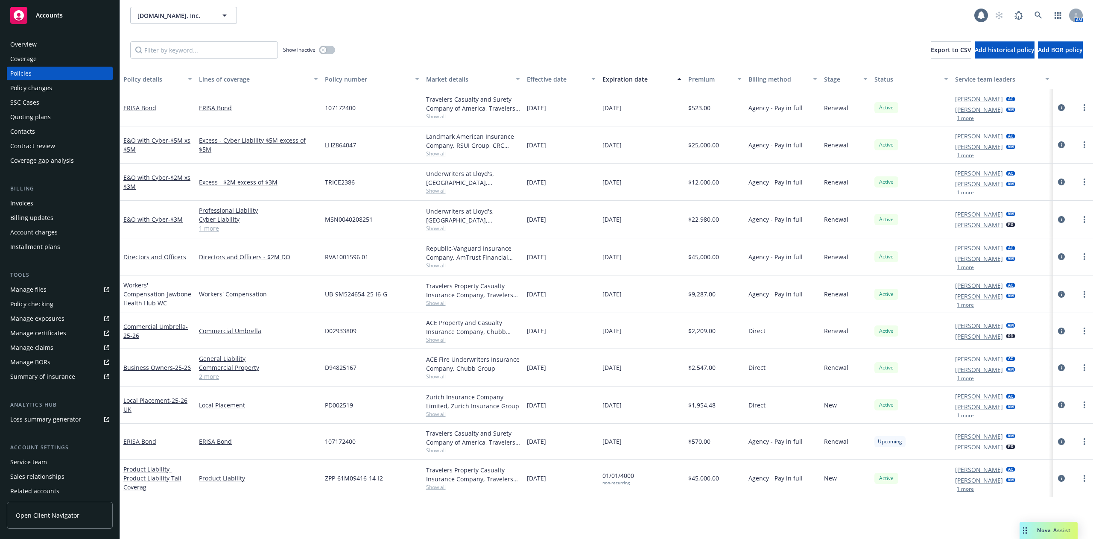
drag, startPoint x: 164, startPoint y: 108, endPoint x: 171, endPoint y: 111, distance: 7.2
click at [164, 109] on div "ERISA Bond" at bounding box center [157, 107] width 69 height 9
click at [1034, 15] on icon at bounding box center [1038, 16] width 8 height 8
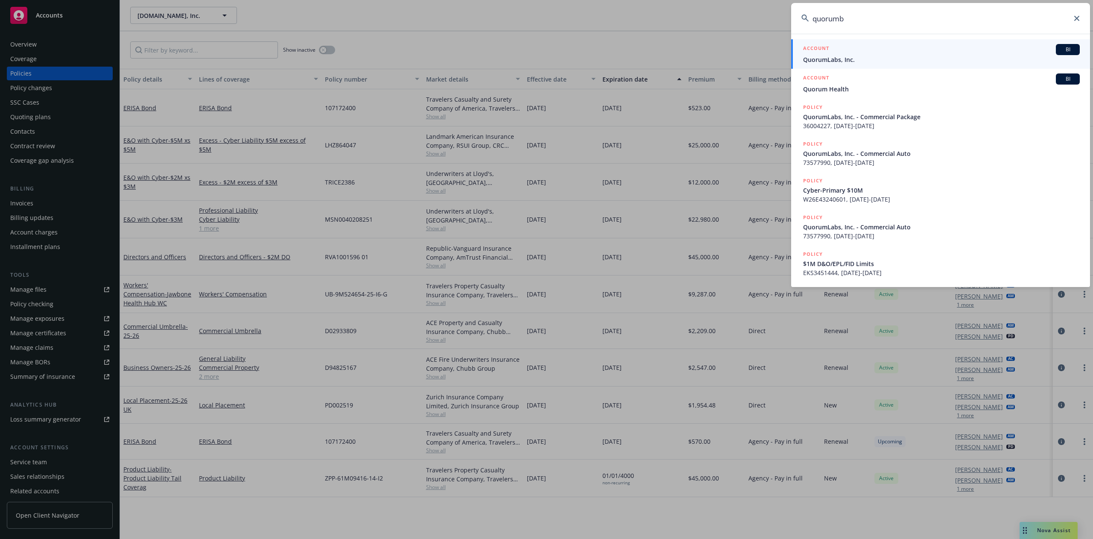
type input "quorumb"
drag, startPoint x: 921, startPoint y: 56, endPoint x: 683, endPoint y: 57, distance: 237.7
click at [921, 56] on span "QuorumLabs, Inc." at bounding box center [941, 59] width 277 height 9
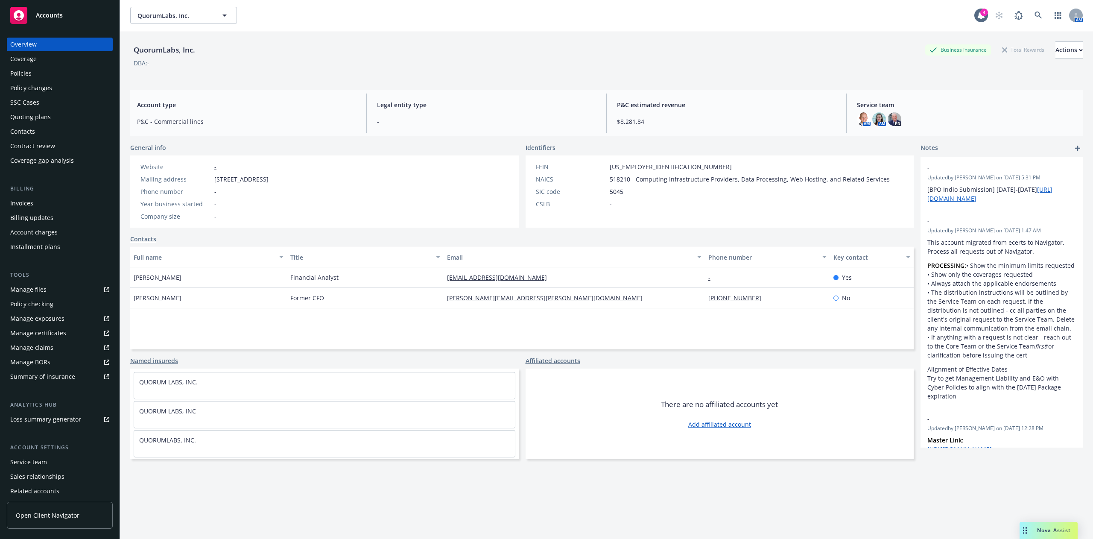
click at [24, 121] on div "Quoting plans" at bounding box center [30, 117] width 41 height 14
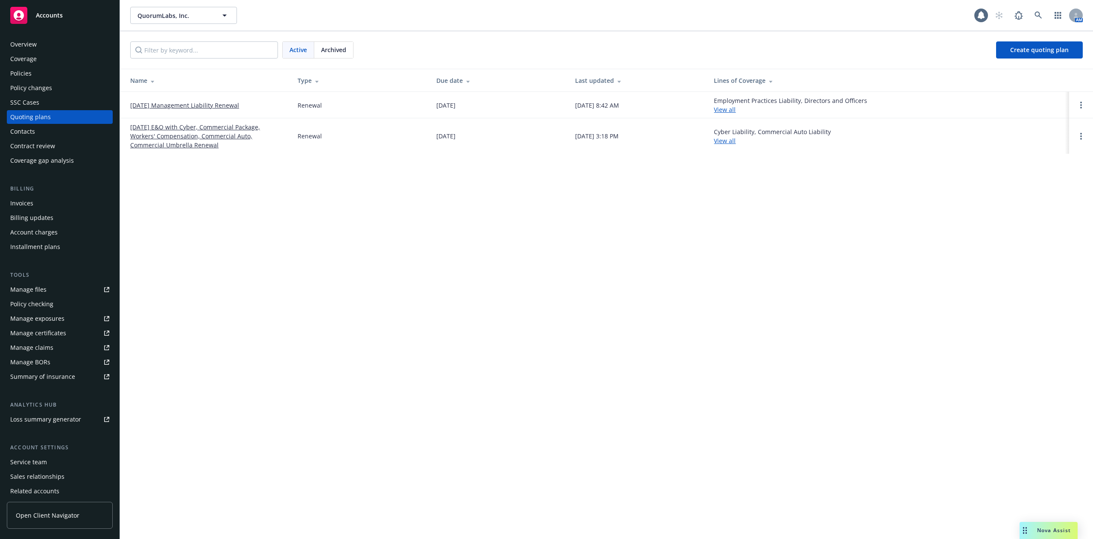
click at [197, 140] on link "10/15/25 E&O with Cyber, Commercial Package, Workers' Compensation, Commercial …" at bounding box center [207, 135] width 154 height 27
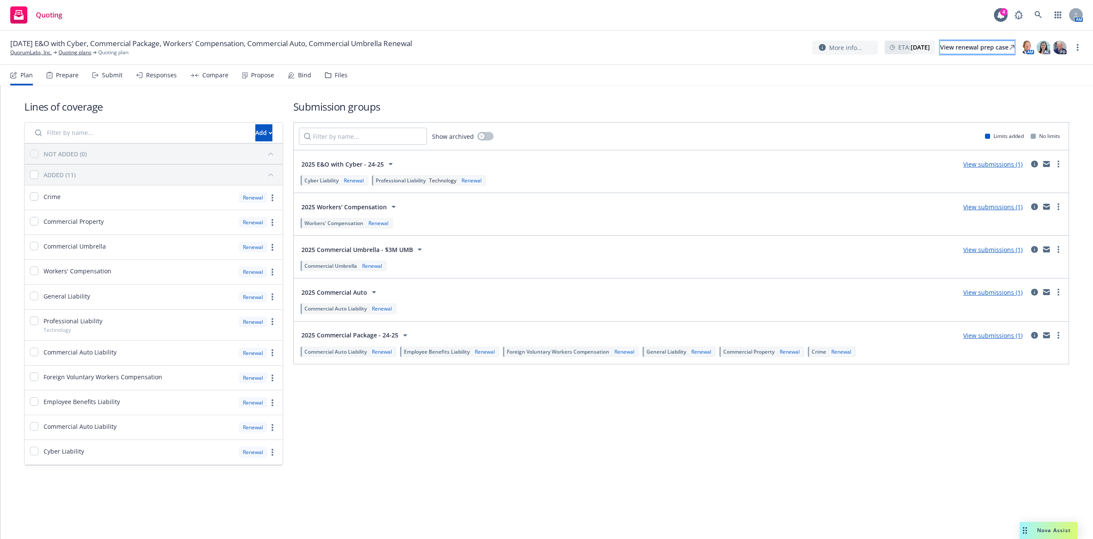
click at [984, 47] on div "View renewal prep case" at bounding box center [977, 47] width 74 height 13
click at [1033, 15] on link at bounding box center [1037, 14] width 17 height 17
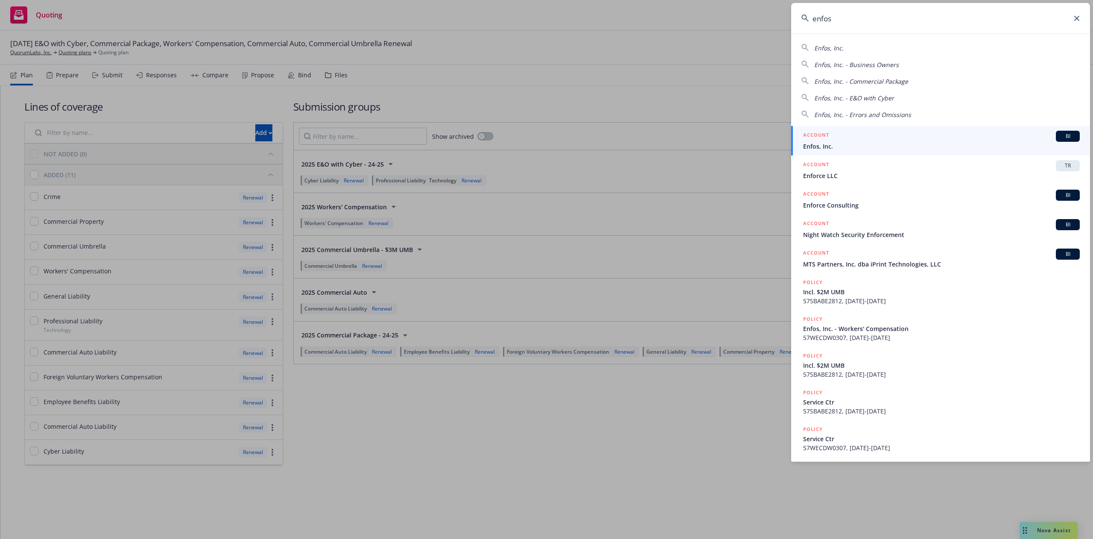
type input "enfos"
click at [960, 143] on span "Enfos, Inc." at bounding box center [941, 146] width 277 height 9
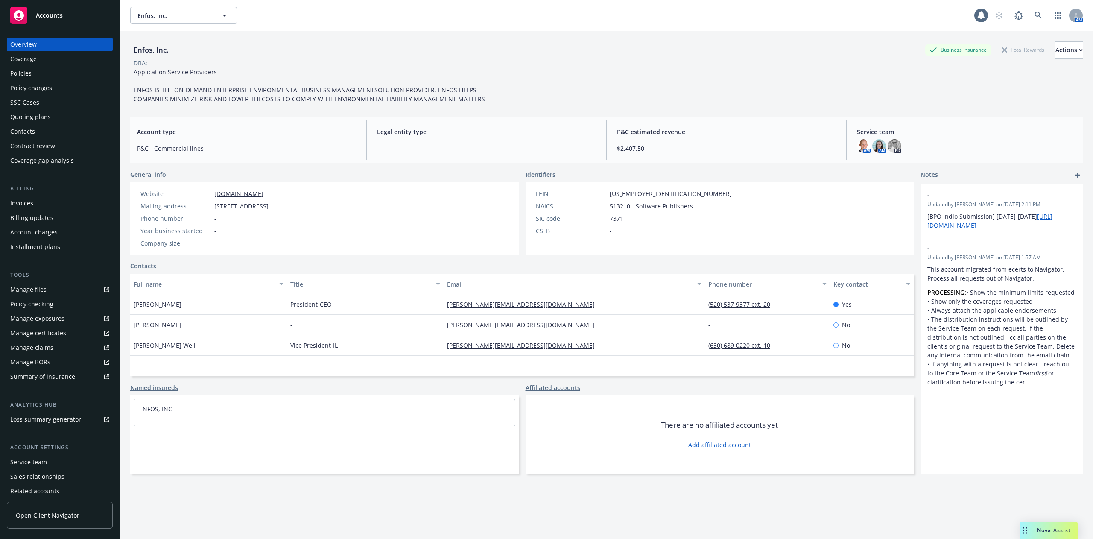
click at [46, 73] on div "Policies" at bounding box center [59, 74] width 99 height 14
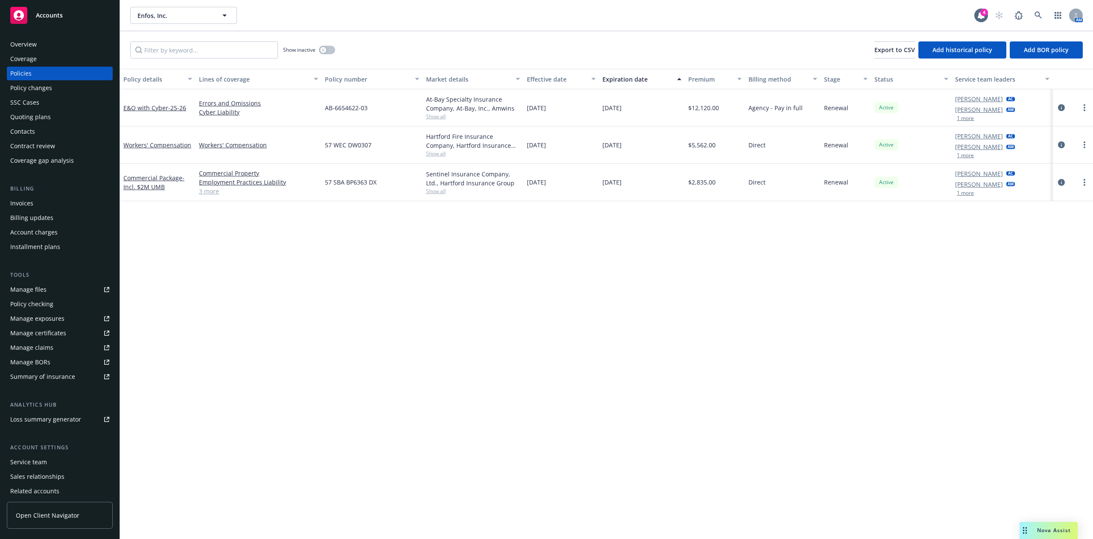
click at [90, 114] on div "Quoting plans" at bounding box center [59, 117] width 99 height 14
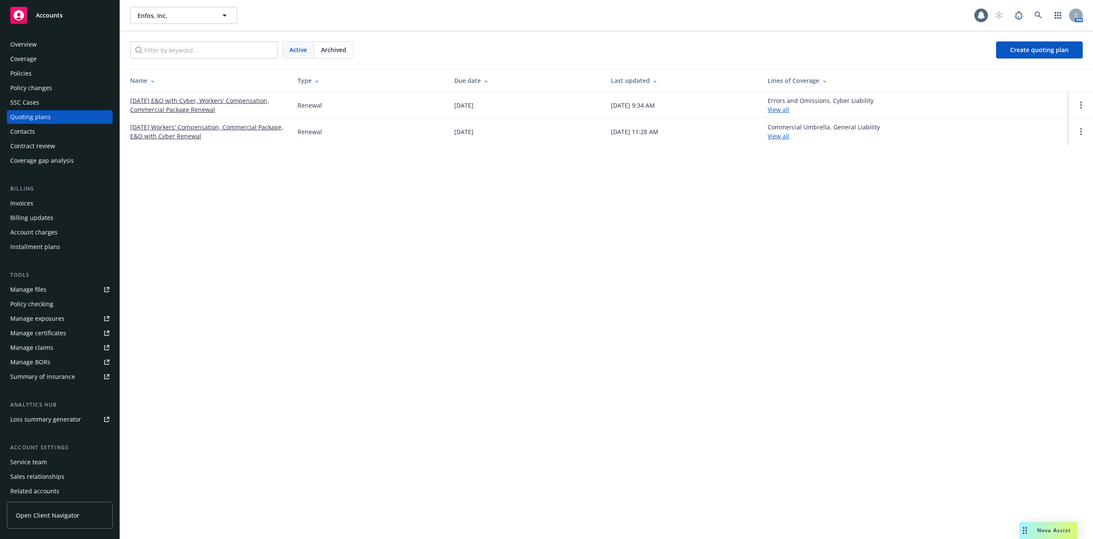
click at [141, 105] on link "[DATE] E&O with Cyber, Workers' Compensation, Commercial Package Renewal" at bounding box center [207, 105] width 154 height 18
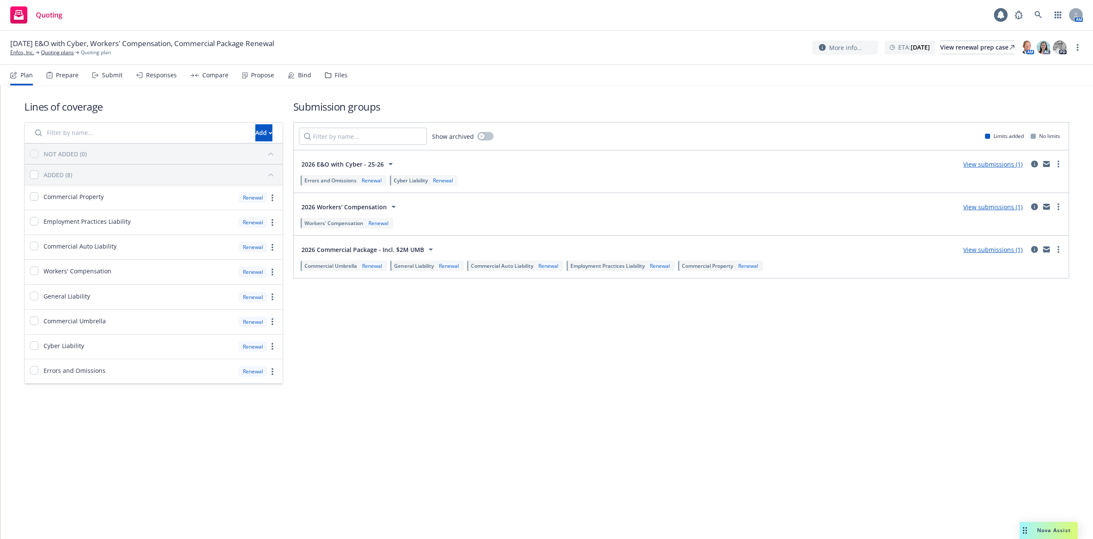
click at [325, 72] on icon at bounding box center [328, 75] width 6 height 6
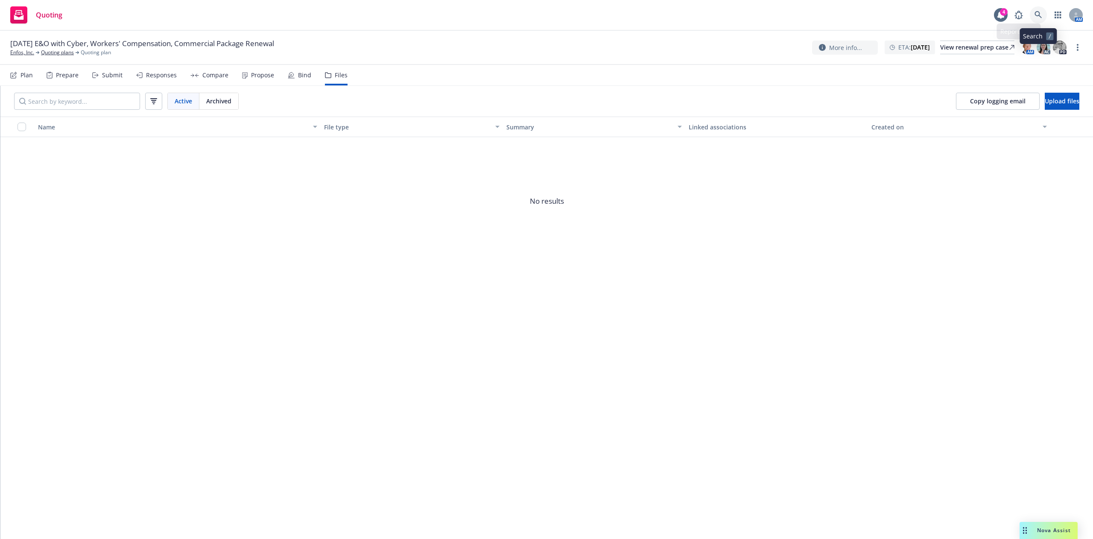
click at [1037, 15] on icon at bounding box center [1038, 15] width 8 height 8
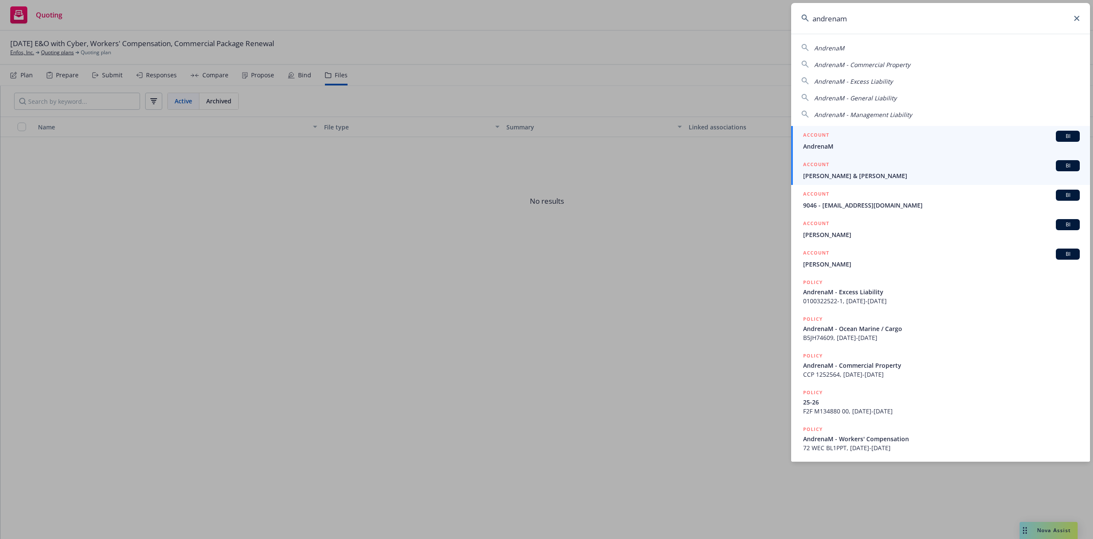
type input "andrenam"
drag, startPoint x: 971, startPoint y: 140, endPoint x: 887, endPoint y: 146, distance: 84.8
click at [971, 139] on div "ACCOUNT BI" at bounding box center [941, 136] width 277 height 11
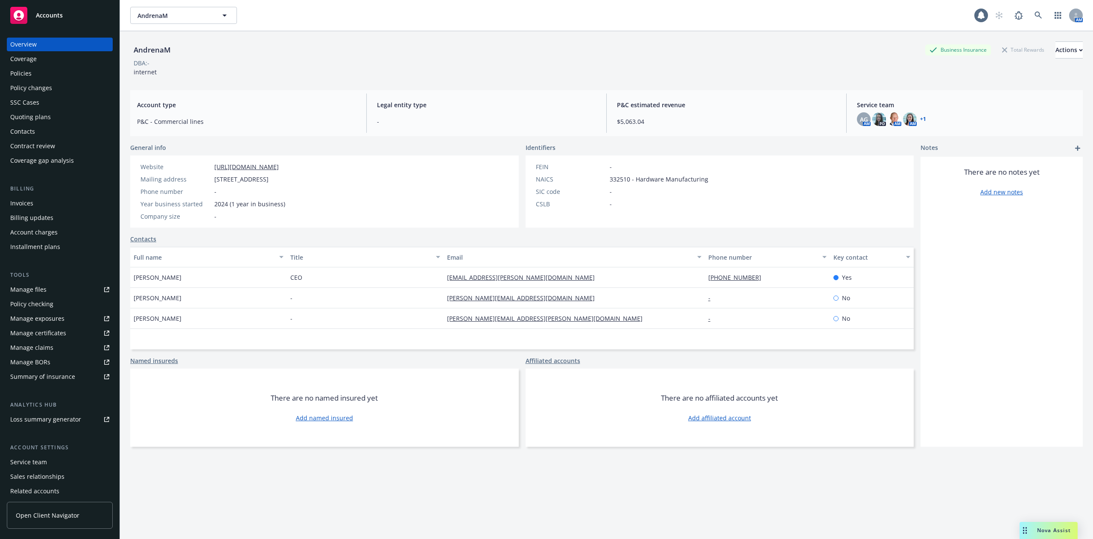
click at [45, 71] on div "Policies" at bounding box center [59, 74] width 99 height 14
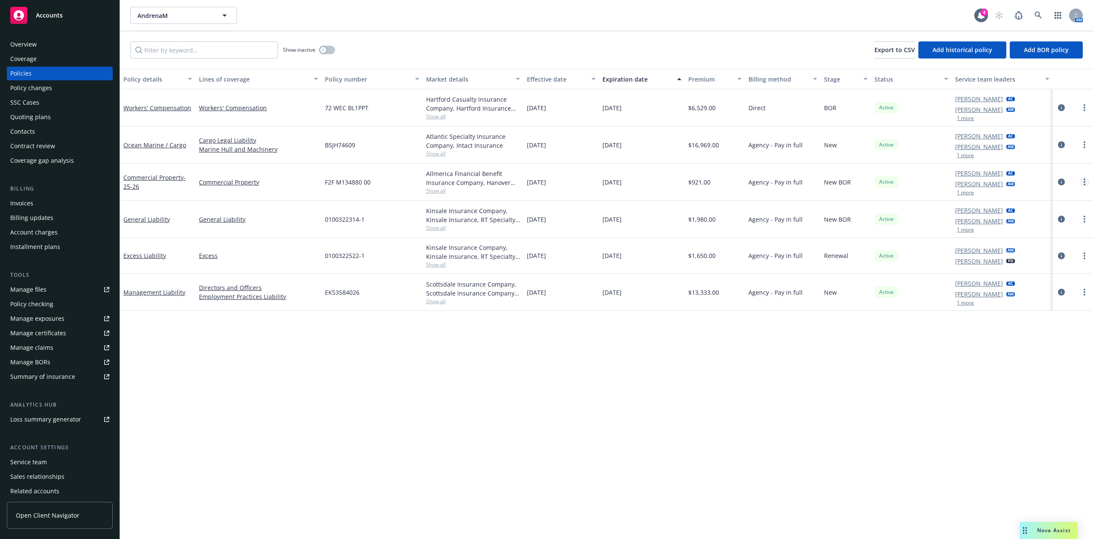
click at [1079, 179] on link "more" at bounding box center [1084, 182] width 10 height 10
click at [1062, 179] on icon "circleInformation" at bounding box center [1061, 181] width 7 height 7
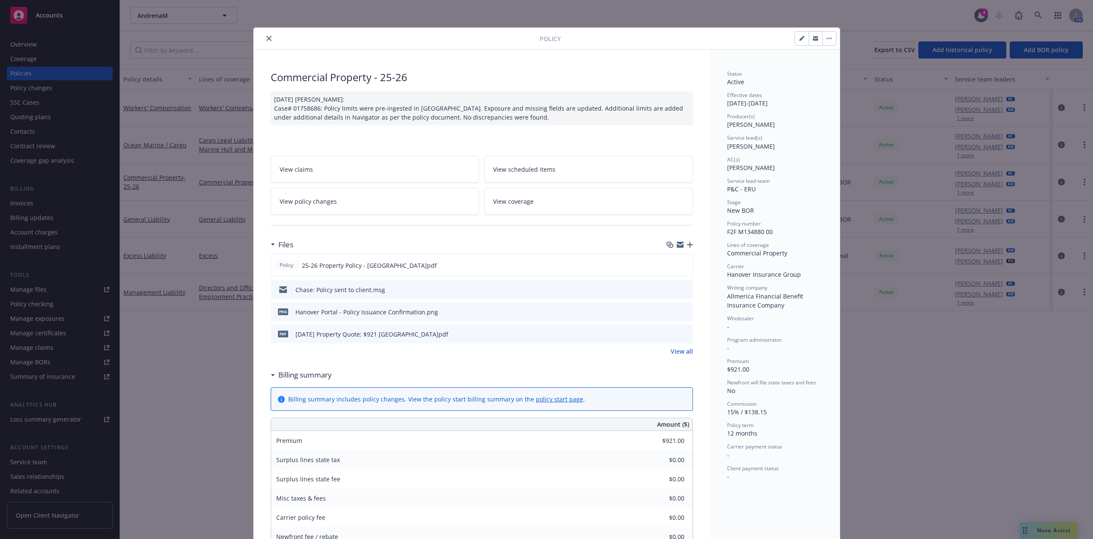
click at [796, 34] on button "button" at bounding box center [802, 39] width 14 height 14
select select "NEW_BOR"
select select "12"
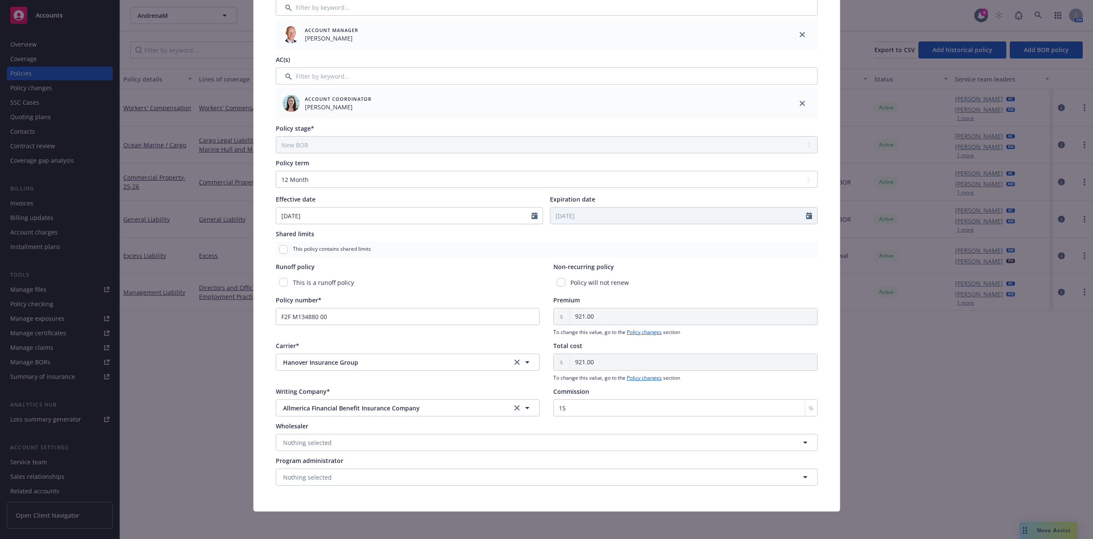
scroll to position [24, 0]
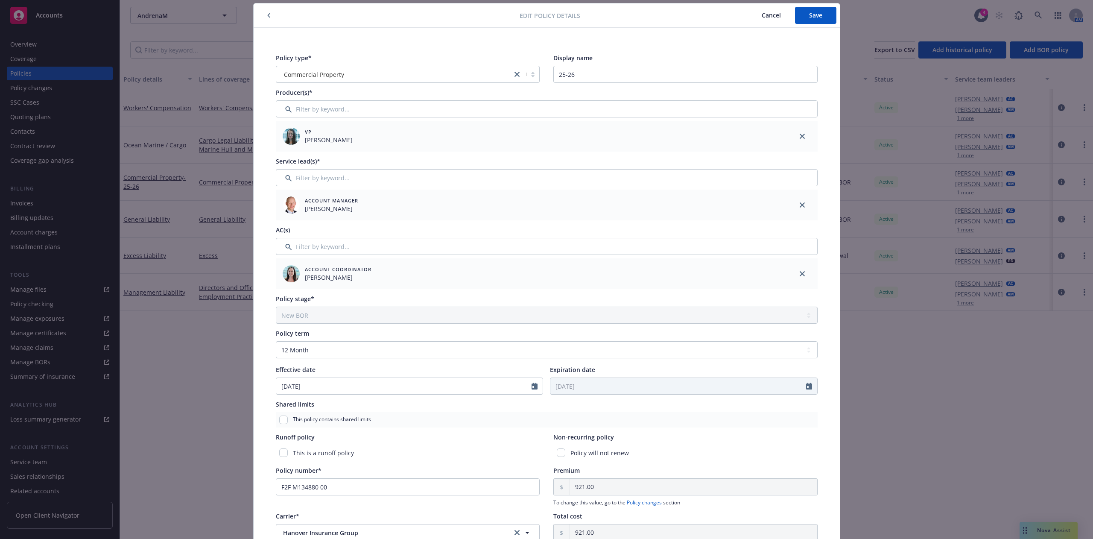
click at [762, 12] on span "Cancel" at bounding box center [770, 15] width 19 height 8
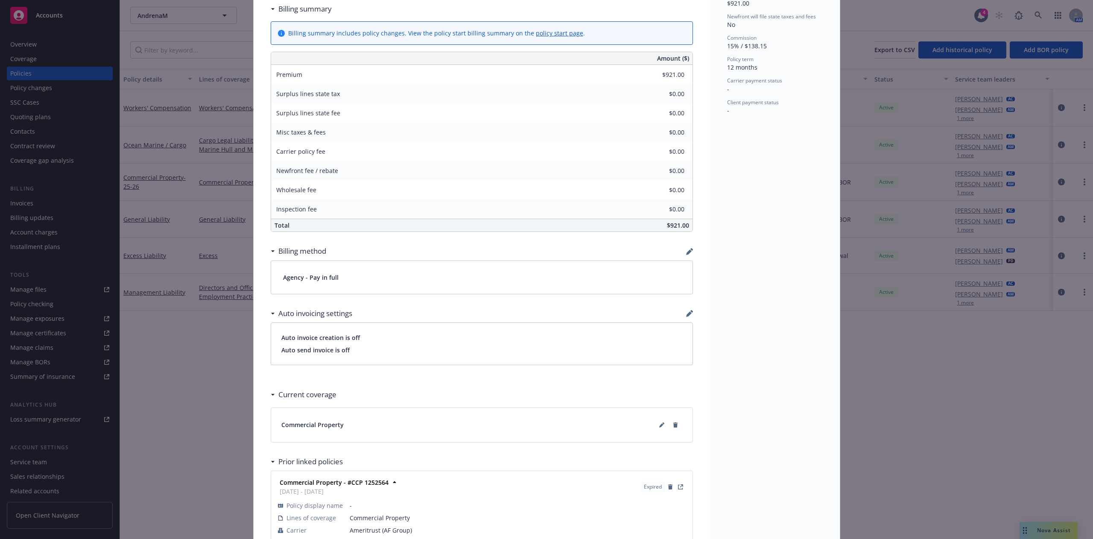
scroll to position [422, 0]
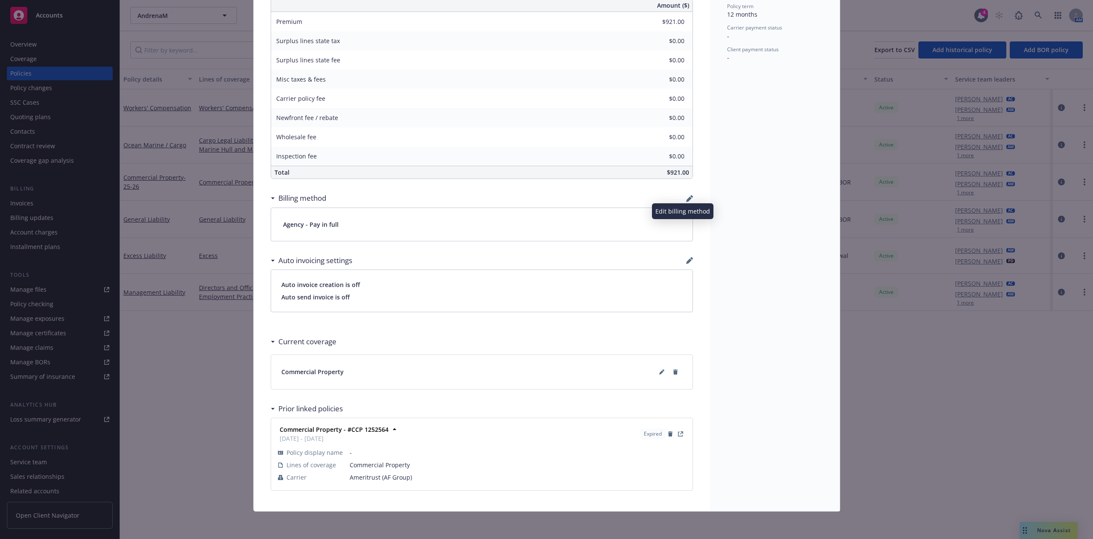
click at [686, 198] on icon "button" at bounding box center [689, 199] width 6 height 6
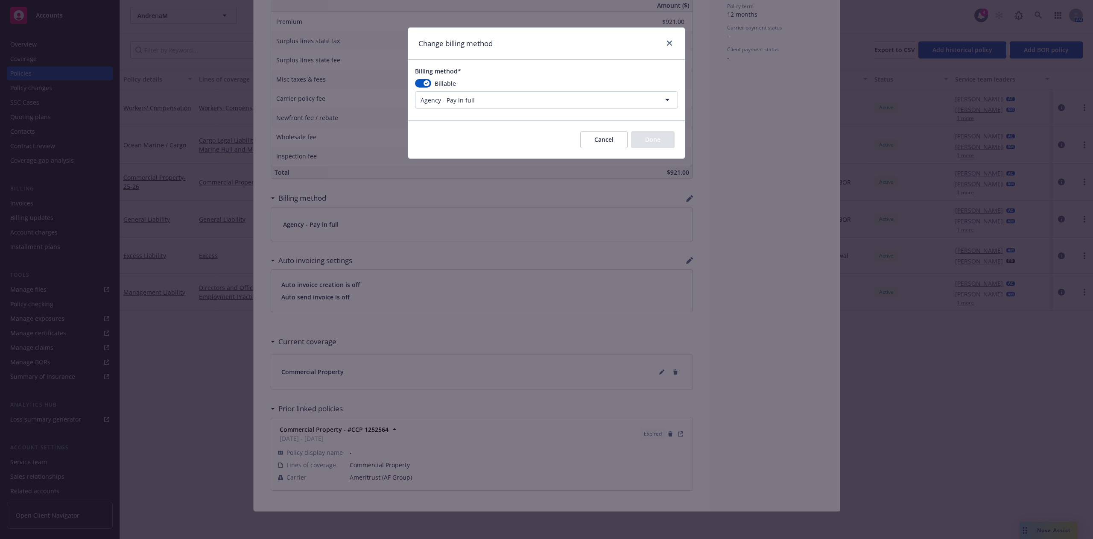
click at [596, 97] on html "Accounts Overview Coverage Policies Policy changes SSC Cases Quoting plans Cont…" at bounding box center [546, 269] width 1093 height 539
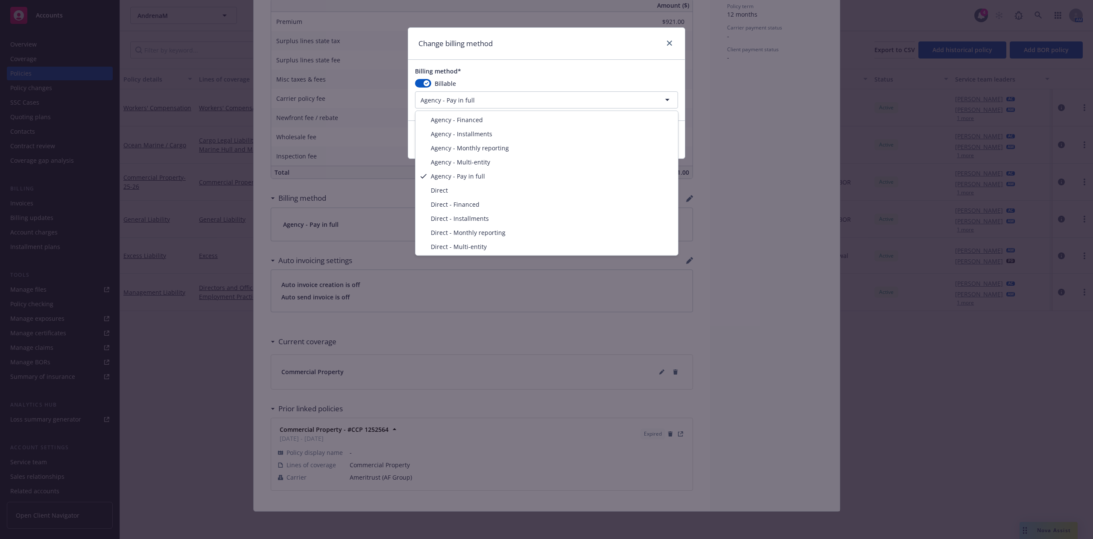
select select "DIRECT"
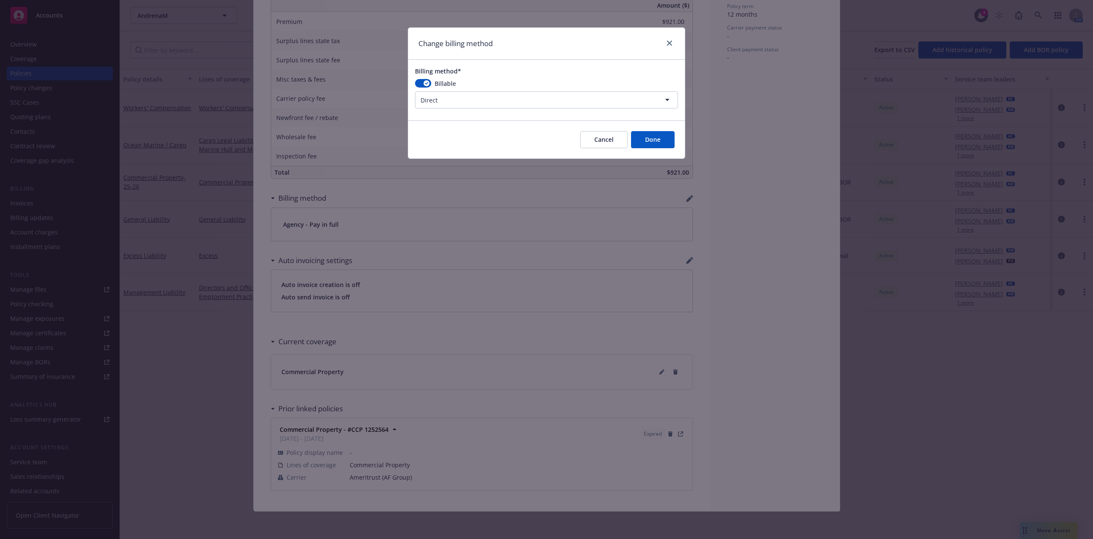
click at [671, 141] on button "Done" at bounding box center [653, 139] width 44 height 17
click at [755, 145] on div "Change billing method Billing method* Billable Direct Agency - Financed Agency …" at bounding box center [546, 269] width 1093 height 539
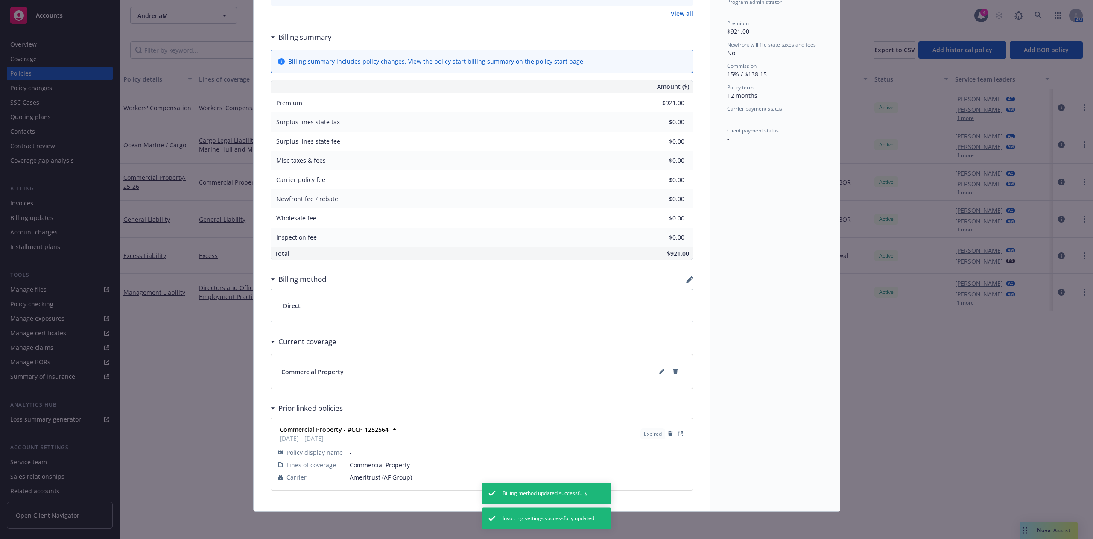
scroll to position [340, 0]
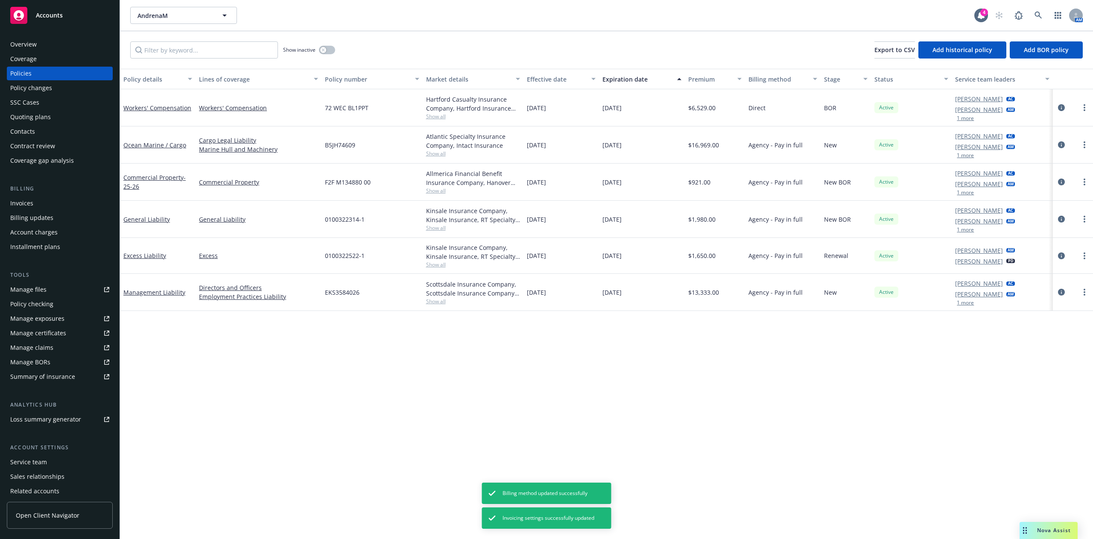
click at [614, 370] on div "Policy details Lines of coverage Policy number Market details Effective date Ex…" at bounding box center [606, 304] width 973 height 470
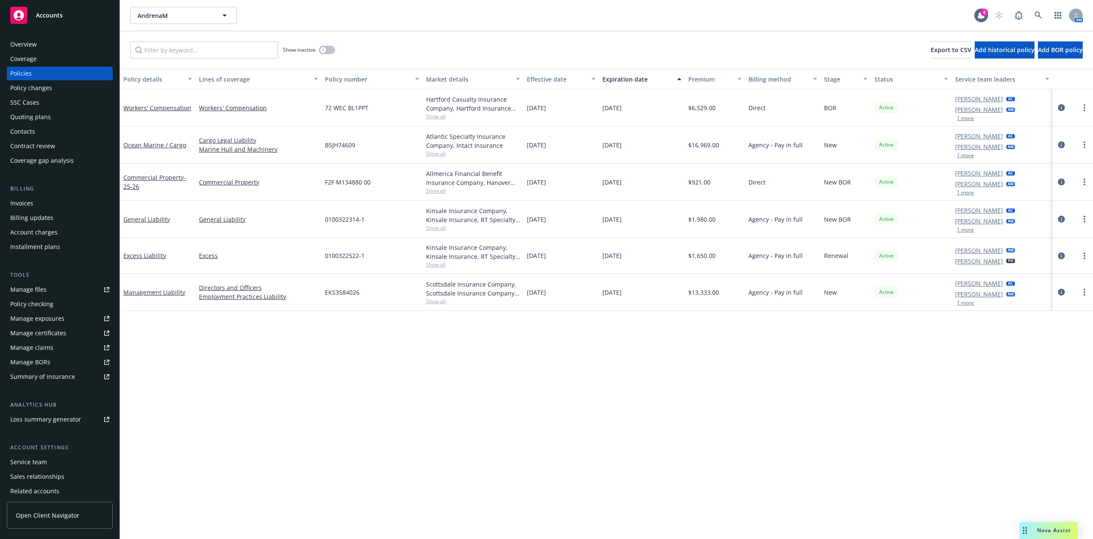
drag, startPoint x: 23, startPoint y: 120, endPoint x: 32, endPoint y: 120, distance: 9.9
click at [23, 120] on div "Quoting plans" at bounding box center [30, 117] width 41 height 14
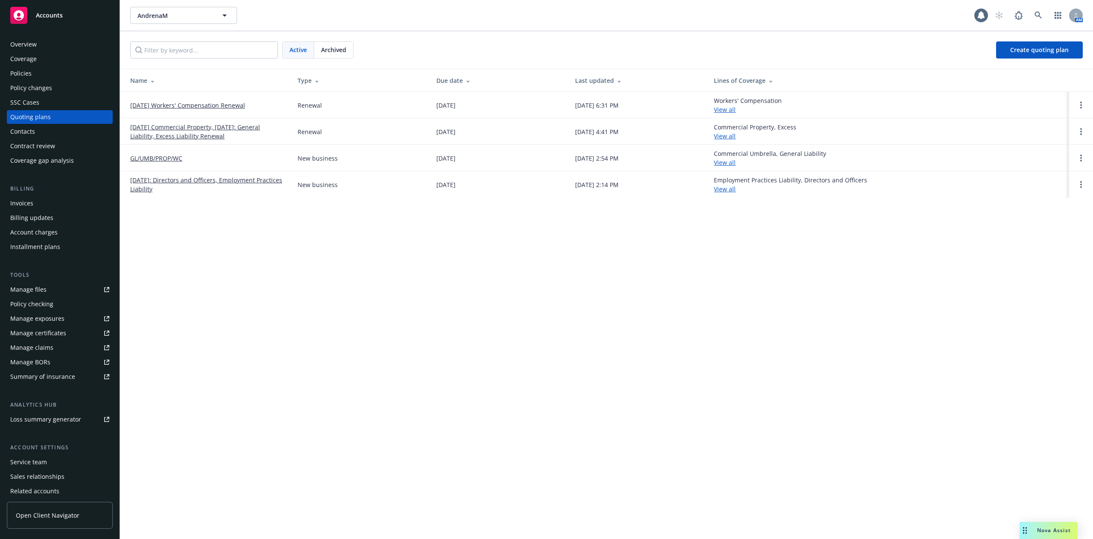
click at [187, 126] on link "[DATE] Commercial Property, [DATE]: General Liability, Excess Liability Renewal" at bounding box center [207, 131] width 154 height 18
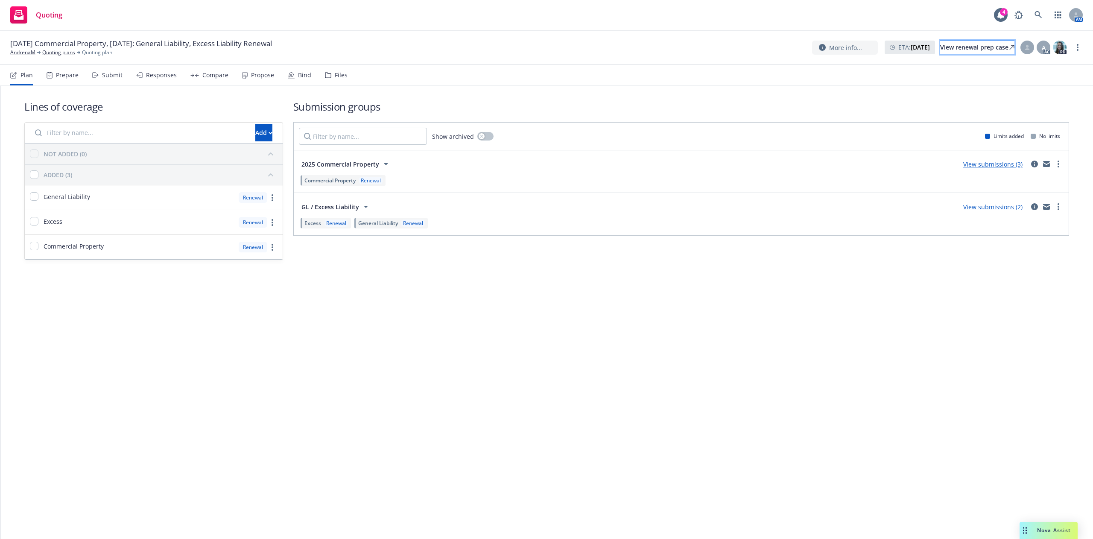
click at [942, 46] on div "View renewal prep case" at bounding box center [977, 47] width 74 height 13
click at [26, 52] on link "AndrenaM" at bounding box center [22, 53] width 25 height 8
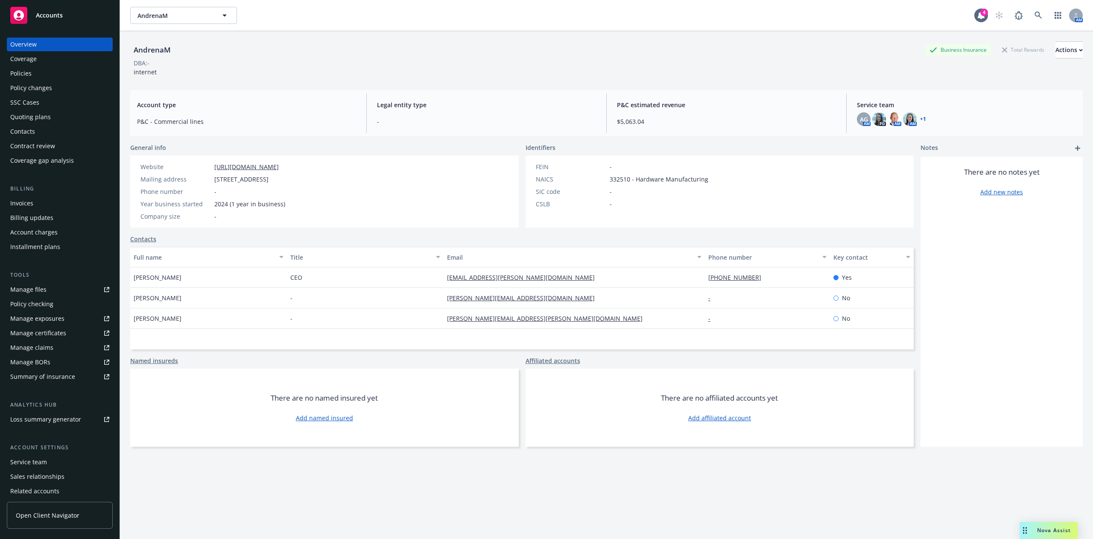
click at [49, 202] on div "Invoices" at bounding box center [59, 203] width 99 height 14
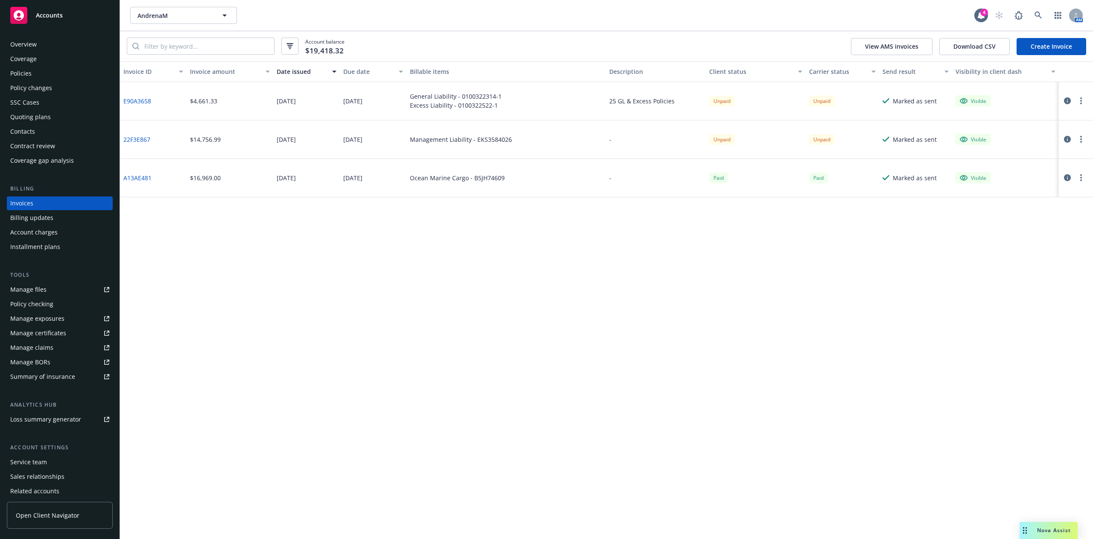
drag, startPoint x: 277, startPoint y: 214, endPoint x: 353, endPoint y: 220, distance: 75.7
click at [277, 215] on div "Invoice ID Invoice amount Date issued Due date Billable items Description Clien…" at bounding box center [606, 299] width 973 height 477
drag, startPoint x: 366, startPoint y: 139, endPoint x: 390, endPoint y: 141, distance: 24.0
click at [392, 141] on div "22F3E867 $14,756.99 08/21/2025 08/22/2025 Management Liability - EKS3584026 - U…" at bounding box center [606, 139] width 973 height 38
drag, startPoint x: 265, startPoint y: 137, endPoint x: 328, endPoint y: 143, distance: 63.0
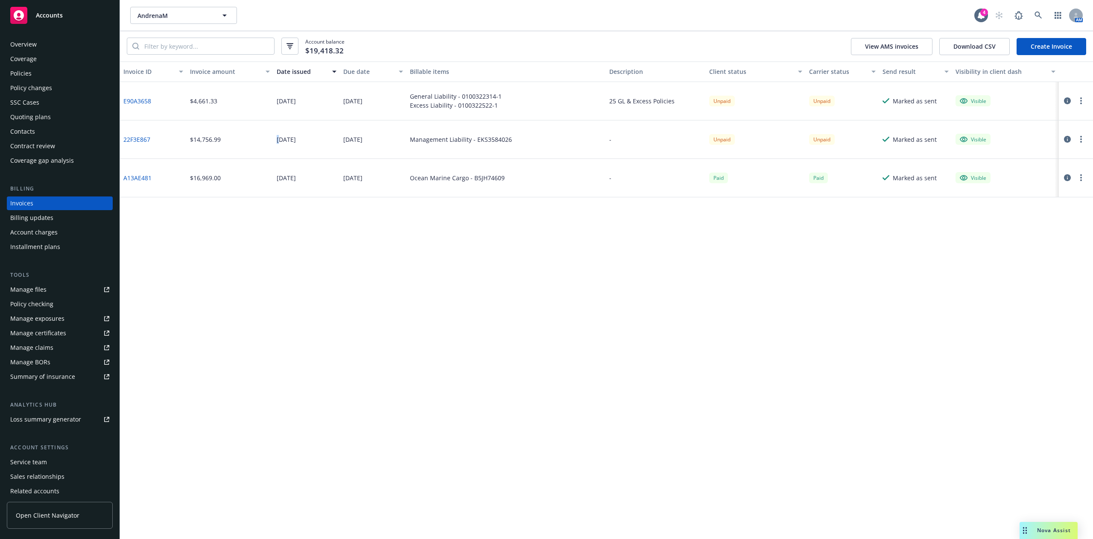
click at [328, 143] on div "22F3E867 $14,756.99 08/21/2025 08/22/2025 Management Liability - EKS3584026 - U…" at bounding box center [606, 139] width 973 height 38
drag, startPoint x: 270, startPoint y: 102, endPoint x: 334, endPoint y: 107, distance: 63.7
click at [334, 107] on div "E90A3658 $4,661.33 09/15/2025 09/29/2025 General Liability - 0100322314-1 Exces…" at bounding box center [606, 101] width 973 height 38
click at [340, 114] on div "09/29/2025" at bounding box center [373, 101] width 67 height 38
drag, startPoint x: 332, startPoint y: 97, endPoint x: 383, endPoint y: 101, distance: 51.3
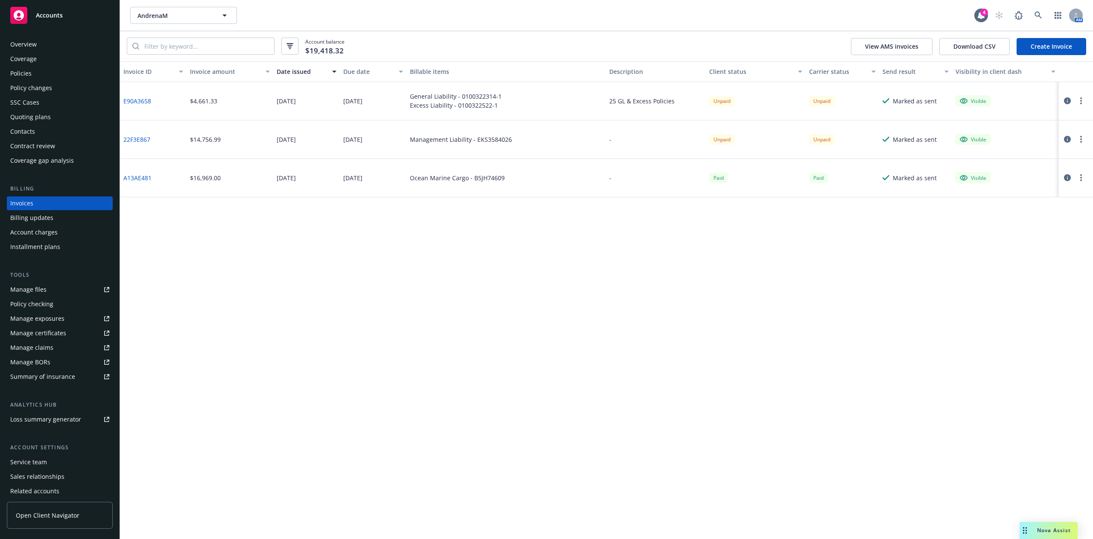
click at [388, 99] on div "E90A3658 $4,661.33 09/15/2025 09/29/2025 General Liability - 0100322314-1 Exces…" at bounding box center [606, 101] width 973 height 38
drag, startPoint x: 338, startPoint y: 136, endPoint x: 407, endPoint y: 142, distance: 68.9
click at [427, 141] on div "22F3E867 $14,756.99 08/21/2025 08/22/2025 Management Liability - EKS3584026 - U…" at bounding box center [606, 139] width 973 height 38
click at [383, 143] on div "08/22/2025" at bounding box center [373, 139] width 67 height 38
drag, startPoint x: 365, startPoint y: 134, endPoint x: 297, endPoint y: 137, distance: 67.9
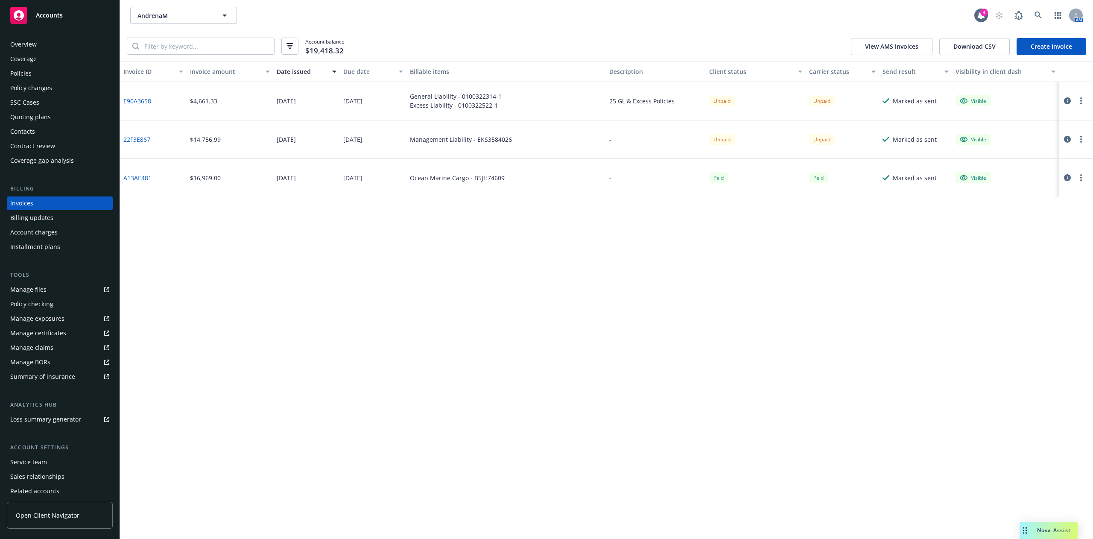
click at [289, 134] on div "22F3E867 $14,756.99 08/21/2025 08/22/2025 Management Liability - EKS3584026 - U…" at bounding box center [606, 139] width 973 height 38
click at [295, 137] on div "08/21/2025" at bounding box center [286, 139] width 19 height 9
drag, startPoint x: 889, startPoint y: 287, endPoint x: 895, endPoint y: 285, distance: 6.7
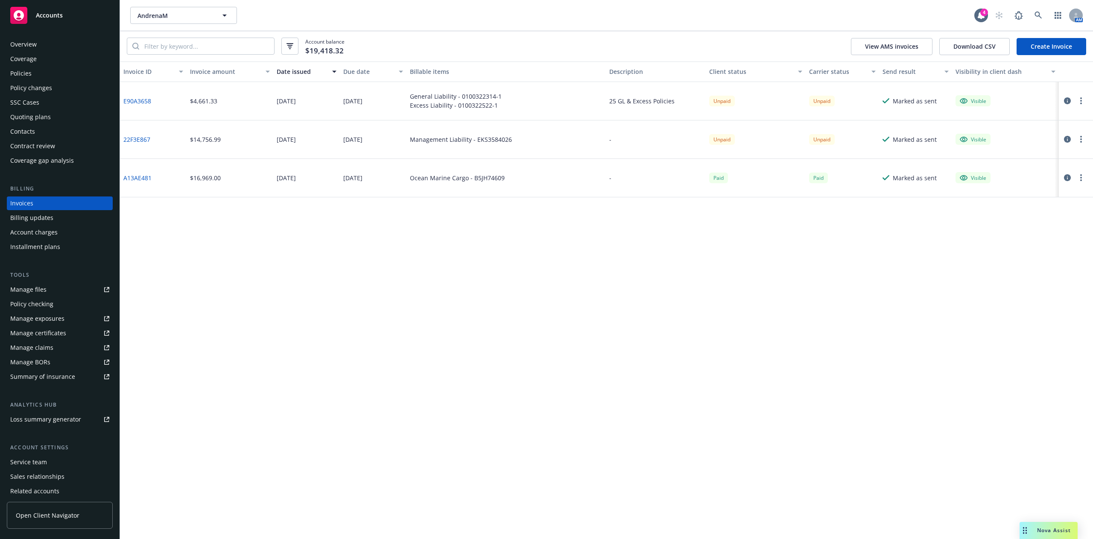
click at [893, 288] on div "Invoice ID Invoice amount Date issued Due date Billable items Description Clien…" at bounding box center [606, 299] width 973 height 477
click at [60, 70] on div "Policies" at bounding box center [59, 74] width 99 height 14
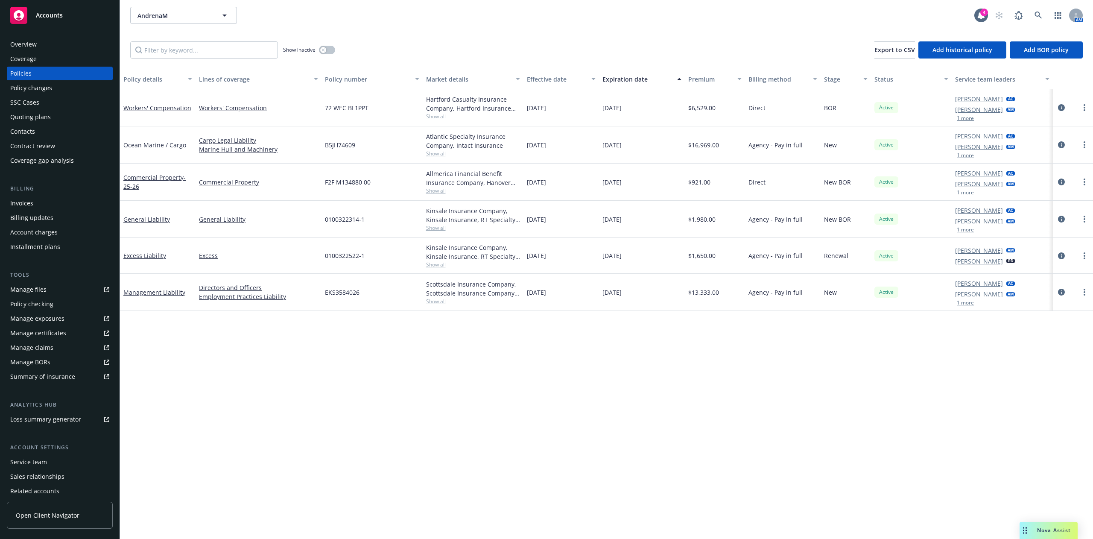
click at [546, 365] on div "Policy details Lines of coverage Policy number Market details Effective date Ex…" at bounding box center [606, 304] width 973 height 470
click at [369, 472] on div "Policy details Lines of coverage Policy number Market details Effective date Ex…" at bounding box center [606, 304] width 973 height 470
click at [961, 471] on div "Policy details Lines of coverage Policy number Market details Effective date Ex…" at bounding box center [606, 304] width 973 height 470
click at [1044, 530] on span "Nova Assist" at bounding box center [1054, 529] width 34 height 7
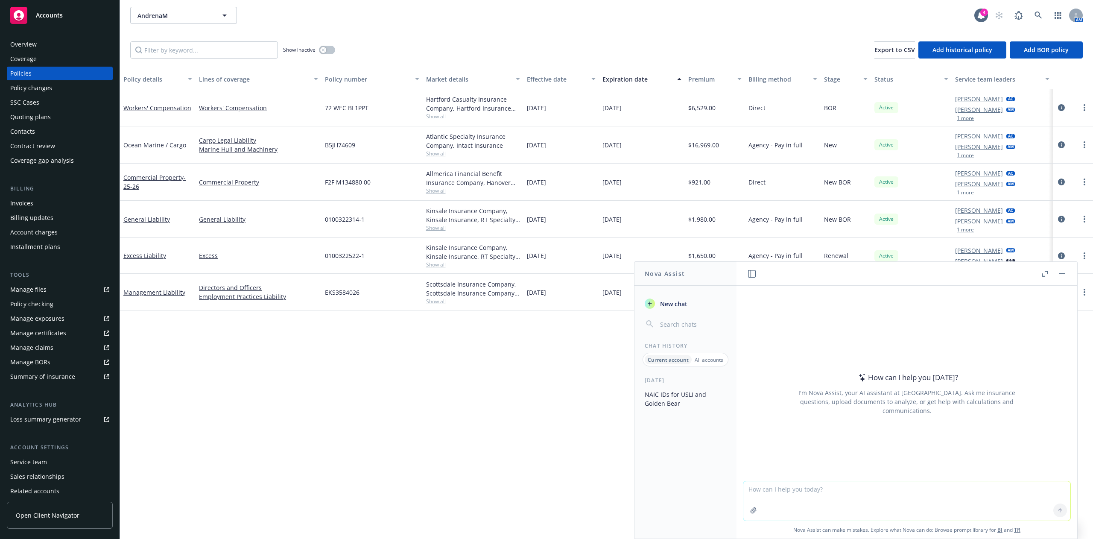
click at [966, 491] on textarea at bounding box center [906, 500] width 327 height 39
type textarea "do you need to have insurance on a trailer in the state of california"
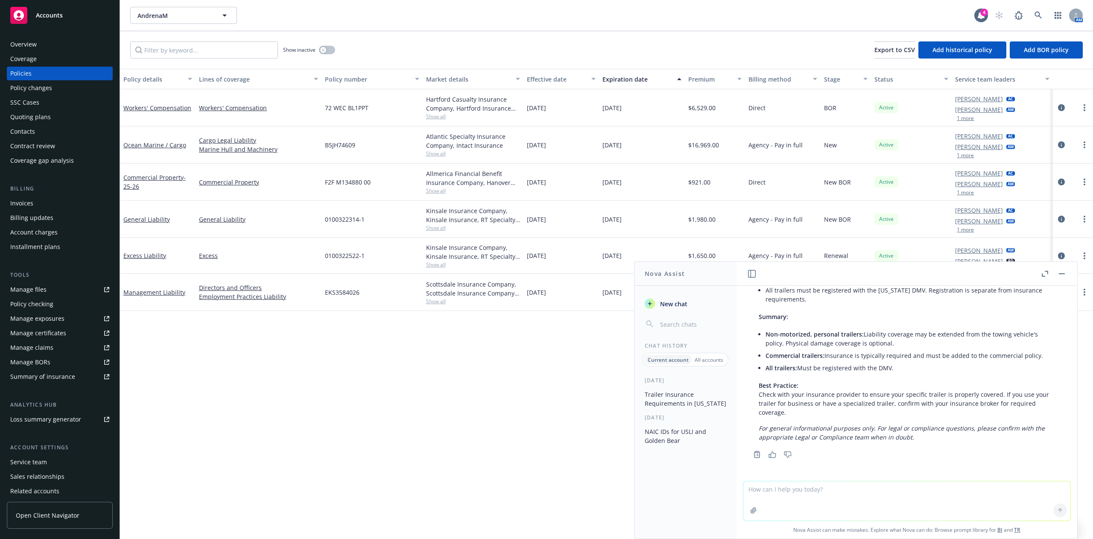
scroll to position [227, 0]
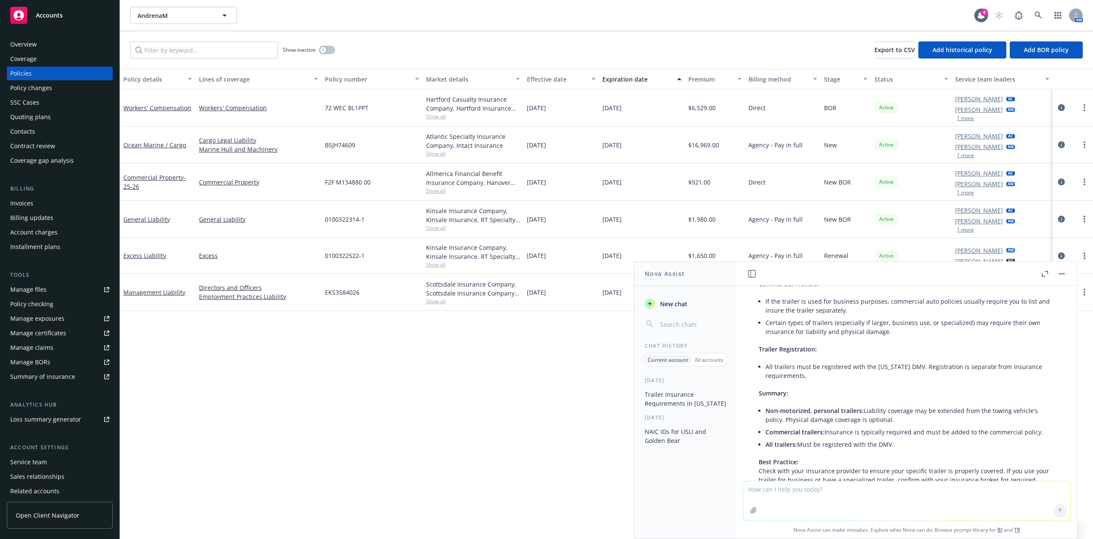
click at [818, 450] on ul "Non-motorized, personal trailers: Liability coverage may be extended from the t…" at bounding box center [909, 427] width 289 height 46
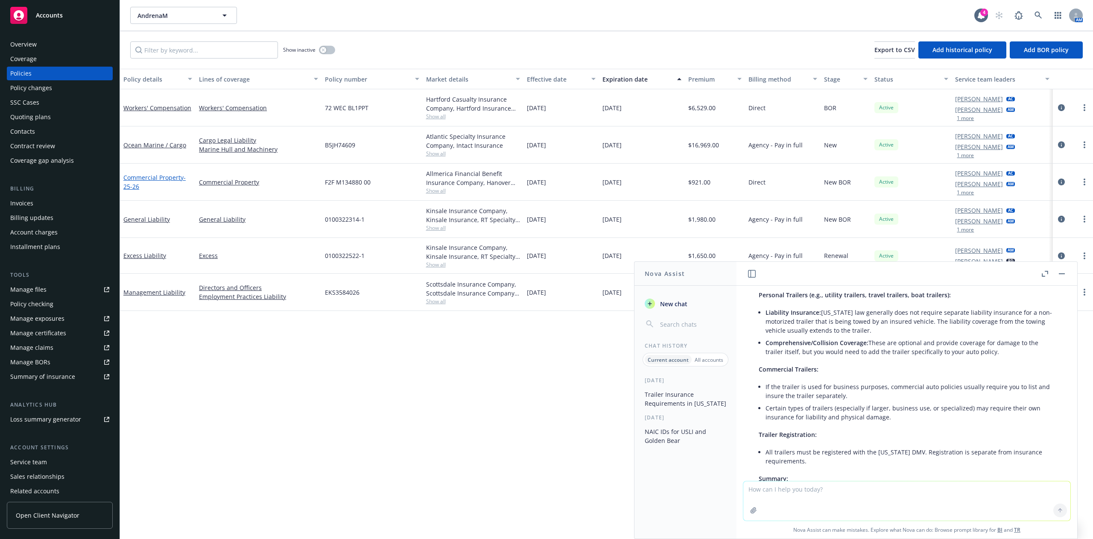
click at [174, 177] on link "Commercial Property - 25-26" at bounding box center [154, 181] width 62 height 17
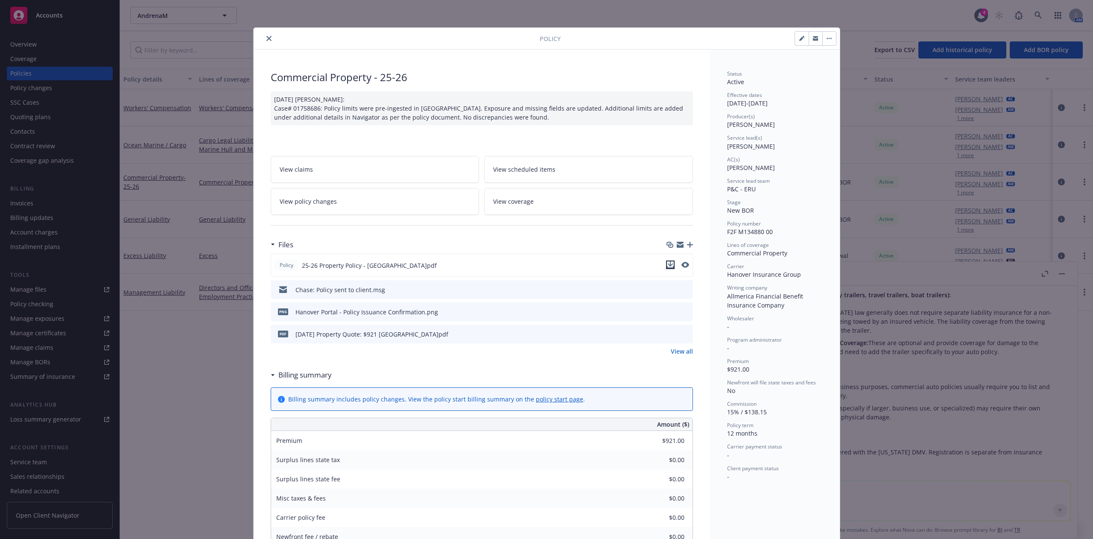
click at [667, 264] on button "download file" at bounding box center [670, 264] width 9 height 9
click at [264, 34] on button "close" at bounding box center [269, 38] width 10 height 10
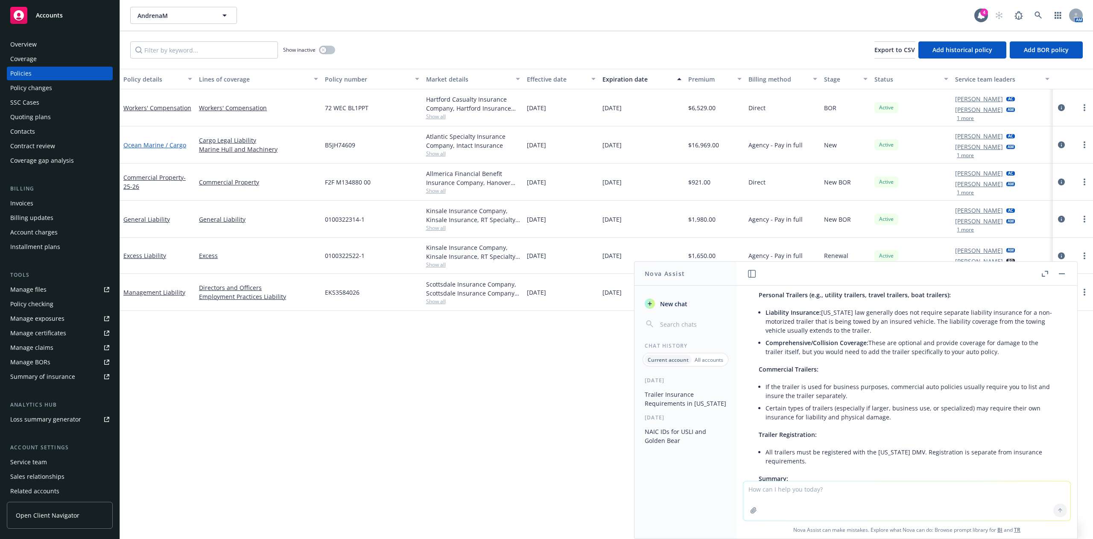
click at [167, 145] on link "Ocean Marine / Cargo" at bounding box center [154, 145] width 63 height 8
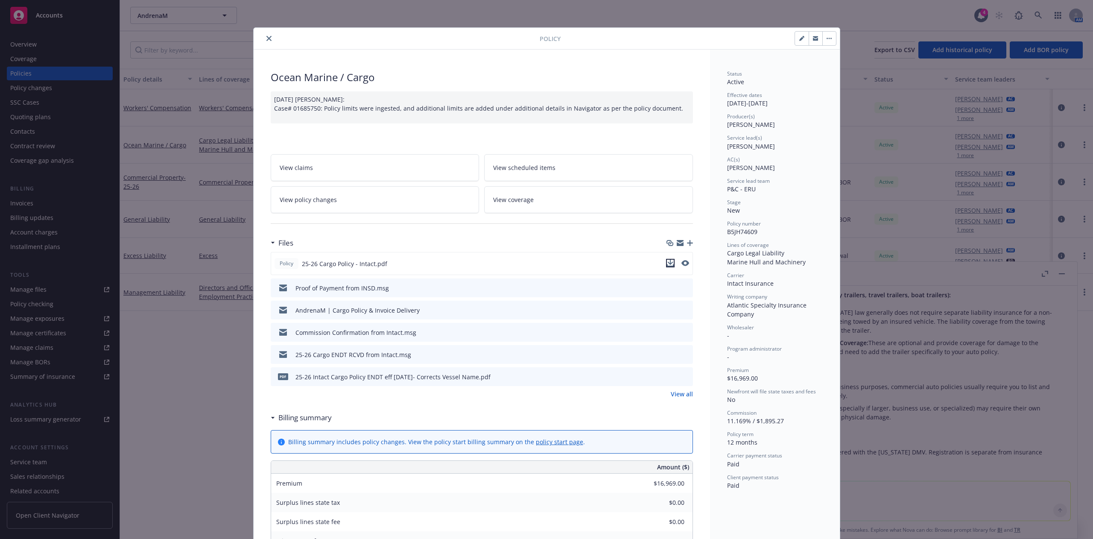
click at [667, 260] on icon "download file" at bounding box center [670, 263] width 7 height 7
drag, startPoint x: 330, startPoint y: 35, endPoint x: 272, endPoint y: 35, distance: 58.0
click at [330, 35] on div at bounding box center [398, 38] width 283 height 10
click at [264, 36] on button "close" at bounding box center [269, 38] width 10 height 10
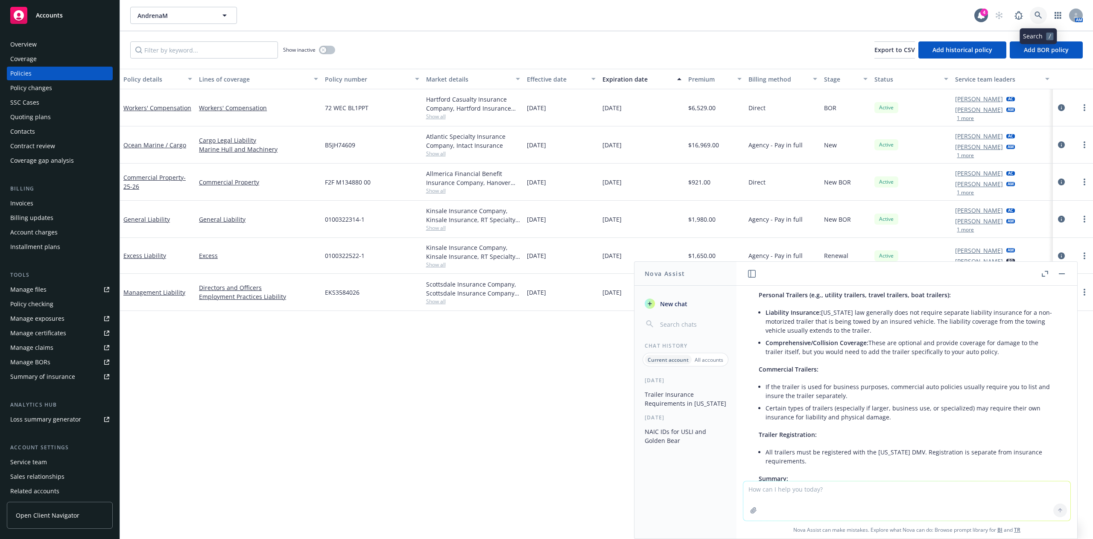
click at [1037, 12] on icon at bounding box center [1037, 15] width 7 height 7
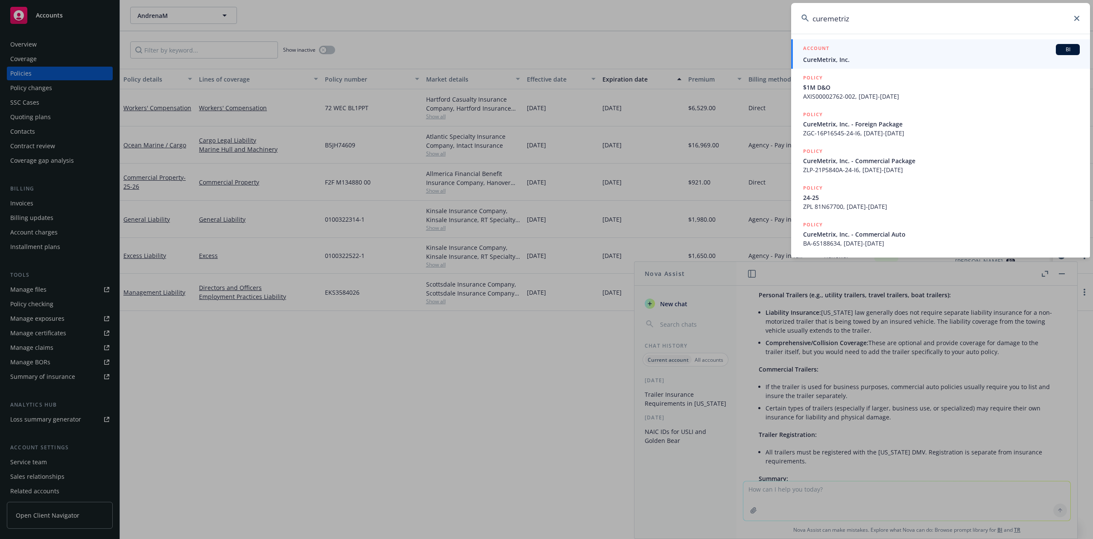
type input "curemetriz"
click at [852, 51] on div "ACCOUNT BI" at bounding box center [941, 49] width 277 height 11
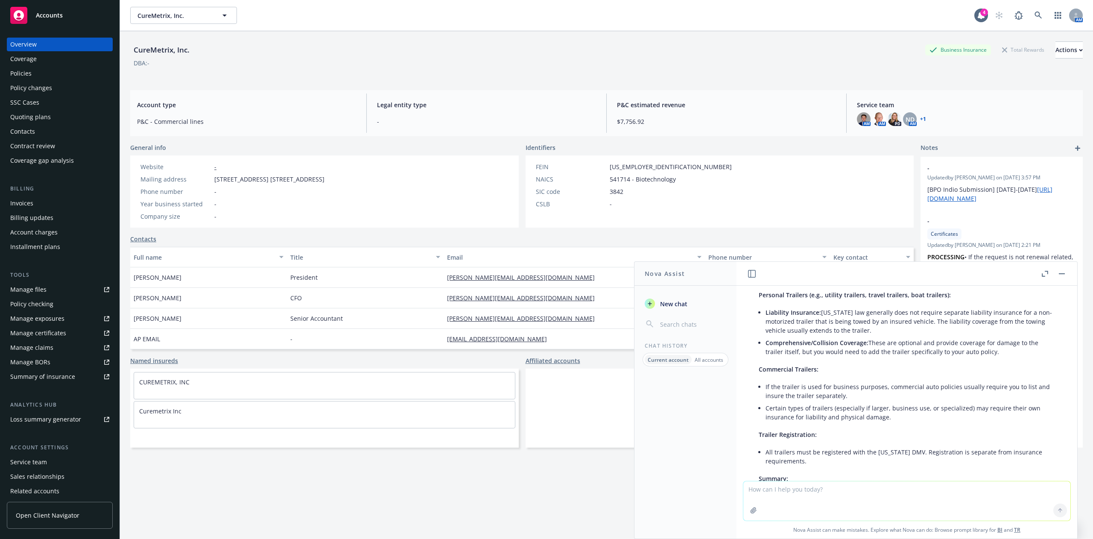
click at [47, 117] on div "Quoting plans" at bounding box center [30, 117] width 41 height 14
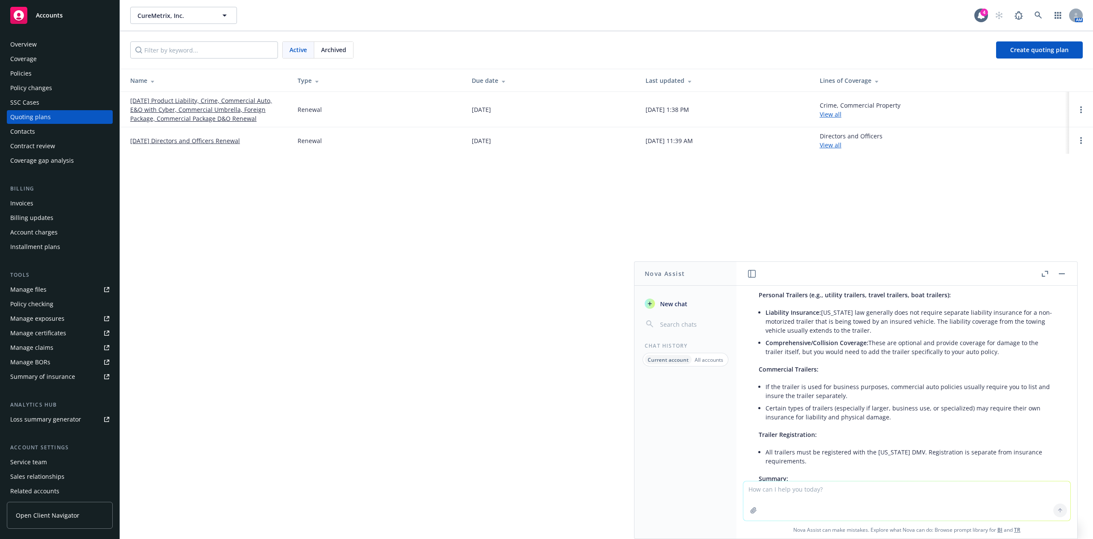
click at [1056, 274] on button "button" at bounding box center [1061, 273] width 10 height 10
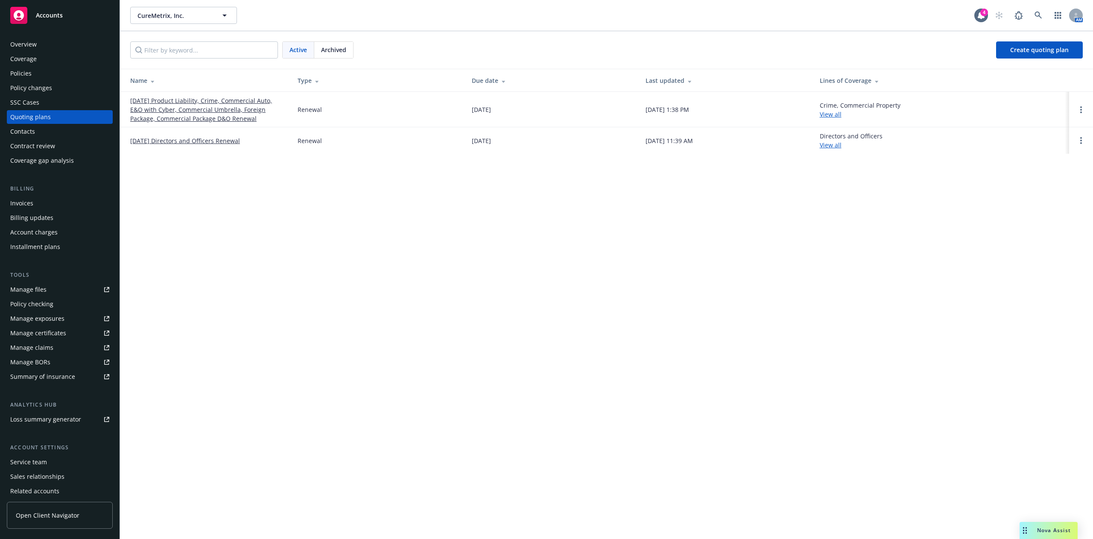
click at [233, 119] on link "10/01/25 Product Liability, Crime, Commercial Auto, E&O with Cyber, Commercial …" at bounding box center [207, 109] width 154 height 27
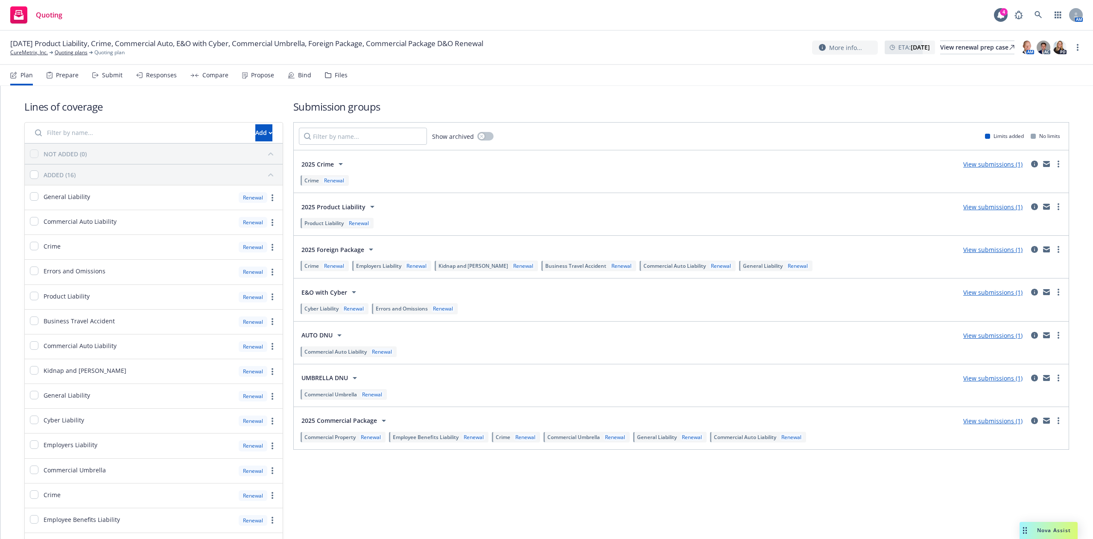
click at [156, 76] on div "Responses" at bounding box center [161, 75] width 31 height 7
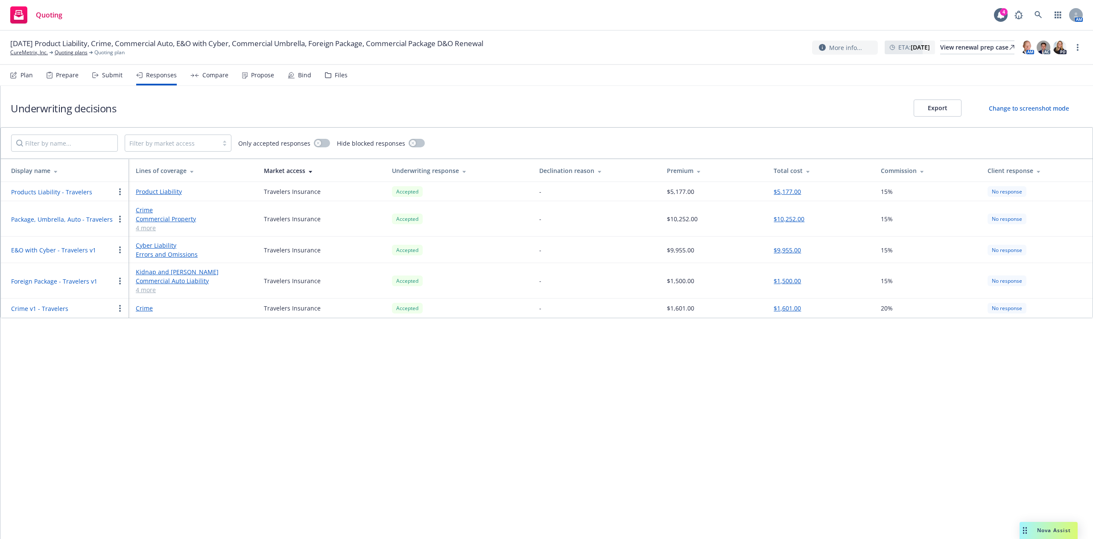
click at [57, 195] on button "Products Liability - Travelers" at bounding box center [51, 191] width 81 height 9
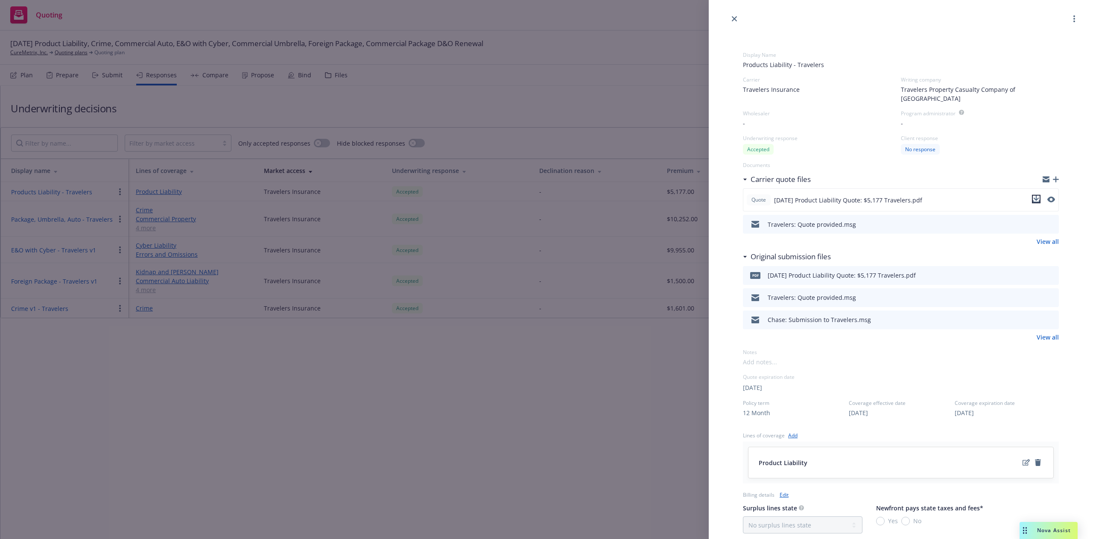
click at [1032, 195] on icon "download file" at bounding box center [1035, 198] width 7 height 7
click at [636, 99] on div "Display Name Products Liability - Travelers Carrier Travelers Insurance Writing…" at bounding box center [546, 269] width 1093 height 539
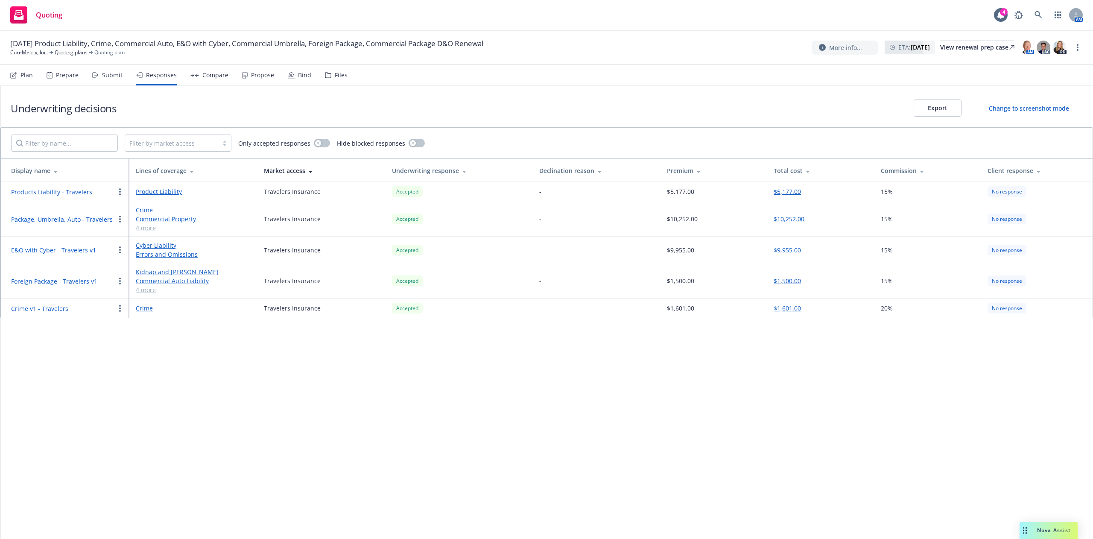
click at [101, 220] on button "Package, Umbrella, Auto - Travelers" at bounding box center [62, 219] width 102 height 9
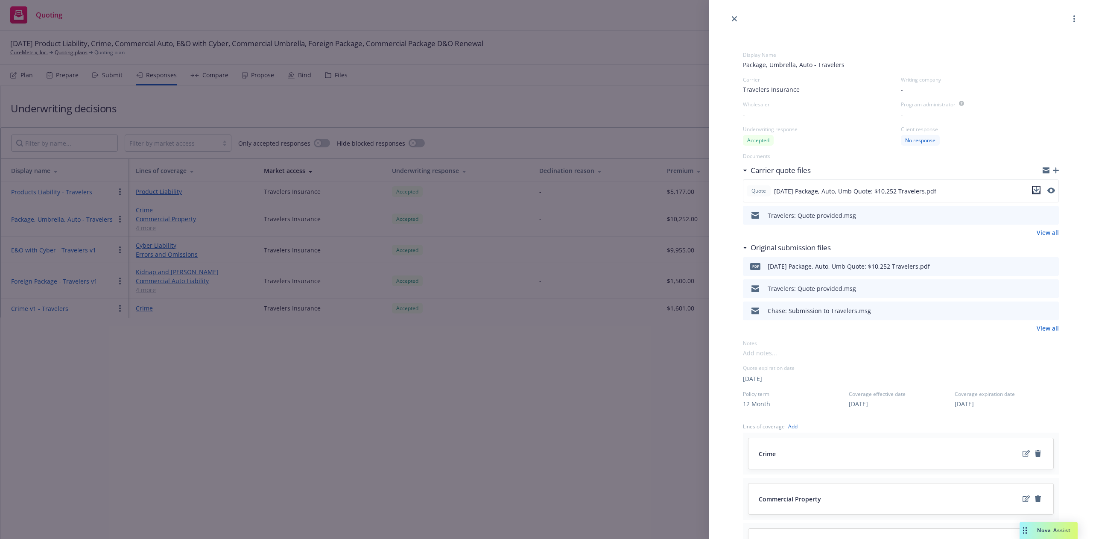
click at [1033, 190] on icon "download file" at bounding box center [1036, 189] width 6 height 5
click at [144, 227] on div "Display Name Package, Umbrella, Auto - Travelers Carrier Travelers Insurance Wr…" at bounding box center [546, 269] width 1093 height 539
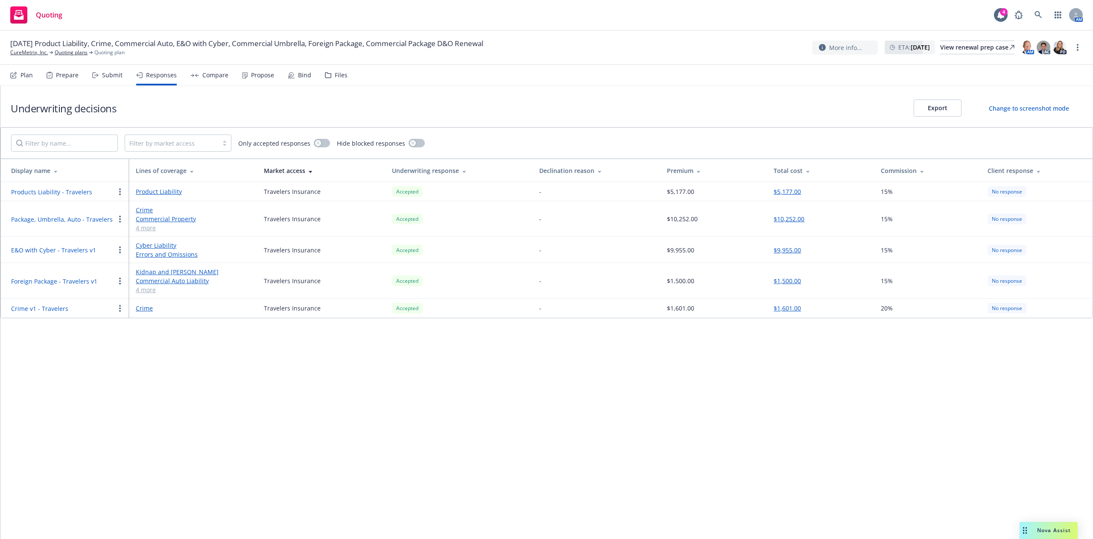
click at [73, 248] on button "E&O with Cyber - Travelers v1" at bounding box center [53, 249] width 85 height 9
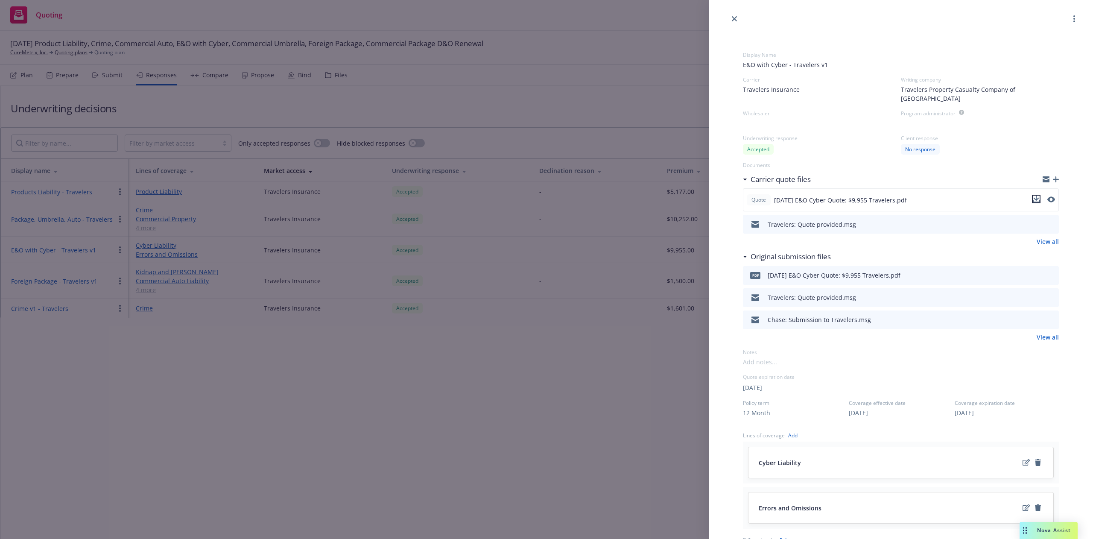
click at [1032, 195] on icon "download file" at bounding box center [1035, 198] width 7 height 7
click at [238, 364] on div "Display Name E&O with Cyber - Travelers v1 Carrier Travelers Insurance Writing …" at bounding box center [546, 269] width 1093 height 539
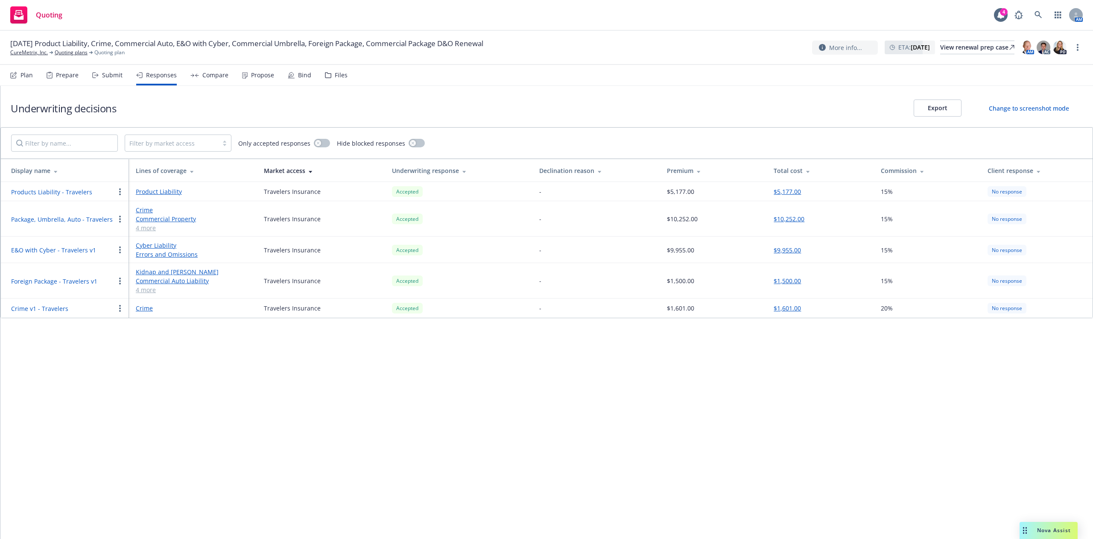
click at [73, 284] on button "Foreign Package - Travelers v1" at bounding box center [54, 281] width 86 height 9
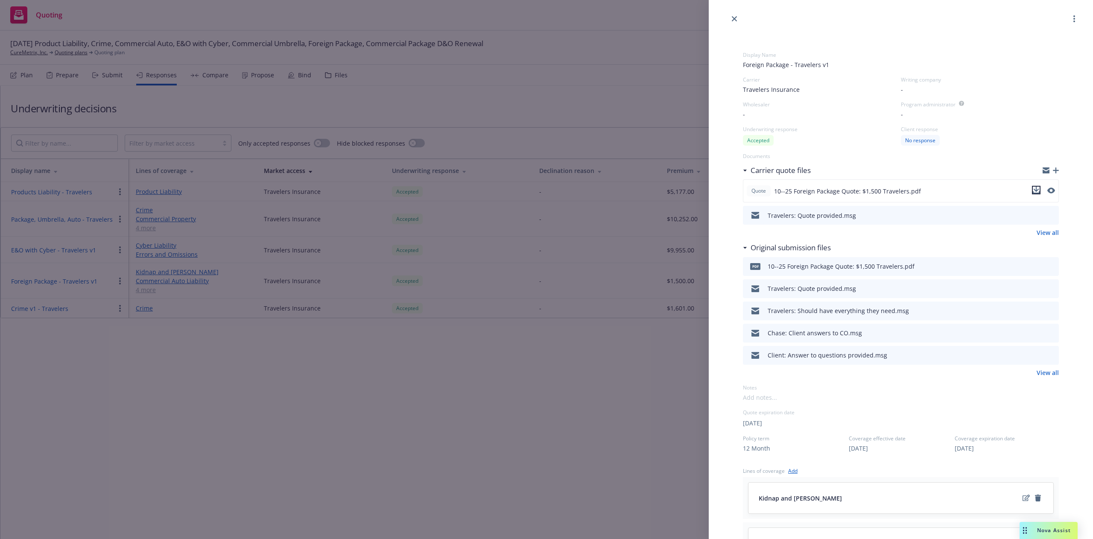
click at [1033, 190] on icon "download file" at bounding box center [1036, 189] width 6 height 5
click at [358, 374] on div "Display Name Foreign Package - Travelers v1 Carrier Travelers Insurance Writing…" at bounding box center [546, 269] width 1093 height 539
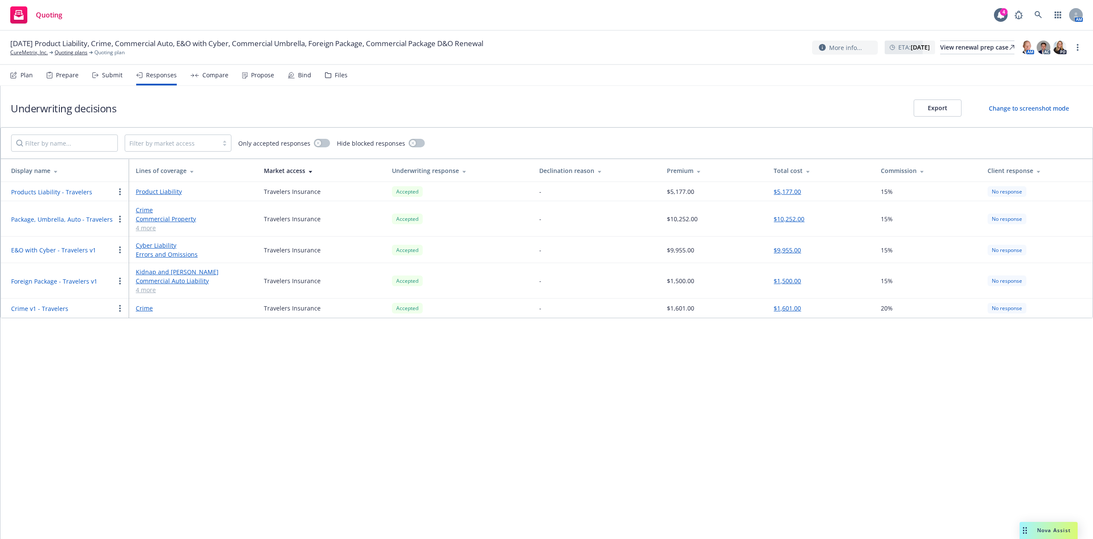
click at [49, 312] on button "Crime v1 - Travelers" at bounding box center [39, 308] width 57 height 9
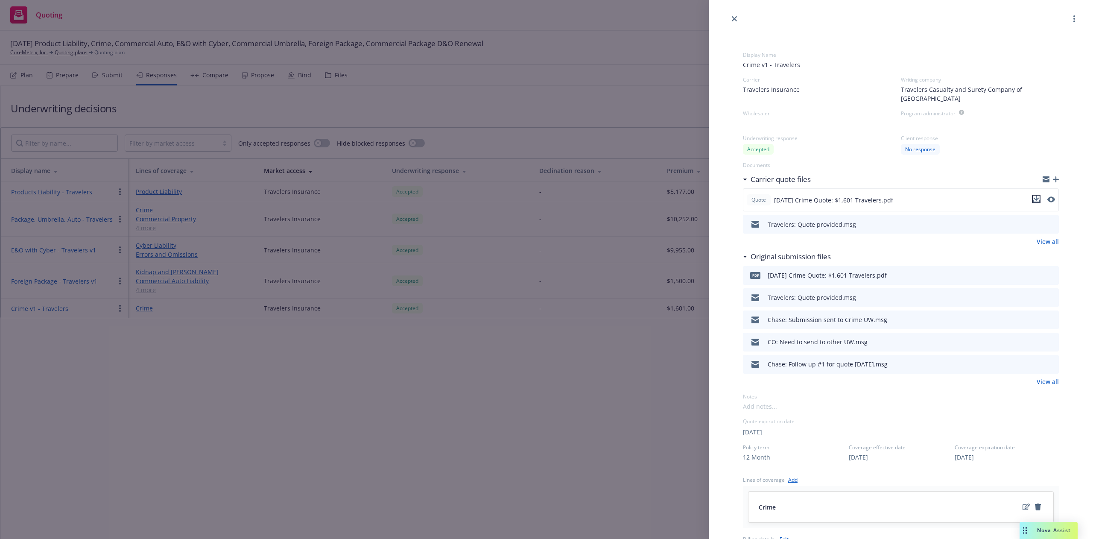
click at [1032, 195] on icon "download file" at bounding box center [1035, 198] width 7 height 7
click at [610, 348] on div "Display Name Crime v1 - Travelers Carrier Travelers Insurance Writing company T…" at bounding box center [546, 269] width 1093 height 539
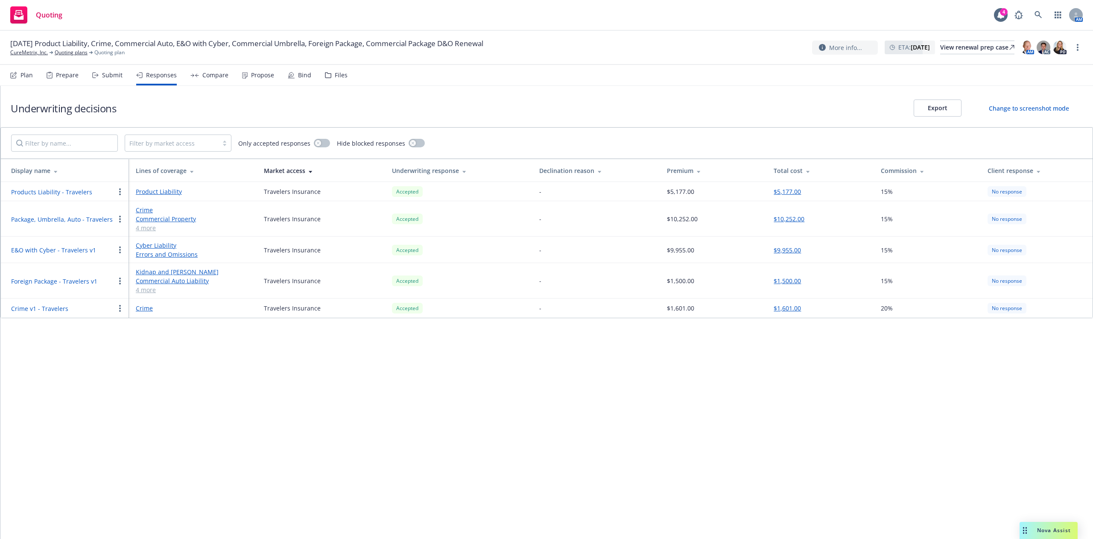
drag, startPoint x: 432, startPoint y: 83, endPoint x: 429, endPoint y: 80, distance: 4.6
click at [432, 83] on nav "Plan Prepare Submit Responses Compare Propose Bind Files" at bounding box center [546, 75] width 1072 height 20
click at [33, 52] on link "CureMetrix, Inc." at bounding box center [29, 53] width 38 height 8
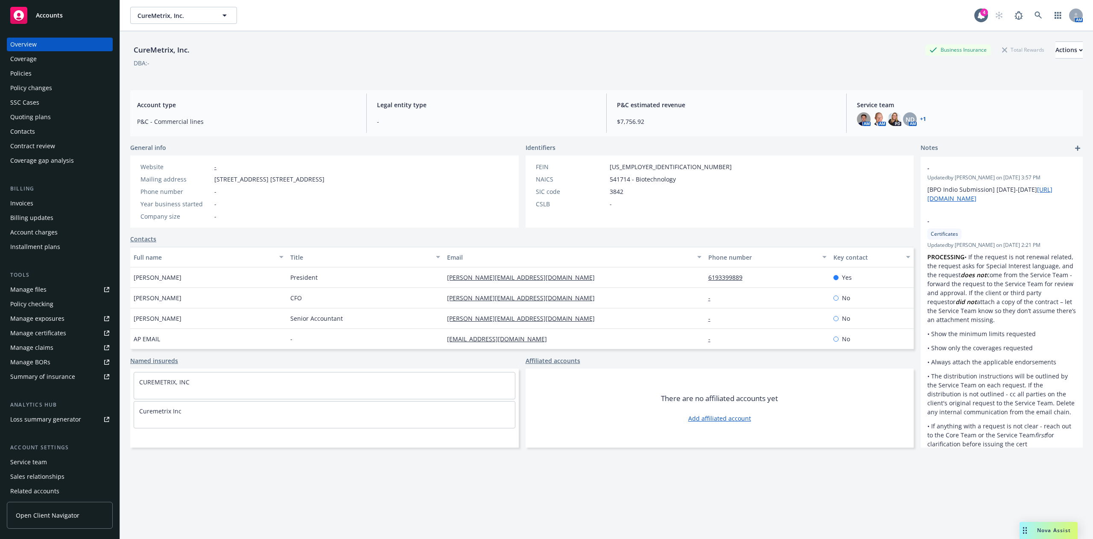
click at [87, 76] on div "Policies" at bounding box center [59, 74] width 99 height 14
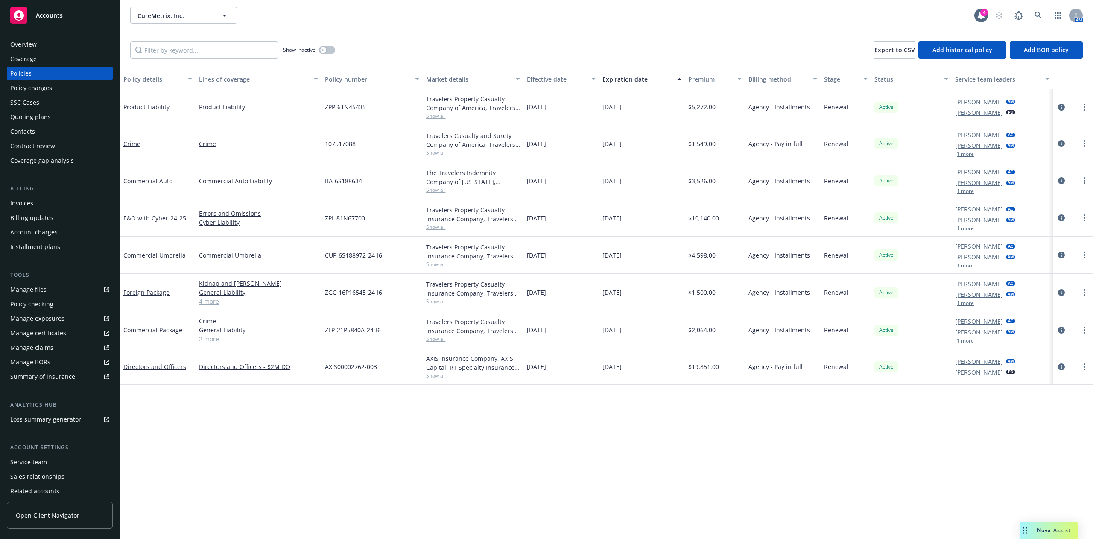
click at [485, 23] on div "CureMetrix, Inc. CureMetrix, Inc." at bounding box center [552, 15] width 844 height 17
click at [84, 290] on link "Manage files" at bounding box center [60, 290] width 106 height 14
click at [156, 103] on link "Product Liability" at bounding box center [146, 107] width 46 height 8
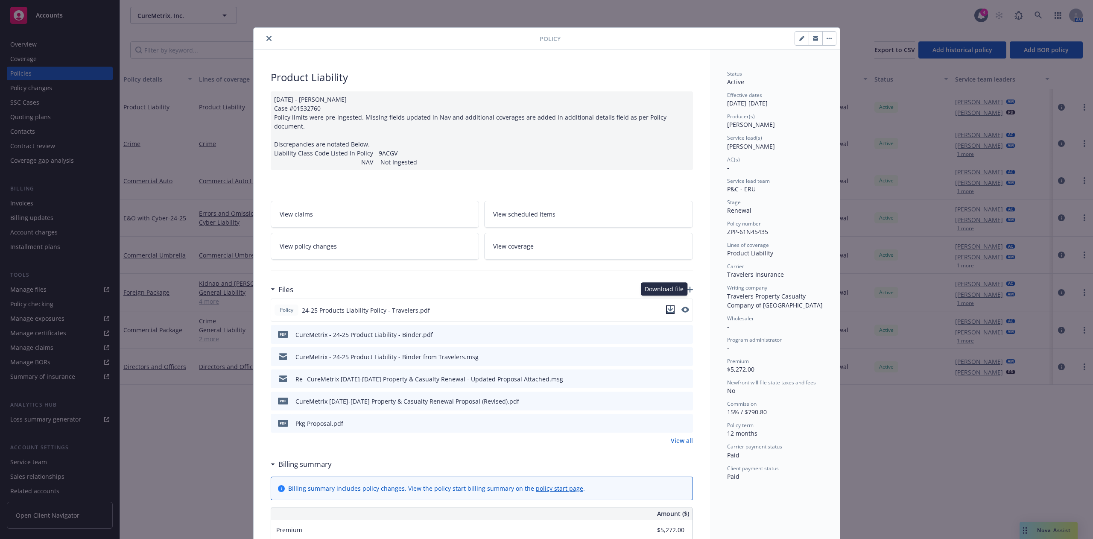
click at [667, 305] on button "download file" at bounding box center [670, 309] width 9 height 9
click at [187, 178] on div "Policy Product Liability [DATE] - [PERSON_NAME] Case #01532760 Policy limits we…" at bounding box center [546, 269] width 1093 height 539
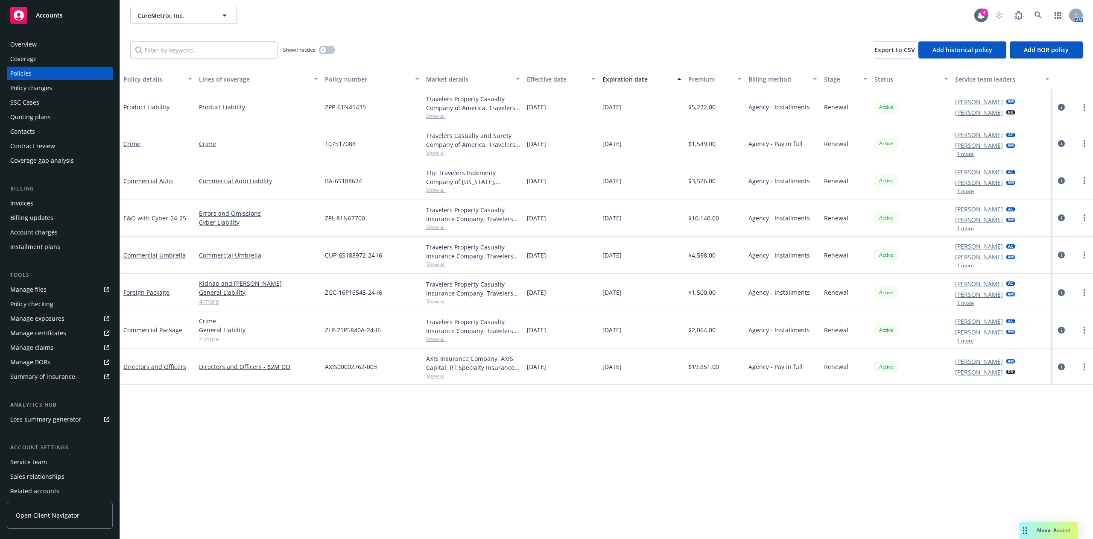
click at [128, 142] on link "Crime" at bounding box center [131, 144] width 17 height 8
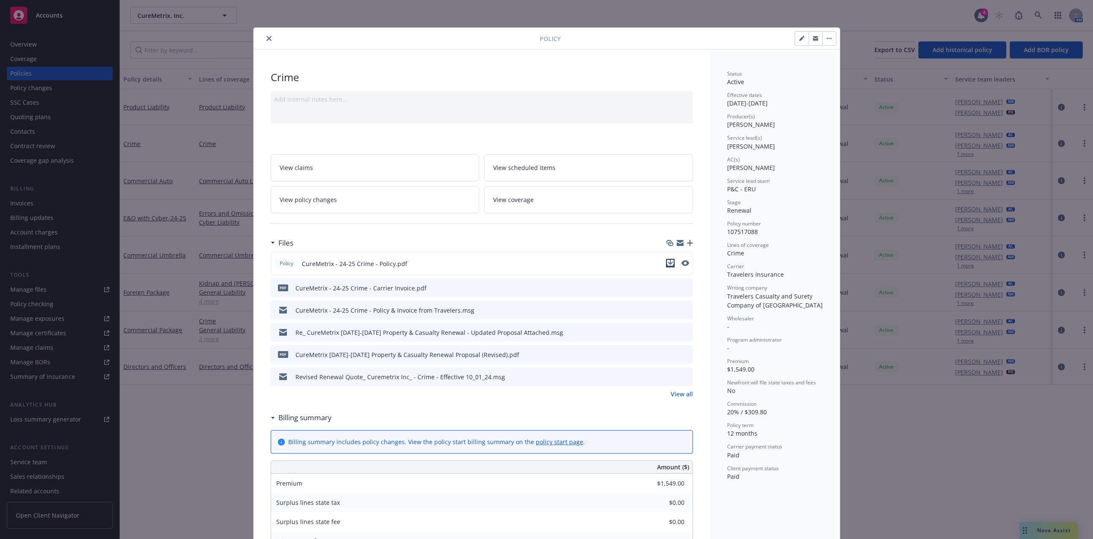
click at [667, 262] on icon "download file" at bounding box center [670, 262] width 6 height 5
drag, startPoint x: 552, startPoint y: 38, endPoint x: 381, endPoint y: 39, distance: 171.2
click at [552, 39] on span "Policy" at bounding box center [549, 38] width 21 height 9
click at [266, 37] on icon "close" at bounding box center [268, 38] width 5 height 5
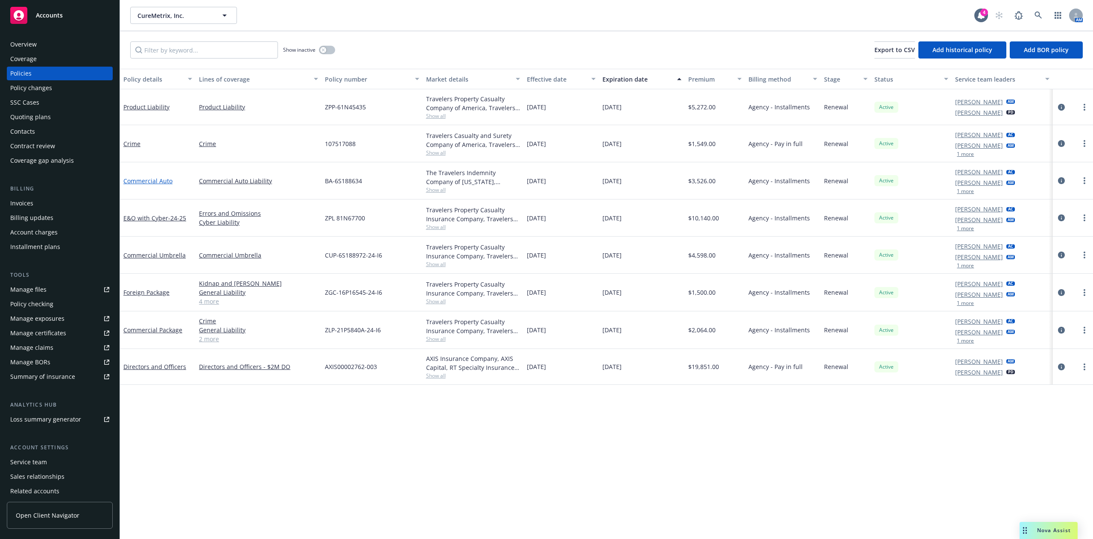
click at [125, 183] on link "Commercial Auto" at bounding box center [147, 181] width 49 height 8
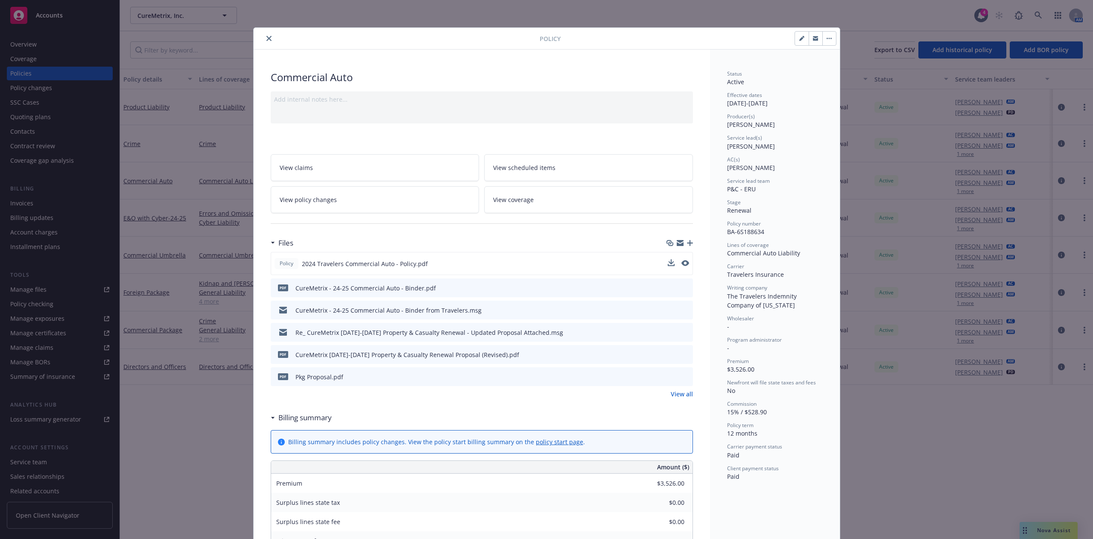
click at [668, 268] on button at bounding box center [671, 263] width 7 height 9
click at [667, 263] on icon "download file" at bounding box center [670, 263] width 7 height 7
click at [440, 42] on div at bounding box center [398, 38] width 283 height 10
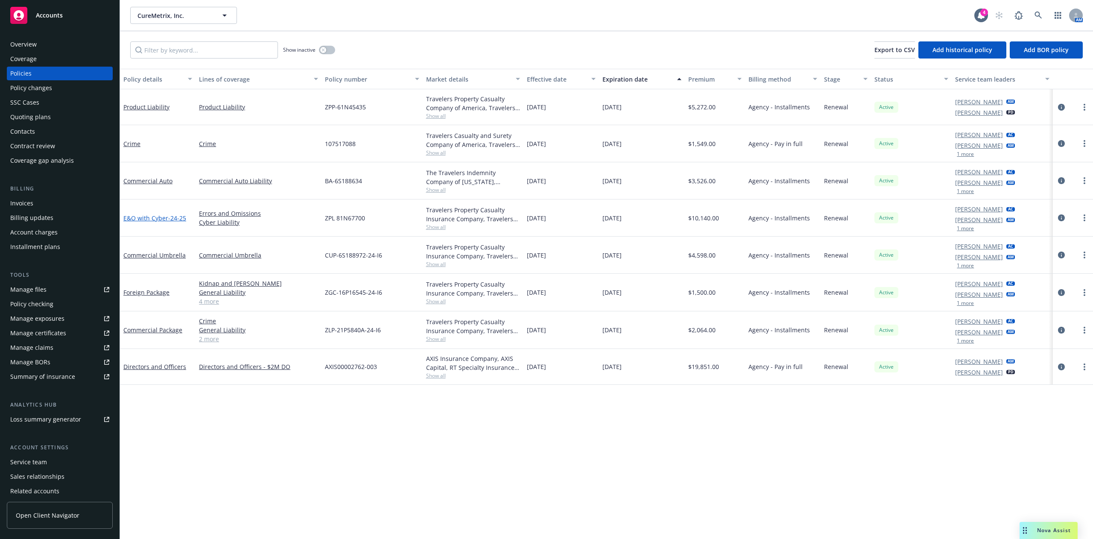
click at [163, 219] on link "E&O with Cyber - 24-25" at bounding box center [154, 218] width 63 height 8
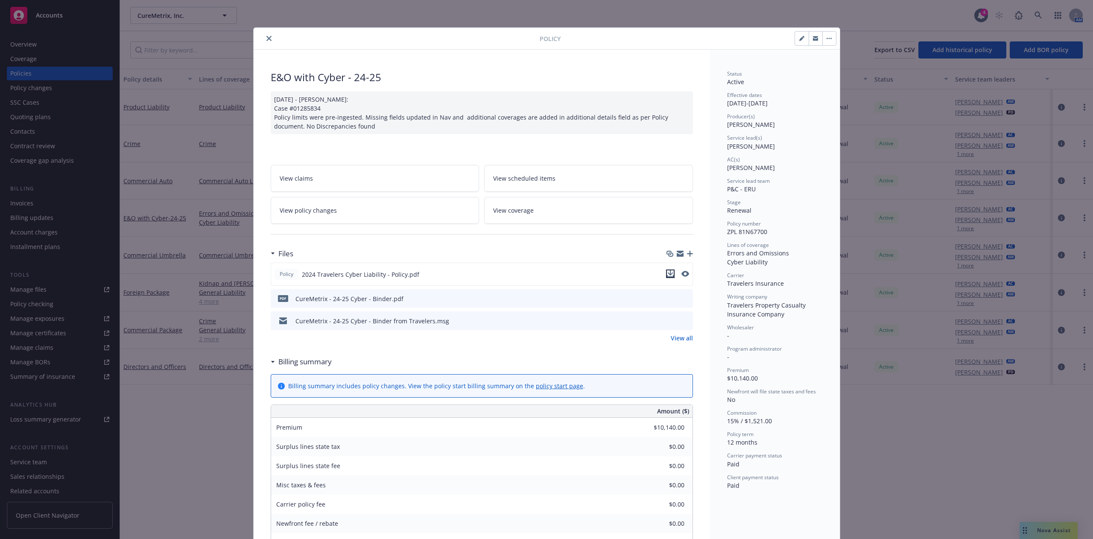
click at [667, 272] on icon "download file" at bounding box center [670, 273] width 7 height 7
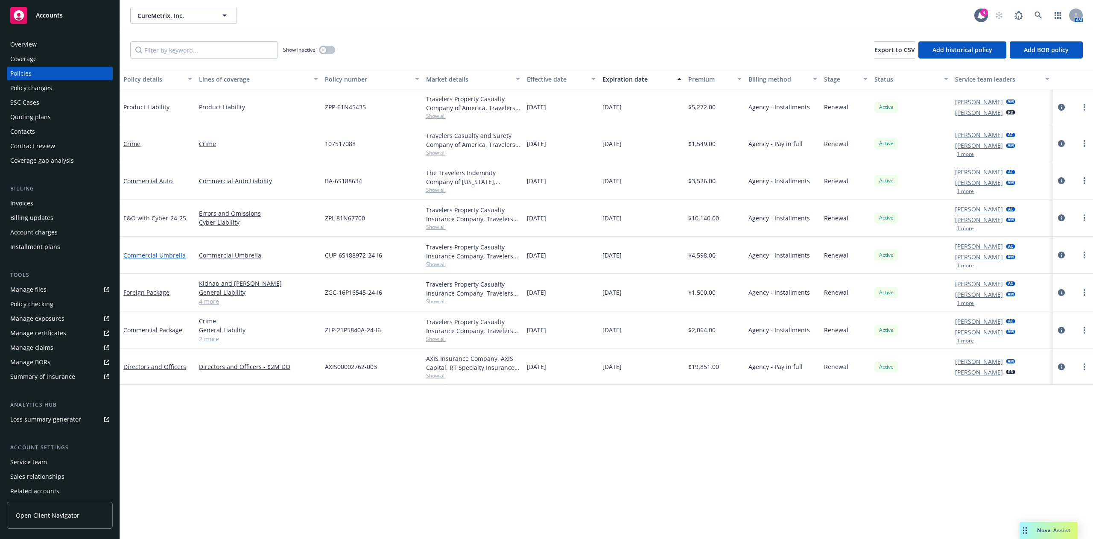
click at [146, 254] on link "Commercial Umbrella" at bounding box center [154, 255] width 62 height 8
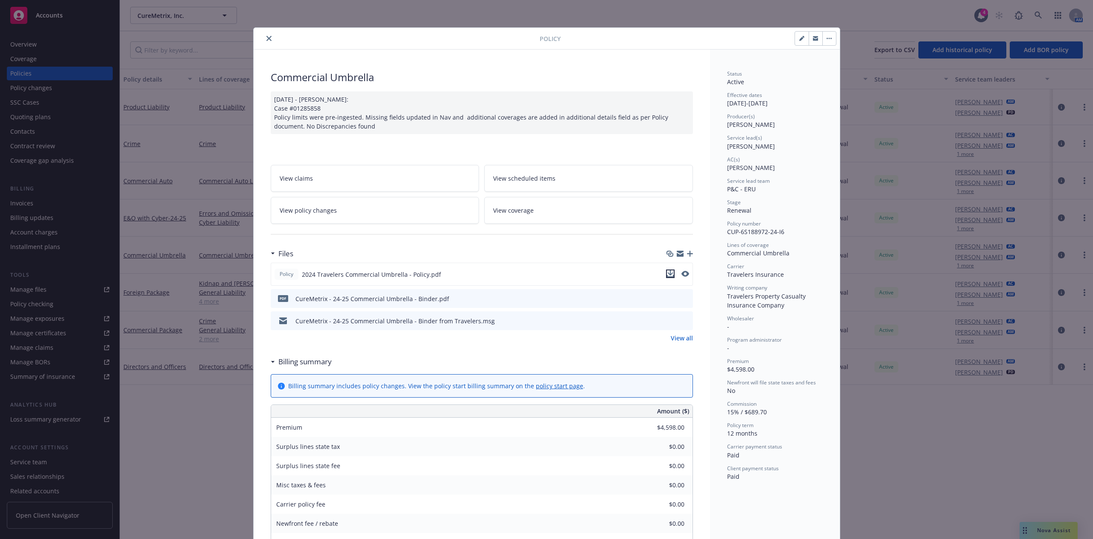
click at [667, 271] on icon "download file" at bounding box center [670, 273] width 7 height 7
click at [176, 274] on div "Policy Commercial Umbrella [DATE] - [PERSON_NAME]: Case #01285858 Policy limits…" at bounding box center [546, 269] width 1093 height 539
click at [266, 38] on icon "close" at bounding box center [268, 38] width 5 height 5
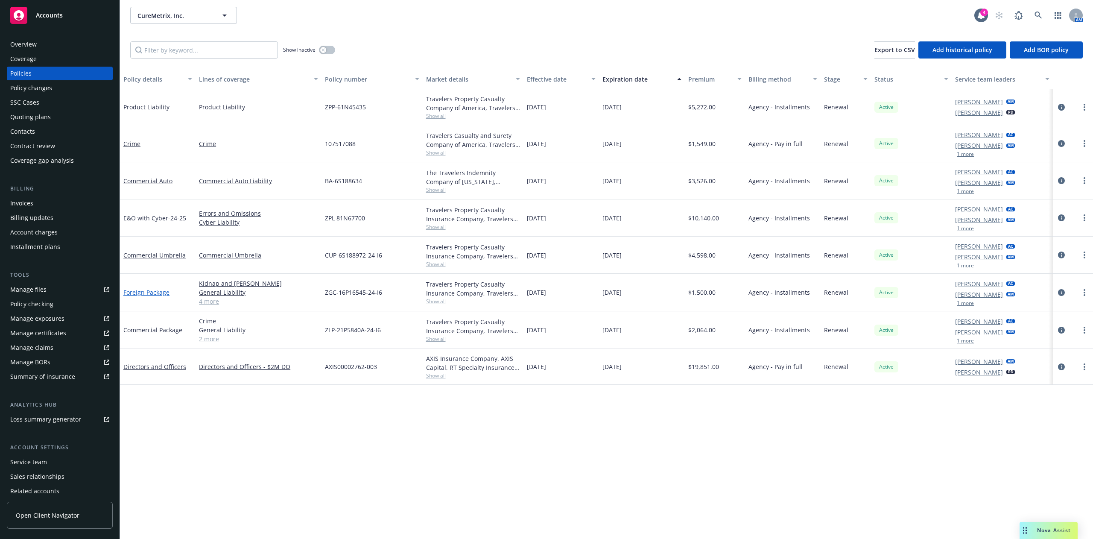
click at [159, 291] on link "Foreign Package" at bounding box center [146, 292] width 46 height 8
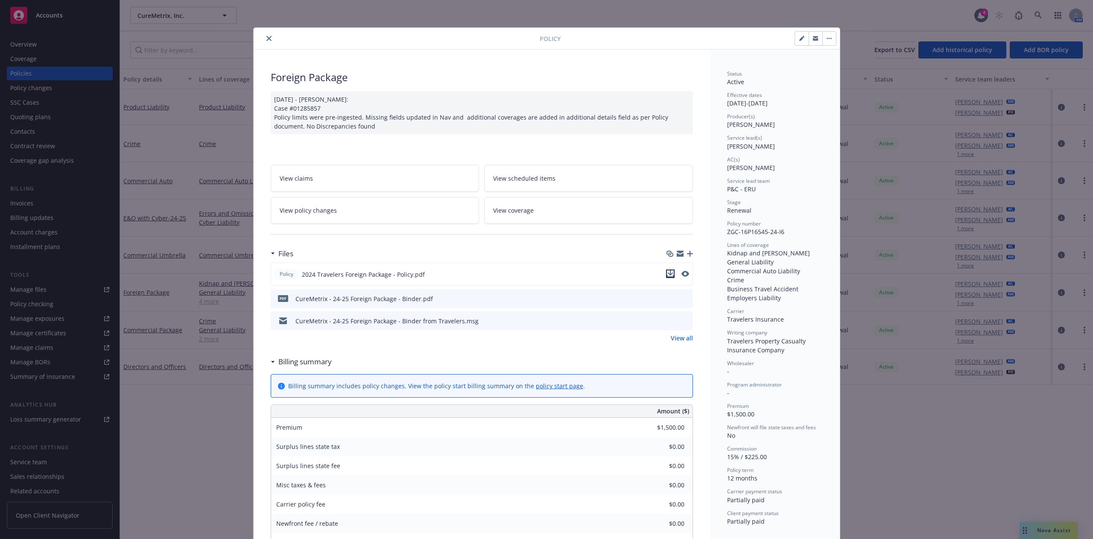
click at [667, 276] on icon "download file" at bounding box center [670, 273] width 7 height 7
drag, startPoint x: 318, startPoint y: 39, endPoint x: 271, endPoint y: 37, distance: 47.4
click at [318, 39] on div at bounding box center [398, 38] width 283 height 10
drag, startPoint x: 260, startPoint y: 38, endPoint x: 235, endPoint y: 46, distance: 26.7
click at [266, 39] on icon "close" at bounding box center [268, 38] width 5 height 5
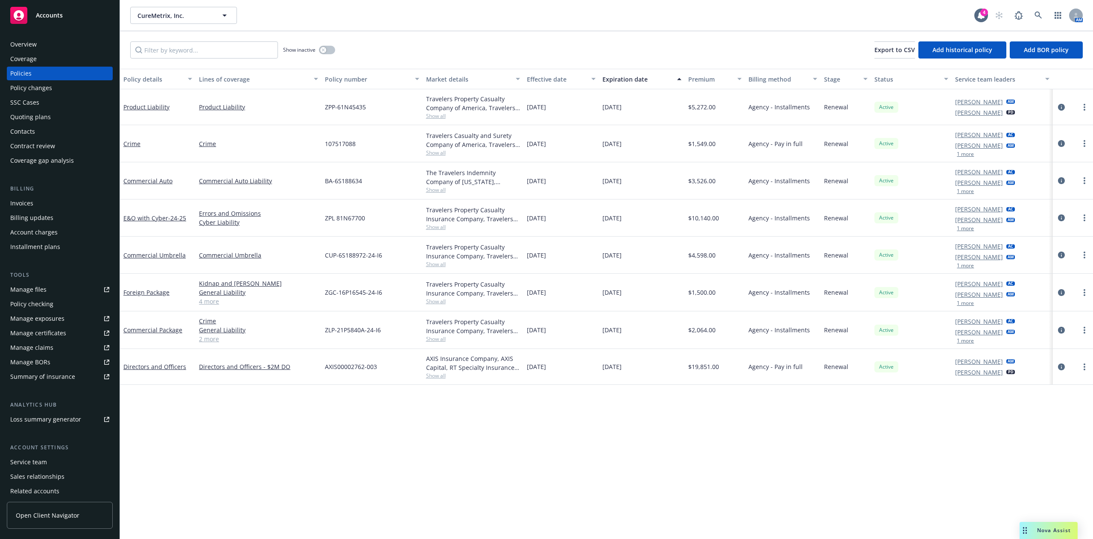
click at [154, 324] on div "Commercial Package" at bounding box center [158, 330] width 76 height 38
click at [154, 329] on link "Commercial Package" at bounding box center [152, 330] width 59 height 8
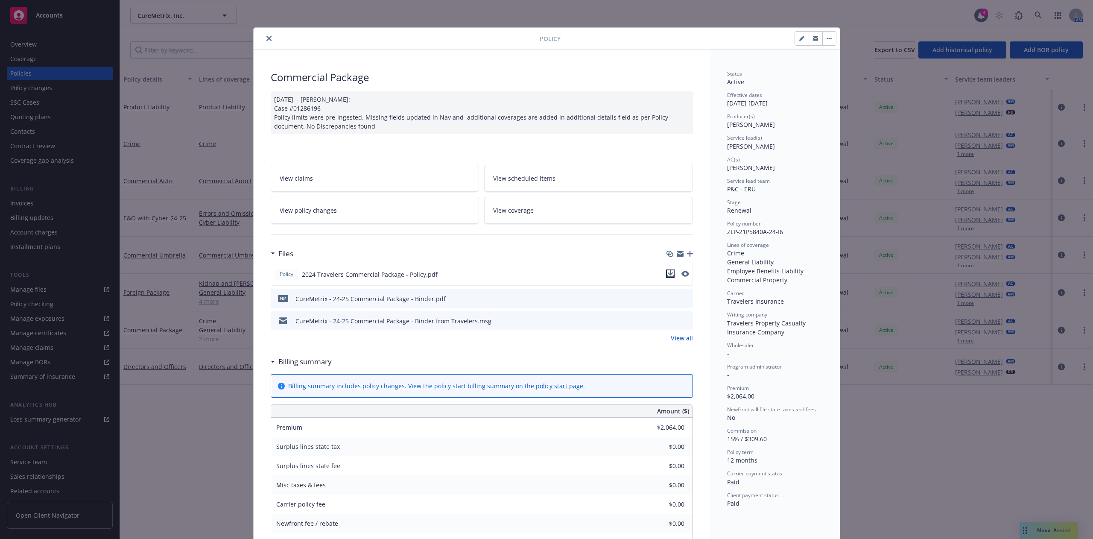
click at [667, 275] on icon "download file" at bounding box center [670, 272] width 6 height 5
drag, startPoint x: 299, startPoint y: 43, endPoint x: 267, endPoint y: 39, distance: 32.7
click at [299, 43] on div at bounding box center [398, 38] width 283 height 10
click at [266, 37] on icon "close" at bounding box center [268, 38] width 5 height 5
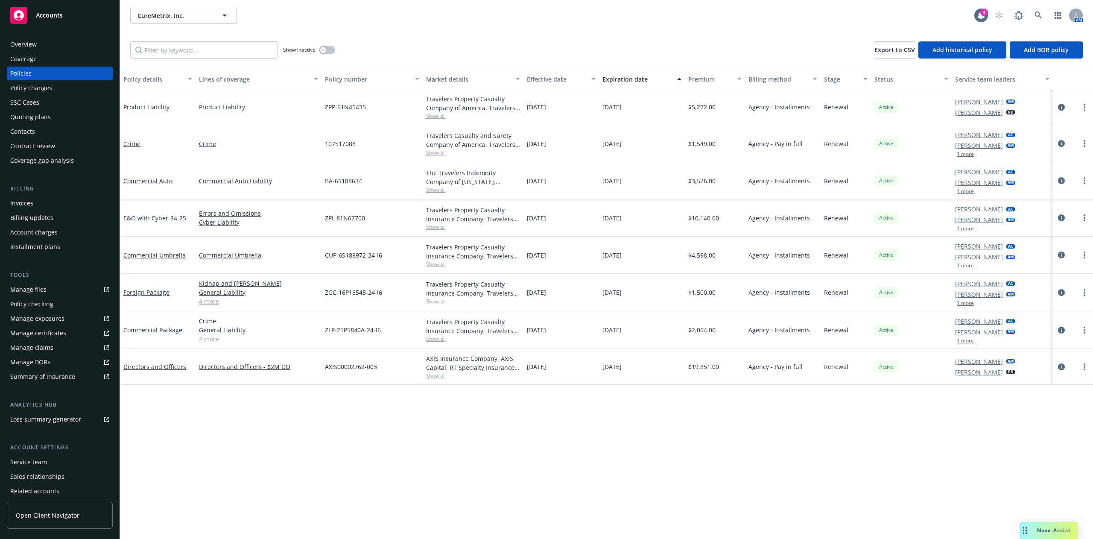
click at [60, 80] on div "Overview Coverage Policies Policy changes SSC Cases Quoting plans Contacts Cont…" at bounding box center [60, 103] width 106 height 130
click at [58, 89] on div "Policy changes" at bounding box center [59, 88] width 99 height 14
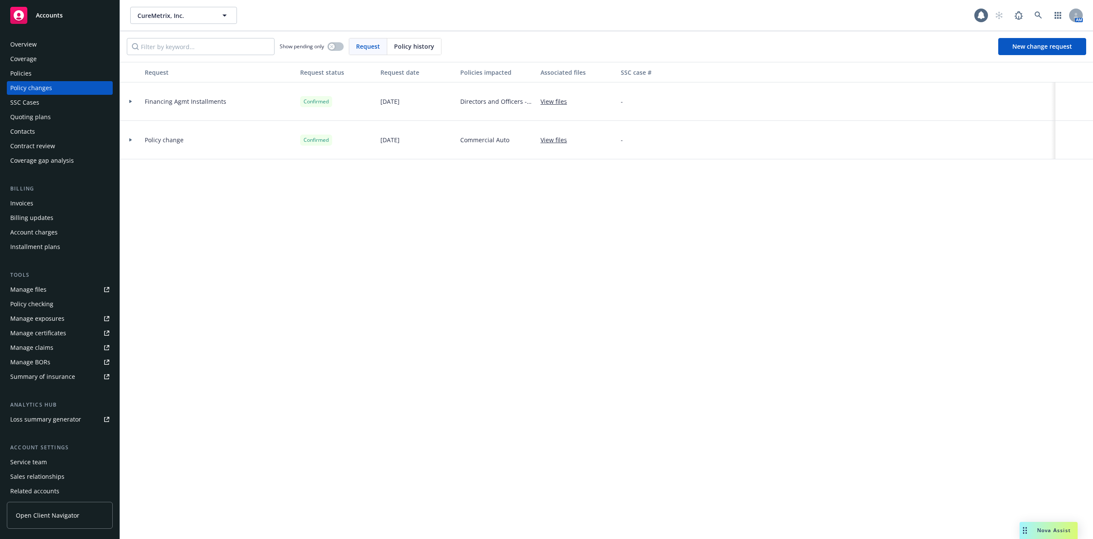
click at [61, 77] on div "Policies" at bounding box center [59, 74] width 99 height 14
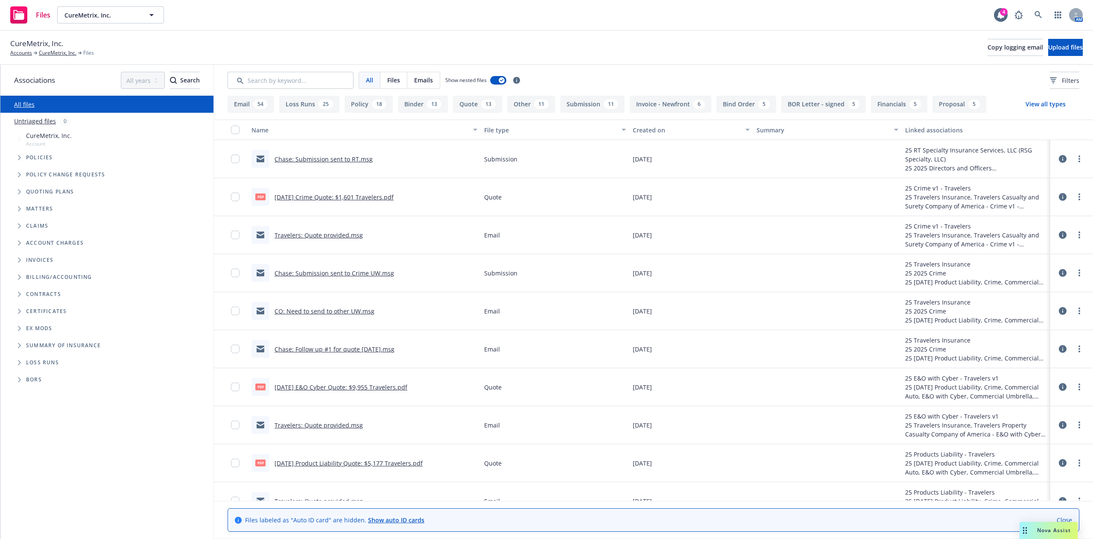
click at [513, 137] on button "File type" at bounding box center [555, 130] width 149 height 20
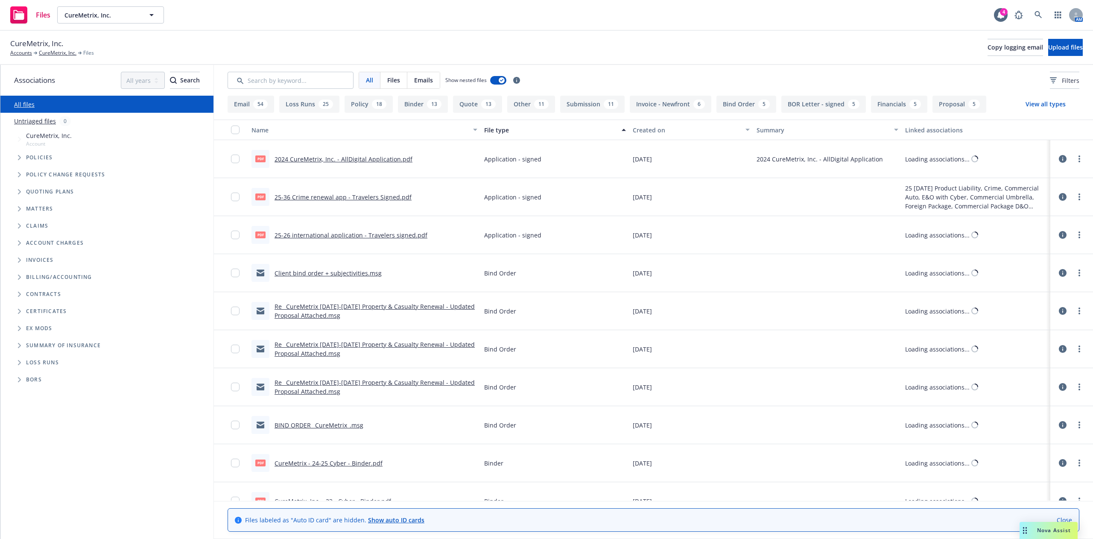
click at [513, 137] on button "File type" at bounding box center [555, 130] width 149 height 20
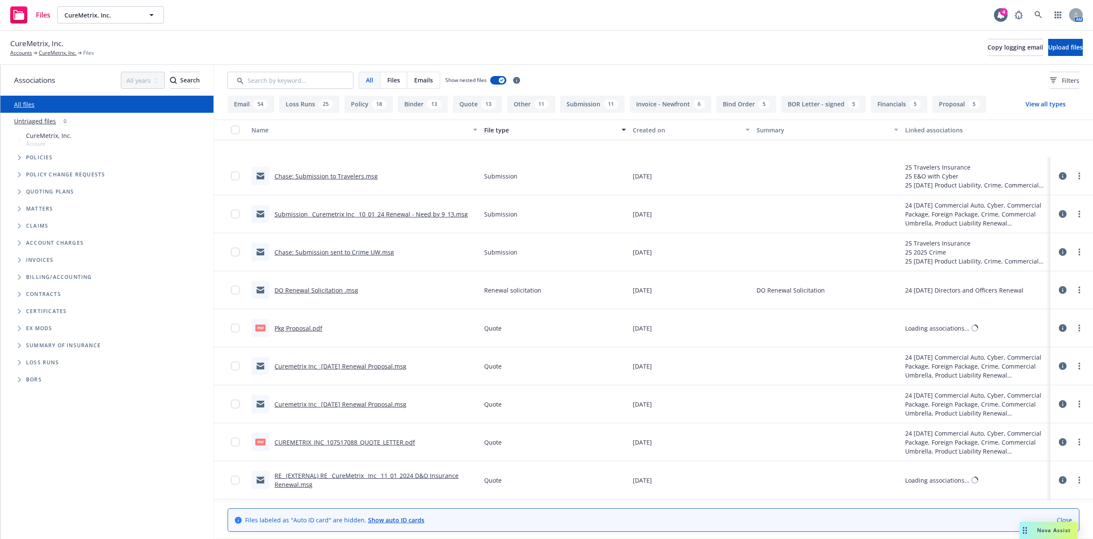
scroll to position [341, 0]
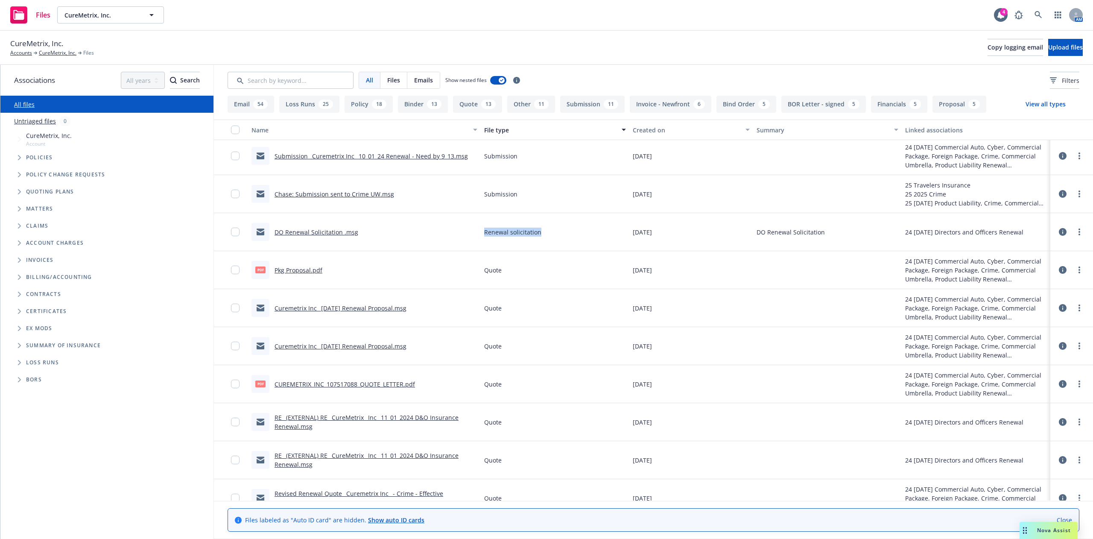
drag, startPoint x: 550, startPoint y: 237, endPoint x: 415, endPoint y: 243, distance: 134.6
click at [397, 240] on div "DO Renewal Solicitation .msg Renewal solicitation [DATE] DO Renewal Solicitatio…" at bounding box center [653, 232] width 879 height 38
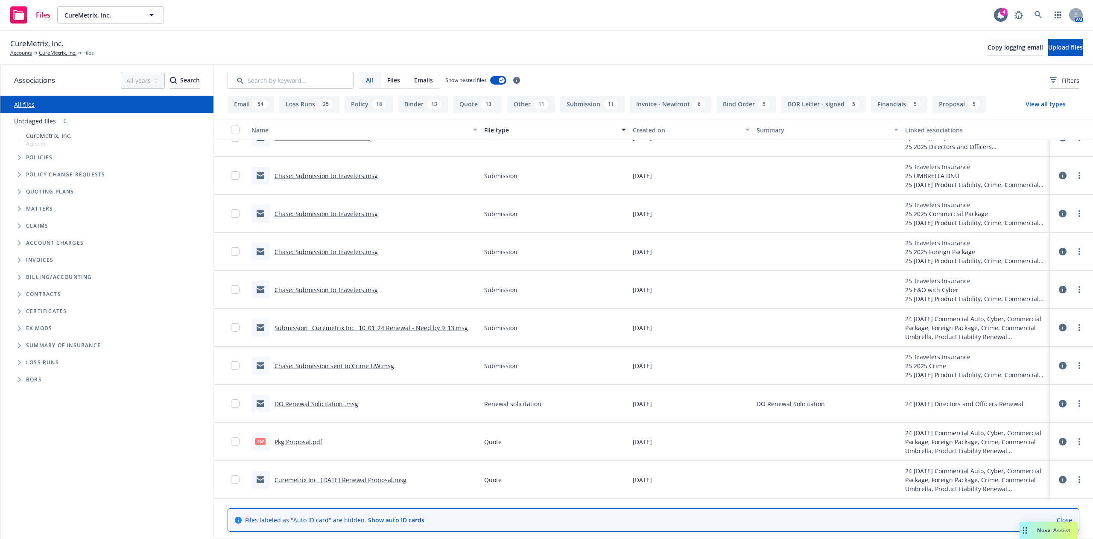
scroll to position [171, 0]
